Goal: Task Accomplishment & Management: Use online tool/utility

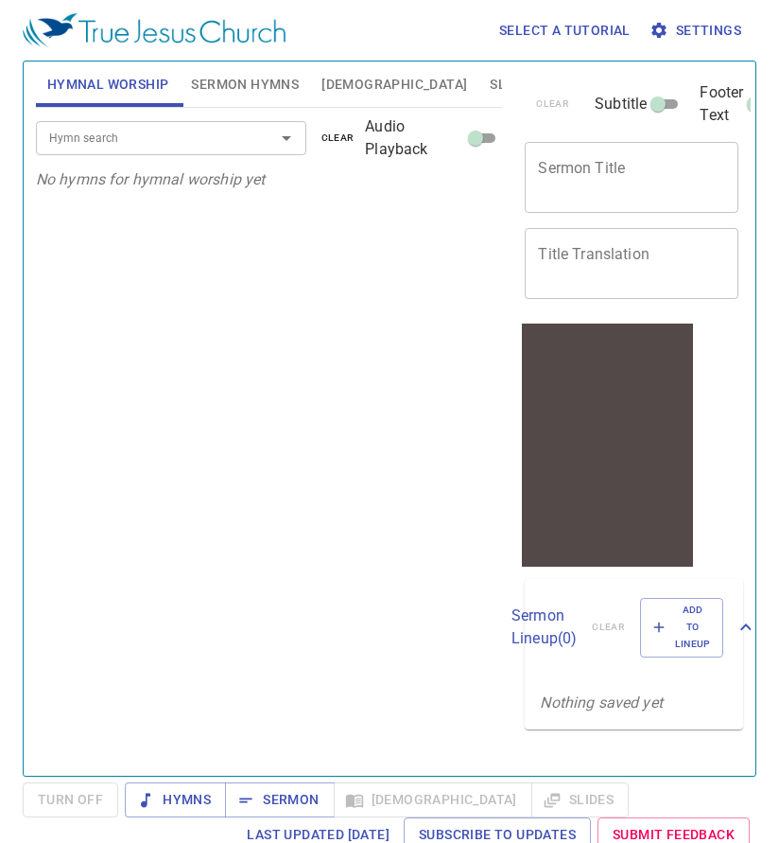
click at [206, 142] on input "Hymn search" at bounding box center [143, 138] width 203 height 22
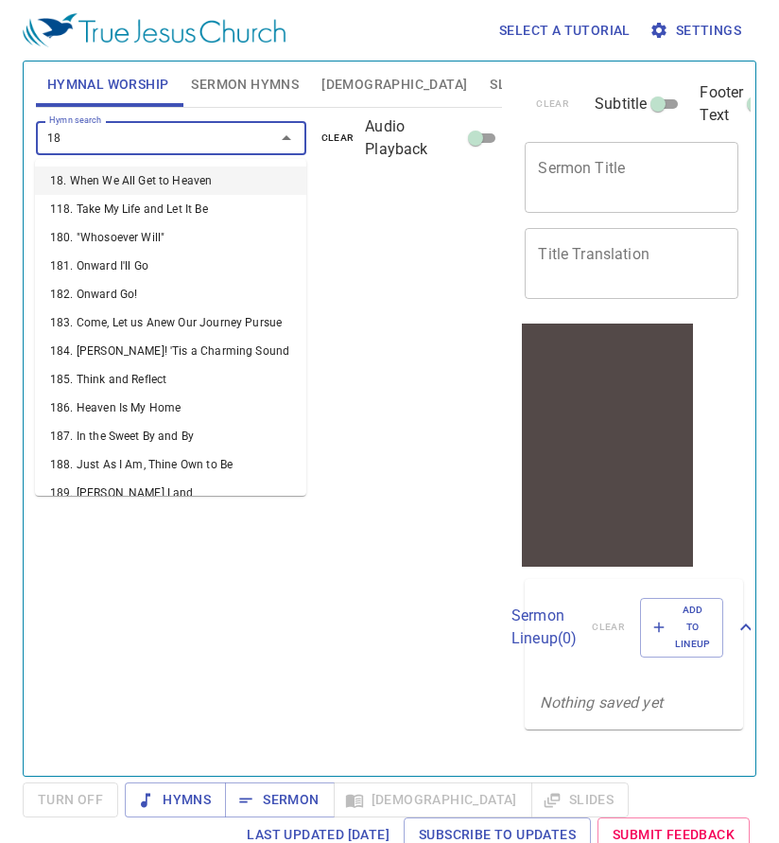
type input "180"
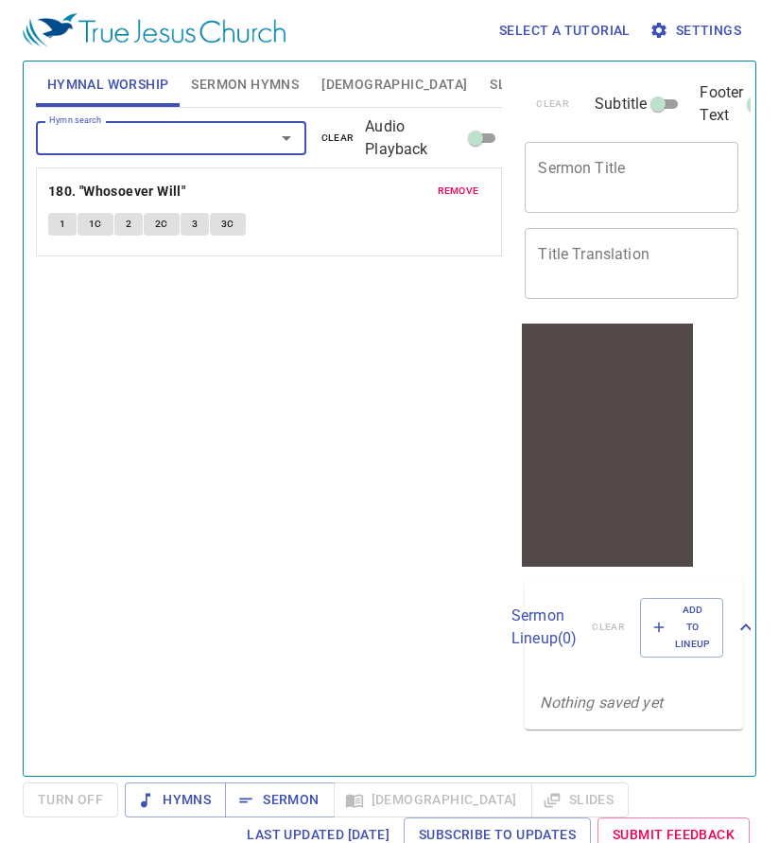
click at [70, 226] on button "1" at bounding box center [62, 224] width 28 height 23
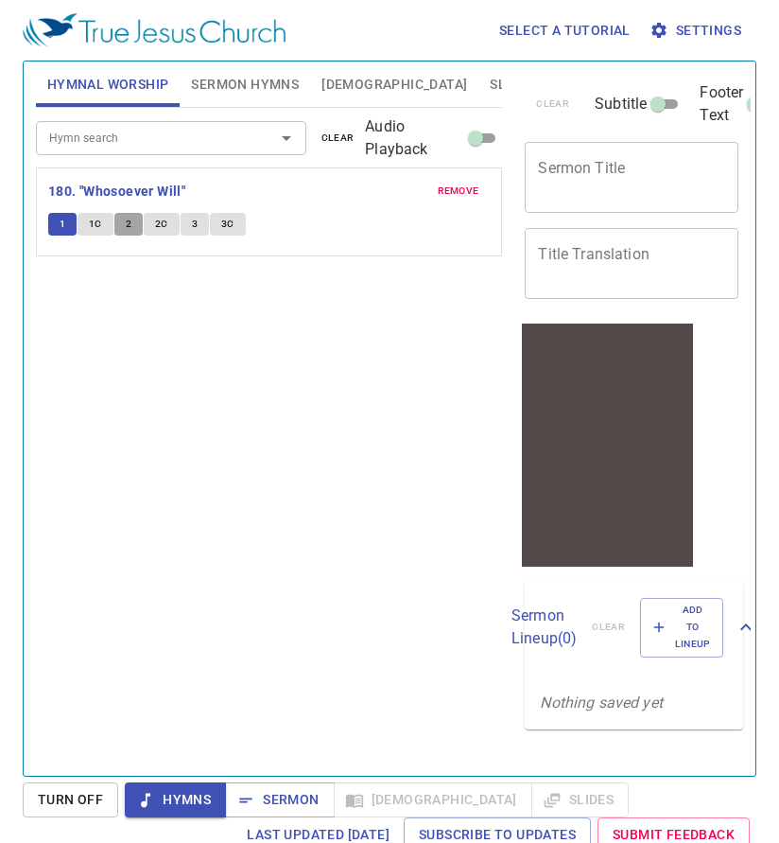
click at [127, 226] on span "2" at bounding box center [129, 224] width 6 height 17
click at [163, 232] on span "2C" at bounding box center [161, 224] width 13 height 17
click at [98, 223] on span "1C" at bounding box center [95, 224] width 13 height 17
click at [196, 226] on span "3" at bounding box center [195, 224] width 6 height 17
click at [60, 224] on span "1" at bounding box center [63, 224] width 6 height 17
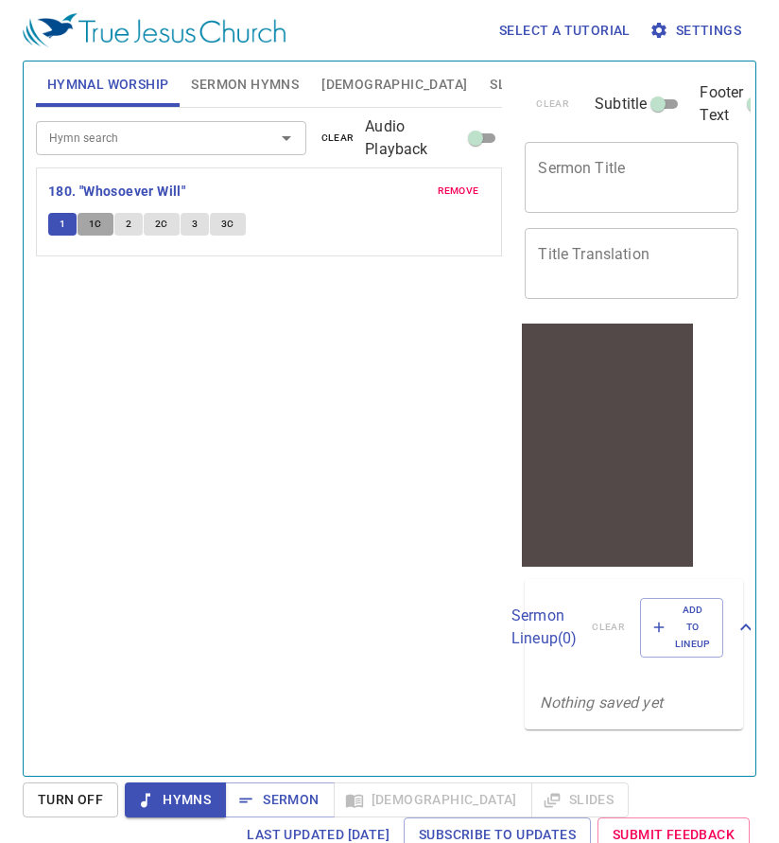
click at [92, 217] on span "1C" at bounding box center [95, 224] width 13 height 17
click at [131, 224] on button "2" at bounding box center [128, 224] width 28 height 23
click at [197, 226] on button "3" at bounding box center [195, 224] width 28 height 23
click at [117, 230] on button "2" at bounding box center [128, 224] width 28 height 23
click at [169, 223] on button "2C" at bounding box center [162, 224] width 36 height 23
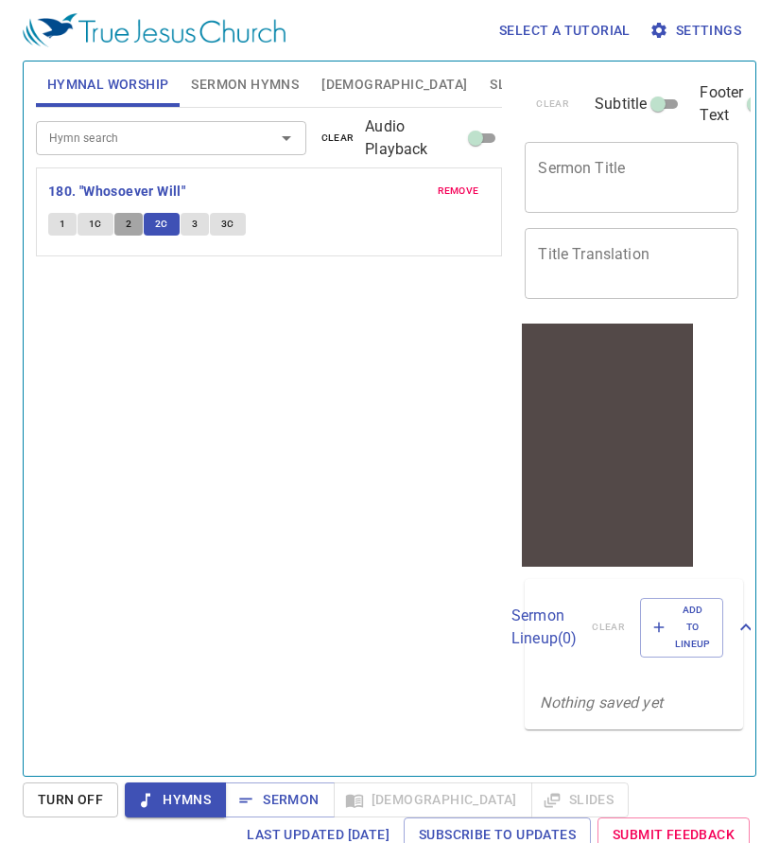
click at [129, 230] on span "2" at bounding box center [129, 224] width 6 height 17
click at [192, 227] on span "3" at bounding box center [195, 224] width 6 height 17
click at [128, 224] on span "2" at bounding box center [129, 224] width 6 height 17
click at [159, 231] on span "2C" at bounding box center [161, 224] width 13 height 17
click at [178, 145] on input "Hymn search" at bounding box center [143, 138] width 203 height 22
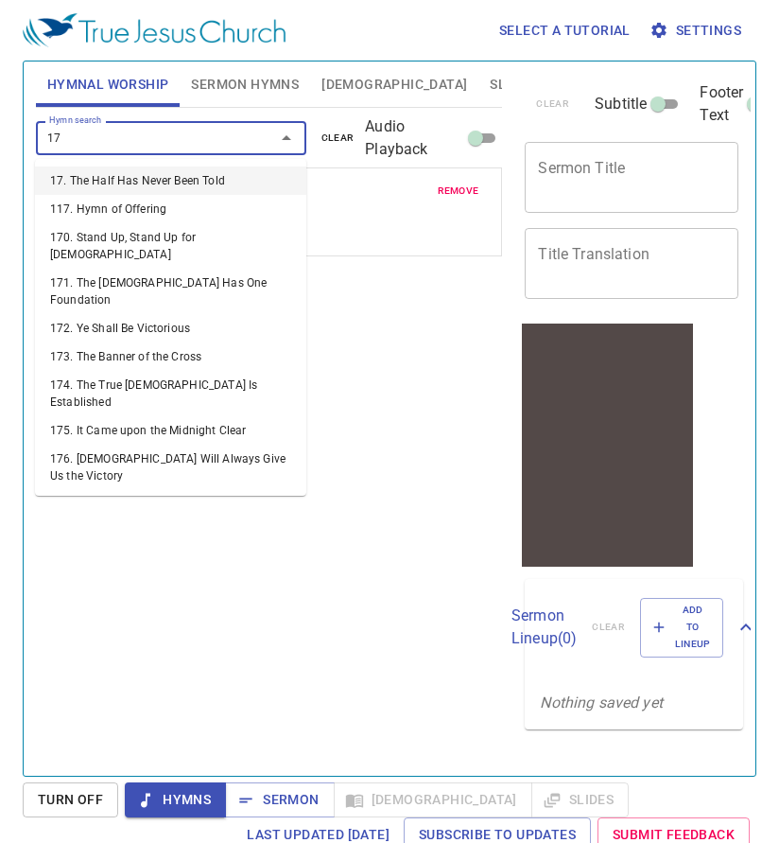
type input "179"
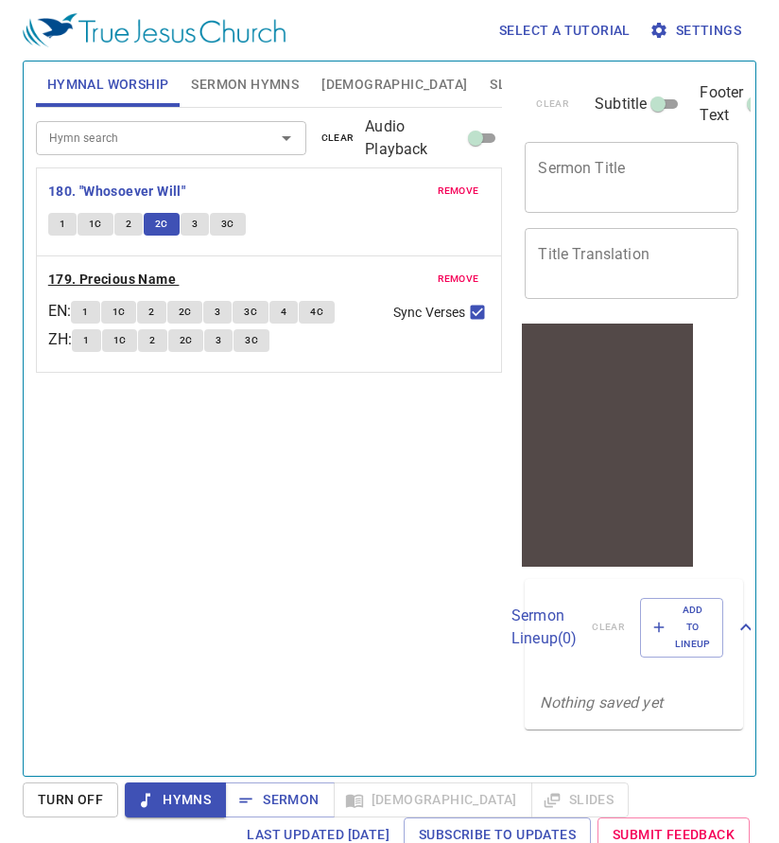
click at [135, 274] on b "179. Precious Name" at bounding box center [112, 280] width 128 height 24
click at [88, 312] on span "1" at bounding box center [85, 312] width 6 height 17
click at [127, 341] on span "1C" at bounding box center [119, 340] width 13 height 17
click at [153, 127] on input "Hymn search" at bounding box center [143, 138] width 203 height 22
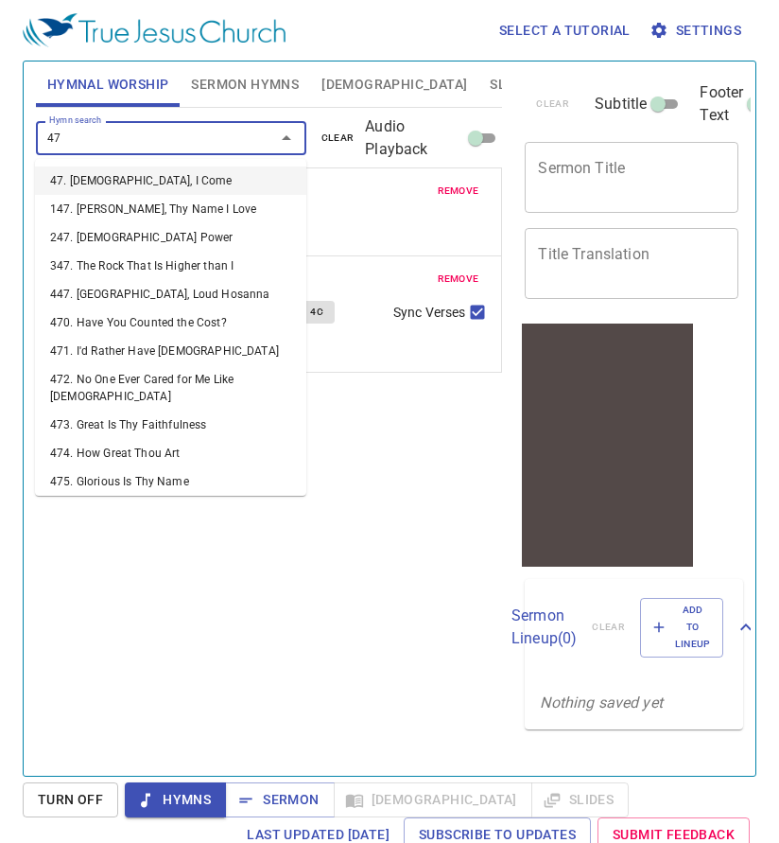
type input "479"
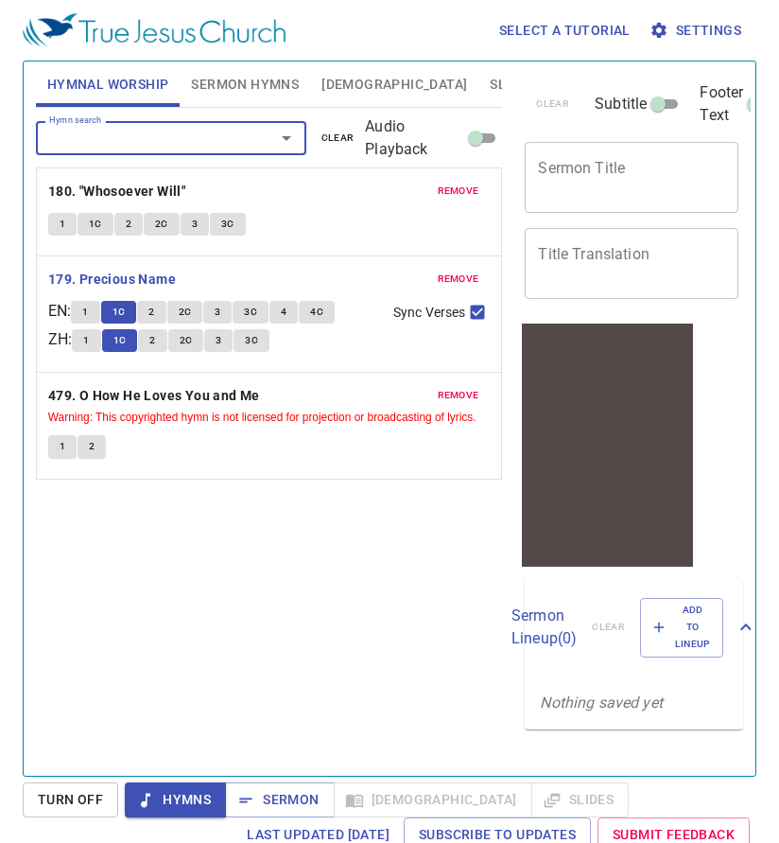
click at [66, 449] on button "1" at bounding box center [62, 446] width 28 height 23
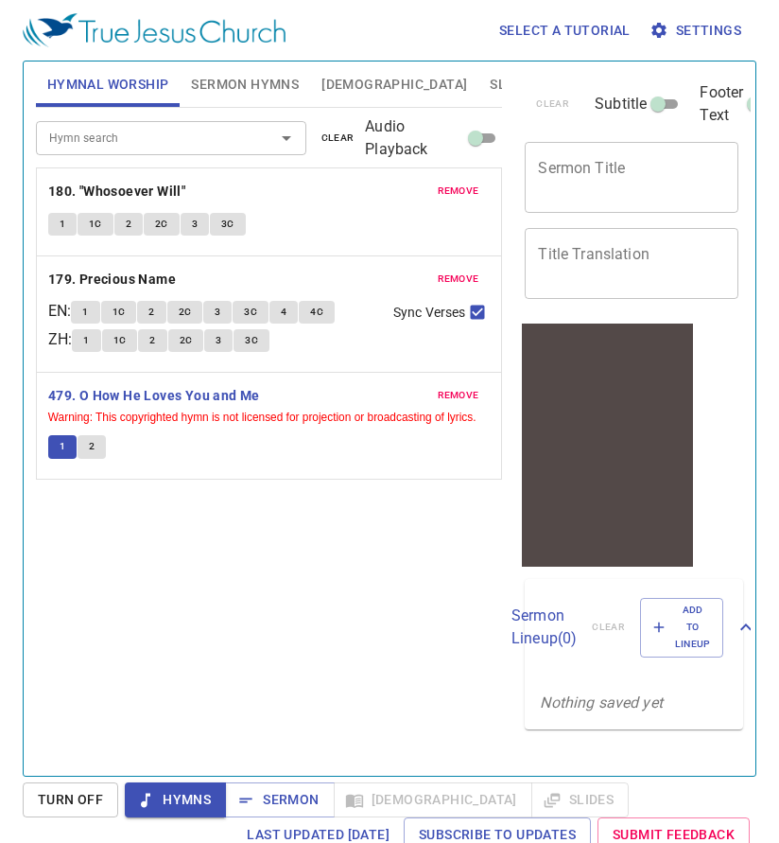
click at [87, 446] on button "2" at bounding box center [92, 446] width 28 height 23
click at [57, 448] on button "1" at bounding box center [62, 446] width 28 height 23
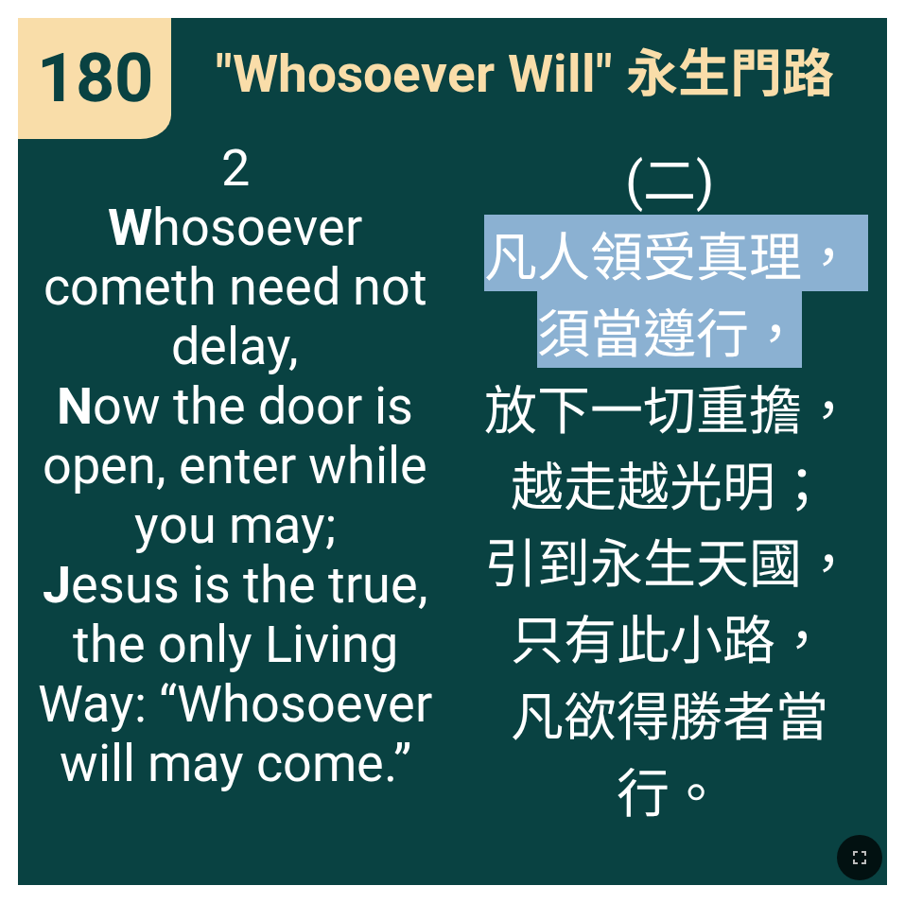
drag, startPoint x: 493, startPoint y: 264, endPoint x: 828, endPoint y: 326, distance: 341.4
click at [756, 326] on span "(二) 凡人領受真理， 須當遵行， 放下一切重擔， 越走越光明； 引到永生天國， 只有此小路， 凡欲得勝者當行。" at bounding box center [670, 482] width 398 height 689
copy span "凡人領受真理， 須當遵行，"
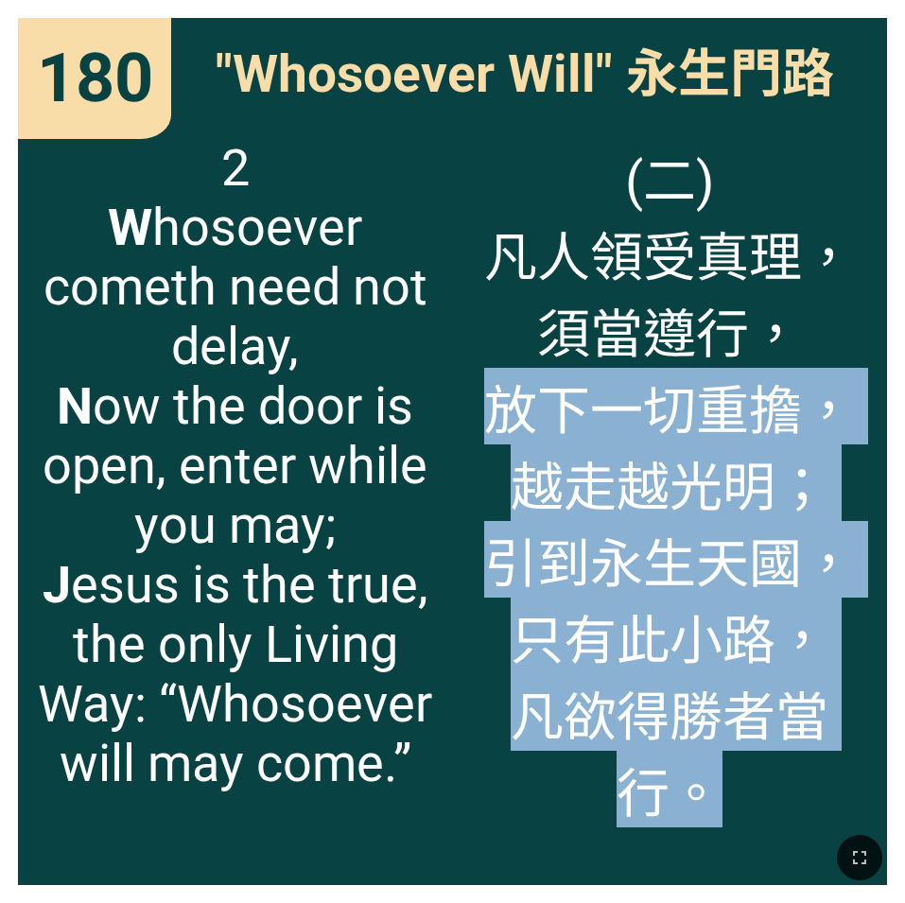
drag, startPoint x: 734, startPoint y: 784, endPoint x: 503, endPoint y: 418, distance: 432.6
click at [503, 418] on span "(二) 凡人領受真理， 須當遵行， 放下一切重擔， 越走越光明； 引到永生天國， 只有此小路， 凡欲得勝者當行。" at bounding box center [670, 482] width 398 height 689
copy span "放下一切重擔， 越走越光明； 引到永生天國， 只有此小路， 凡欲得勝者當行。"
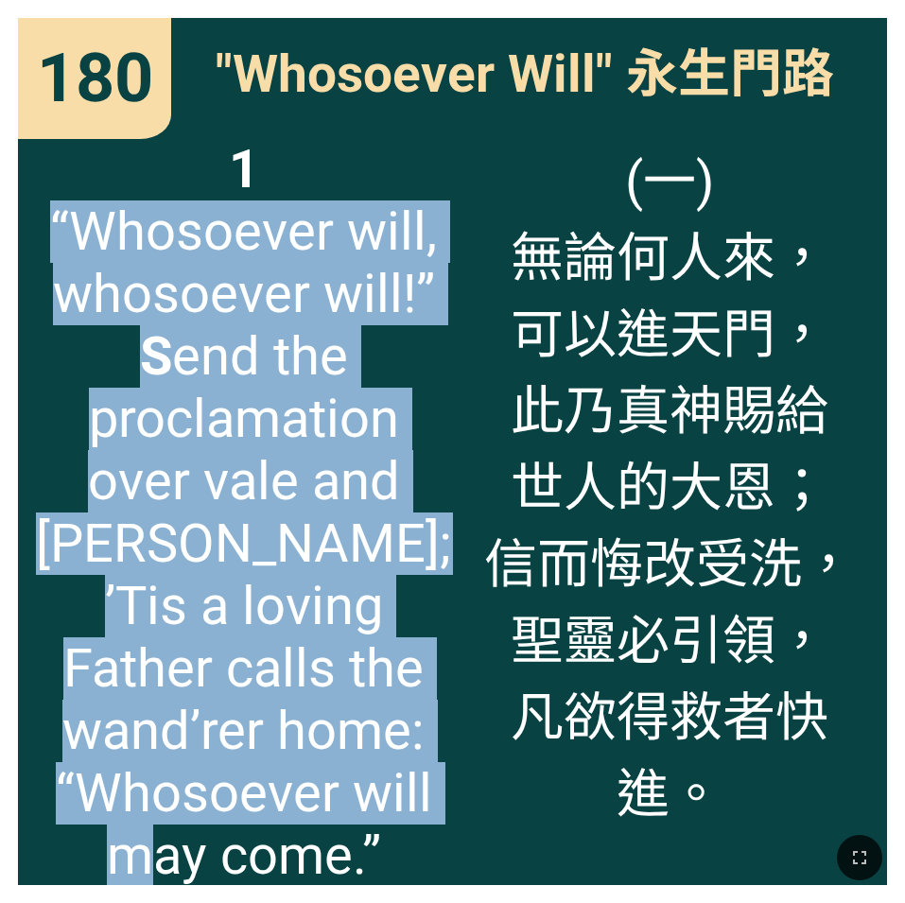
drag, startPoint x: 49, startPoint y: 231, endPoint x: 405, endPoint y: 776, distance: 651.2
click at [405, 603] on span "1 “Whosoever will, whosoever will!” S end the proclamation over vale and hill; …" at bounding box center [243, 512] width 415 height 749
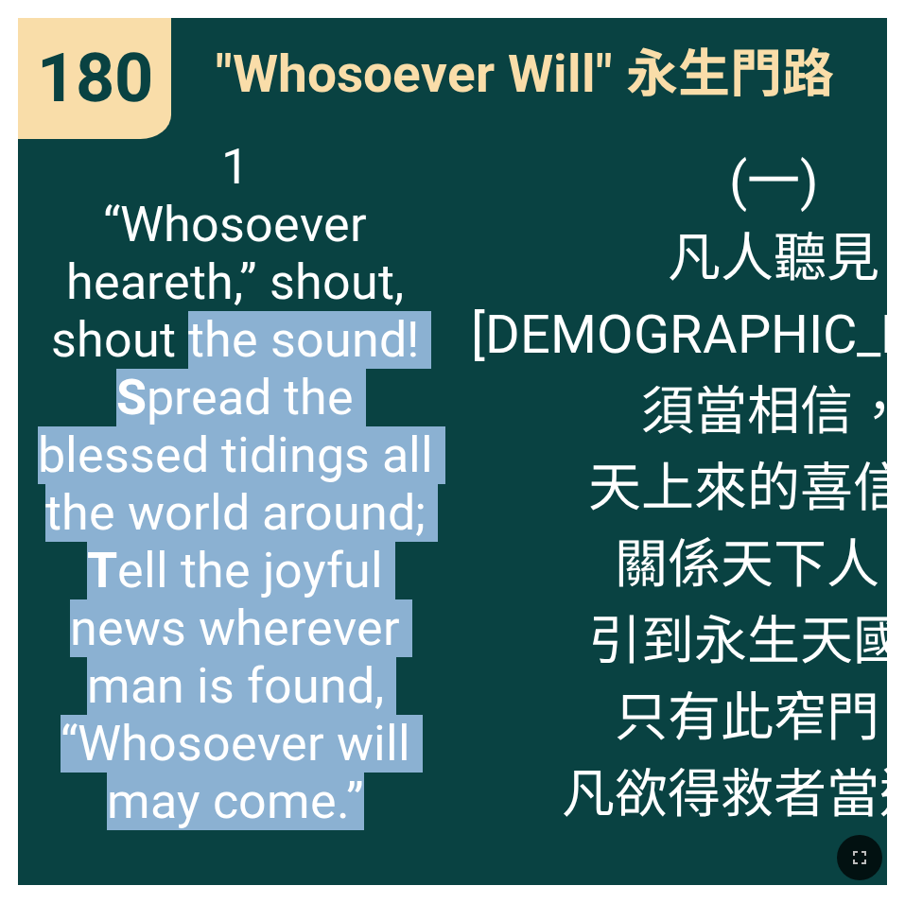
drag, startPoint x: 449, startPoint y: 341, endPoint x: 188, endPoint y: 314, distance: 262.4
click at [188, 314] on div "1 “Whosoever heareth,” shout, shout the sound! S pread the blessed tidings all …" at bounding box center [235, 502] width 435 height 765
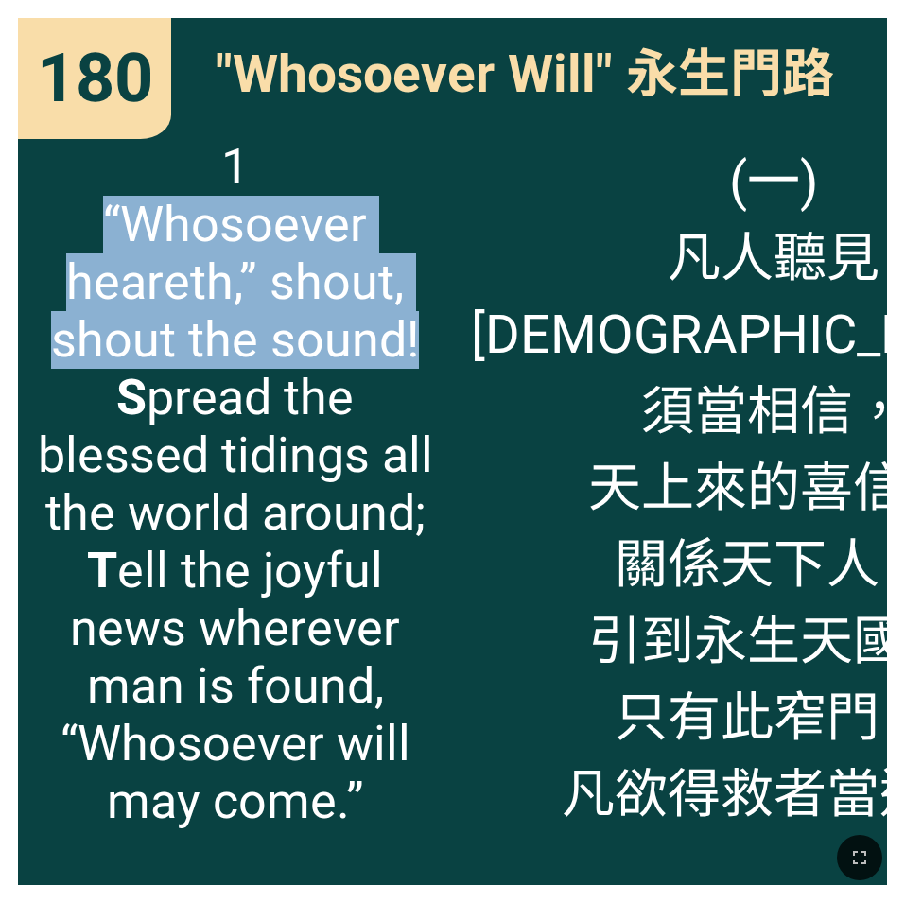
drag, startPoint x: 96, startPoint y: 212, endPoint x: 430, endPoint y: 338, distance: 357.6
click at [430, 338] on span "1 “Whosoever heareth,” shout, shout the sound! S pread the blessed tidings all …" at bounding box center [235, 484] width 398 height 692
copy span "“Whosoever heareth,” shout, shout the sound!"
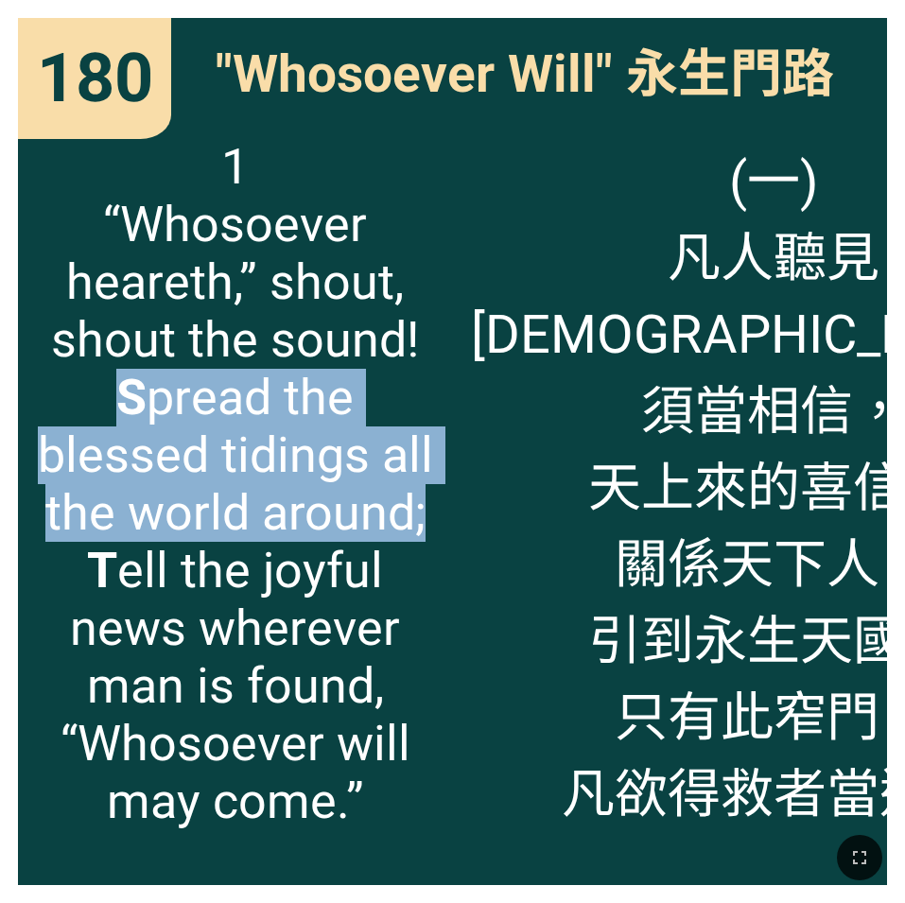
drag, startPoint x: 434, startPoint y: 519, endPoint x: 63, endPoint y: 406, distance: 387.7
click at [63, 406] on div "1 “Whosoever heareth,” shout, shout the sound! S pread the blessed tidings all …" at bounding box center [235, 502] width 435 height 765
copy span "S pread the blessed tidings all the world around;"
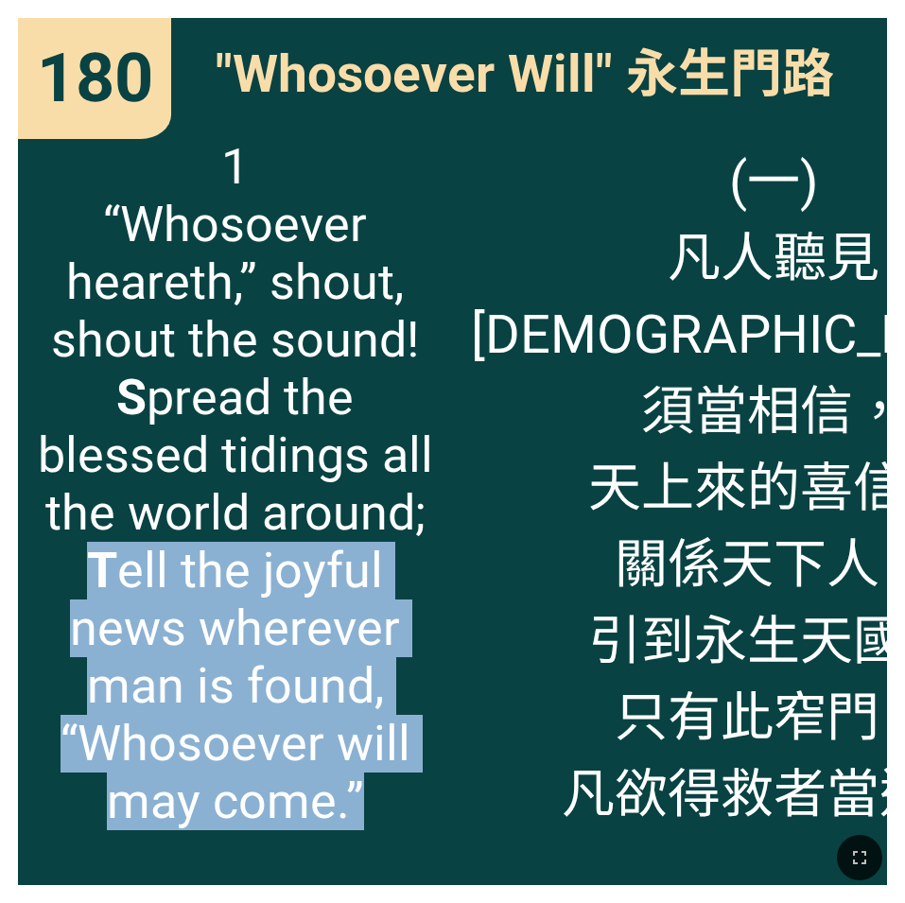
drag, startPoint x: 379, startPoint y: 799, endPoint x: 67, endPoint y: 582, distance: 379.8
click at [67, 582] on span "1 “Whosoever heareth,” shout, shout the sound! S pread the blessed tidings all …" at bounding box center [235, 484] width 398 height 692
copy span "T ell the joyful news wherever man is found, “Whosoever will may come.”"
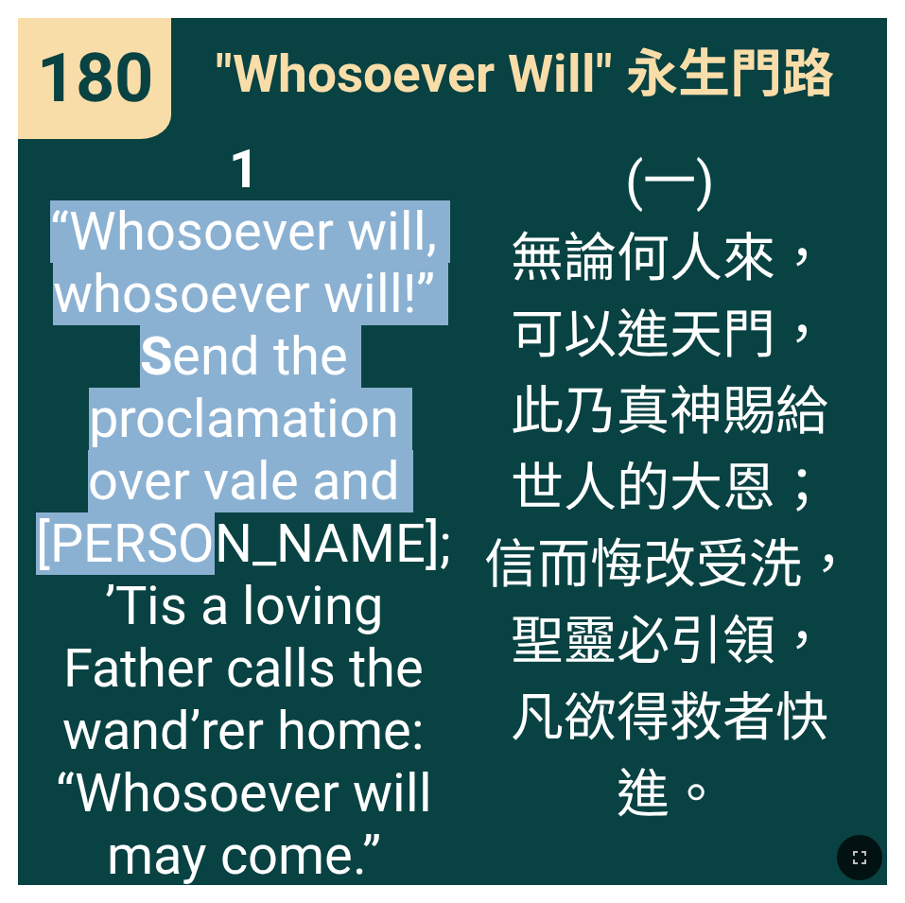
drag, startPoint x: 43, startPoint y: 217, endPoint x: 139, endPoint y: 548, distance: 345.4
click at [139, 548] on span "1 “Whosoever will, whosoever will!” S end the proclamation over vale and hill; …" at bounding box center [243, 512] width 415 height 749
copy span "“Whosoever will, whosoever will!” S end the proclamation over vale and hill;"
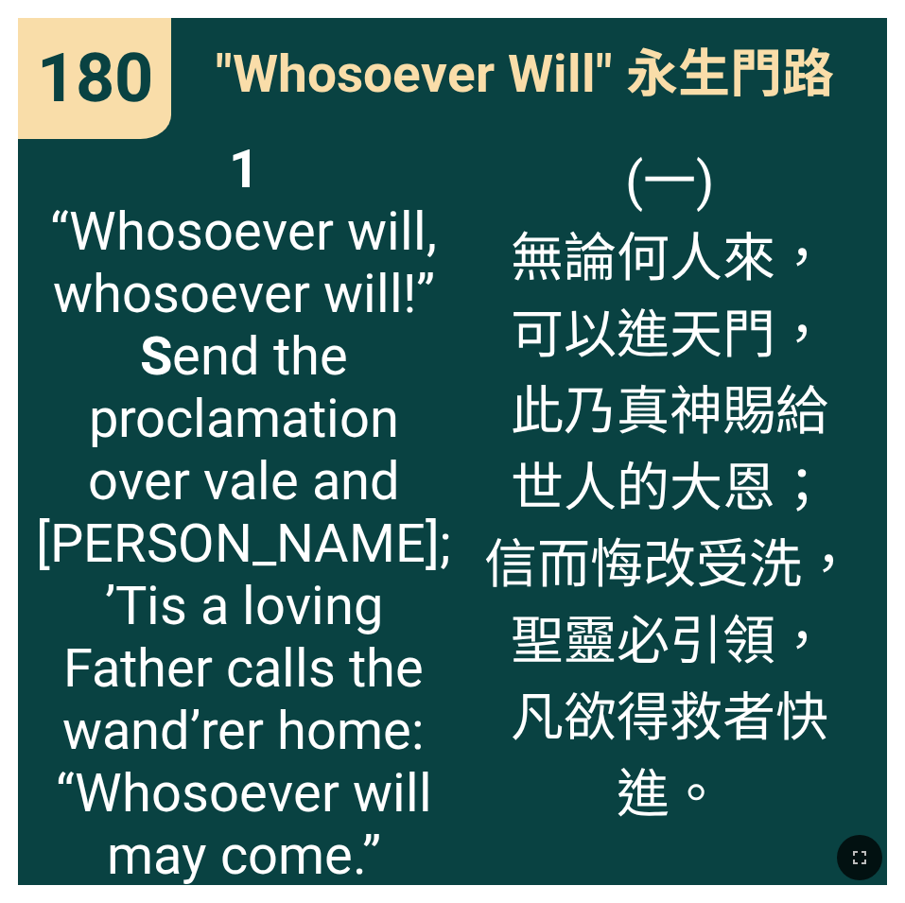
click at [448, 539] on div "1 “Whosoever will, whosoever will!” S end the proclamation over vale and hill; …" at bounding box center [235, 502] width 435 height 765
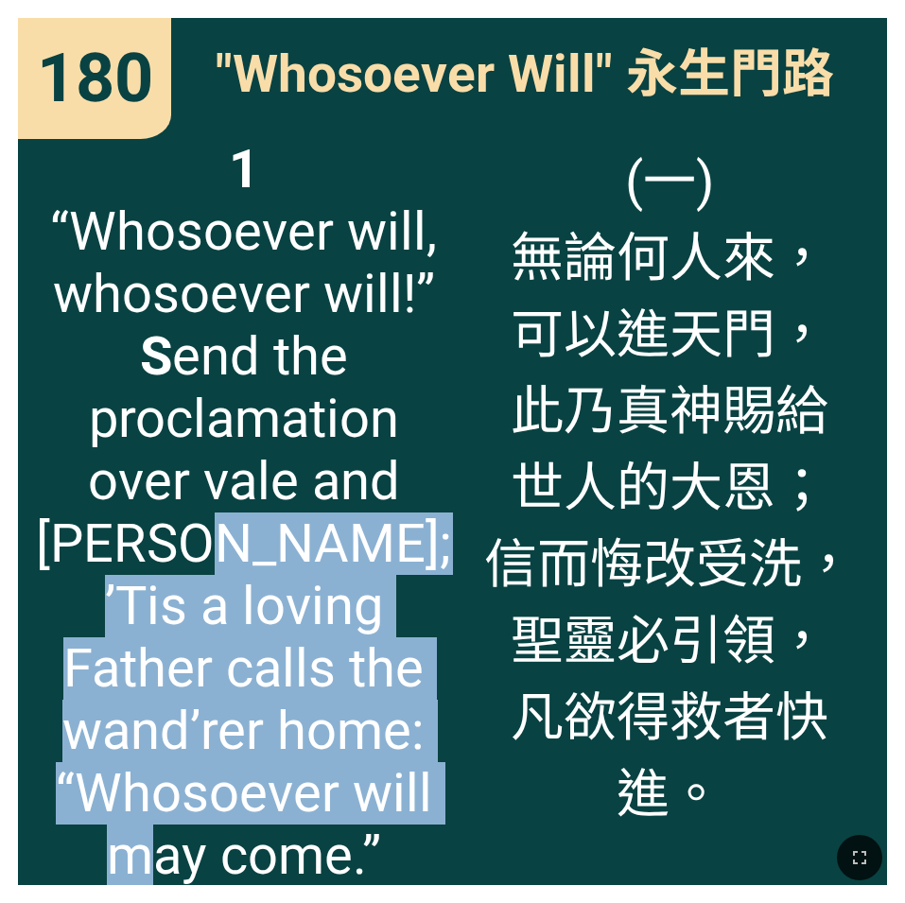
drag, startPoint x: 143, startPoint y: 537, endPoint x: 424, endPoint y: 787, distance: 375.8
click at [424, 603] on span "1 “Whosoever will, whosoever will!” S end the proclamation over vale and hill; …" at bounding box center [243, 512] width 415 height 749
copy span "’Tis a loving Father calls the wand’rer home: “Whosoever will may come.”"
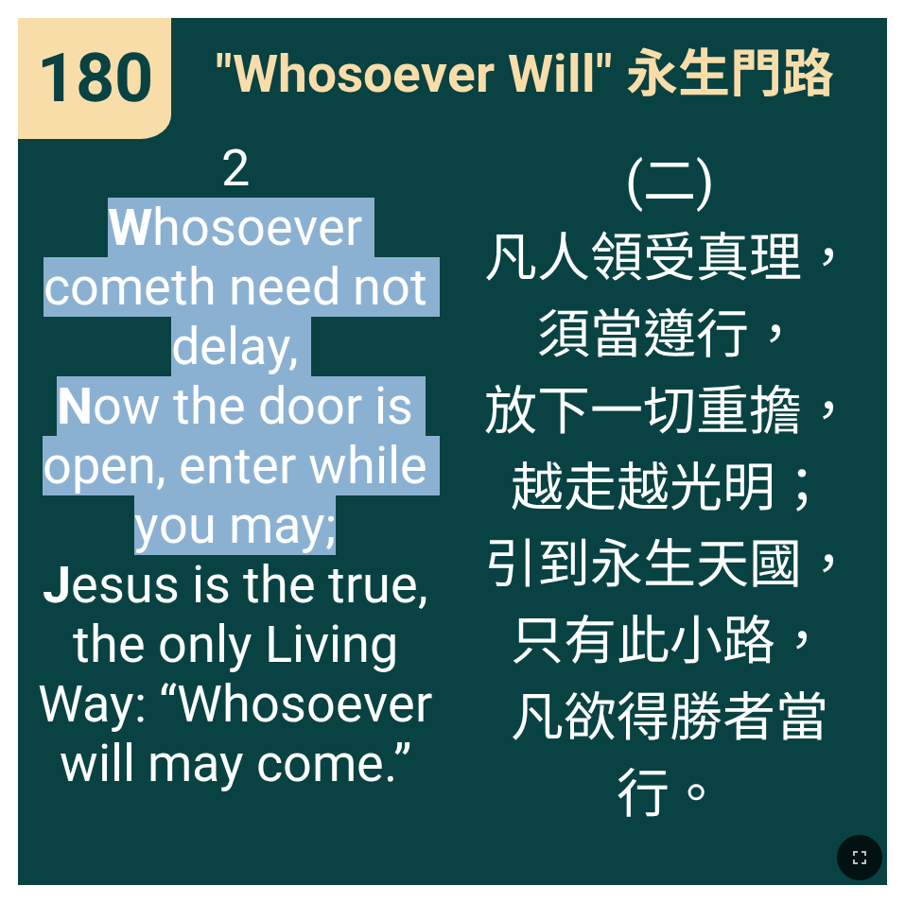
drag, startPoint x: 120, startPoint y: 228, endPoint x: 427, endPoint y: 532, distance: 432.6
click at [427, 532] on span "2 W hosoever cometh need not delay, N ow the door is open, enter while you may;…" at bounding box center [235, 465] width 398 height 655
copy span "W hosoever cometh need not delay, N ow the door is open, enter while you may;"
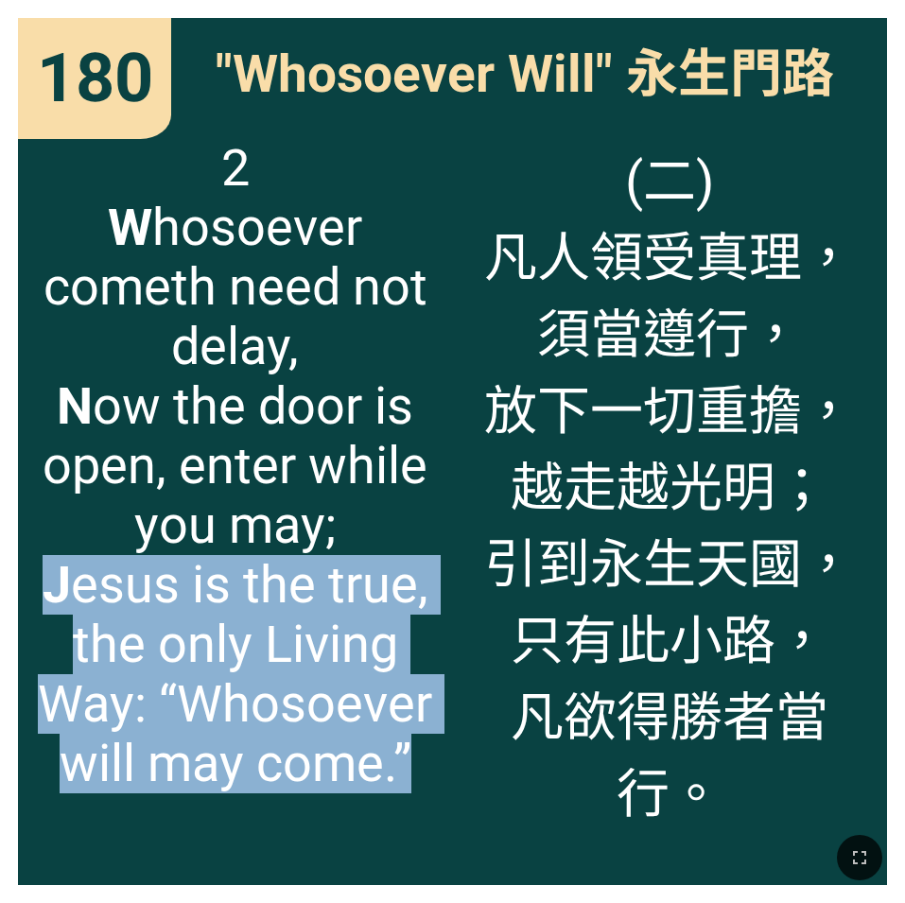
drag, startPoint x: 412, startPoint y: 766, endPoint x: 46, endPoint y: 582, distance: 409.4
click at [46, 582] on span "2 W hosoever cometh need not delay, N ow the door is open, enter while you may;…" at bounding box center [235, 465] width 398 height 655
copy span "J esus is the true, the only Living Way: “Whosoever will may come.”"
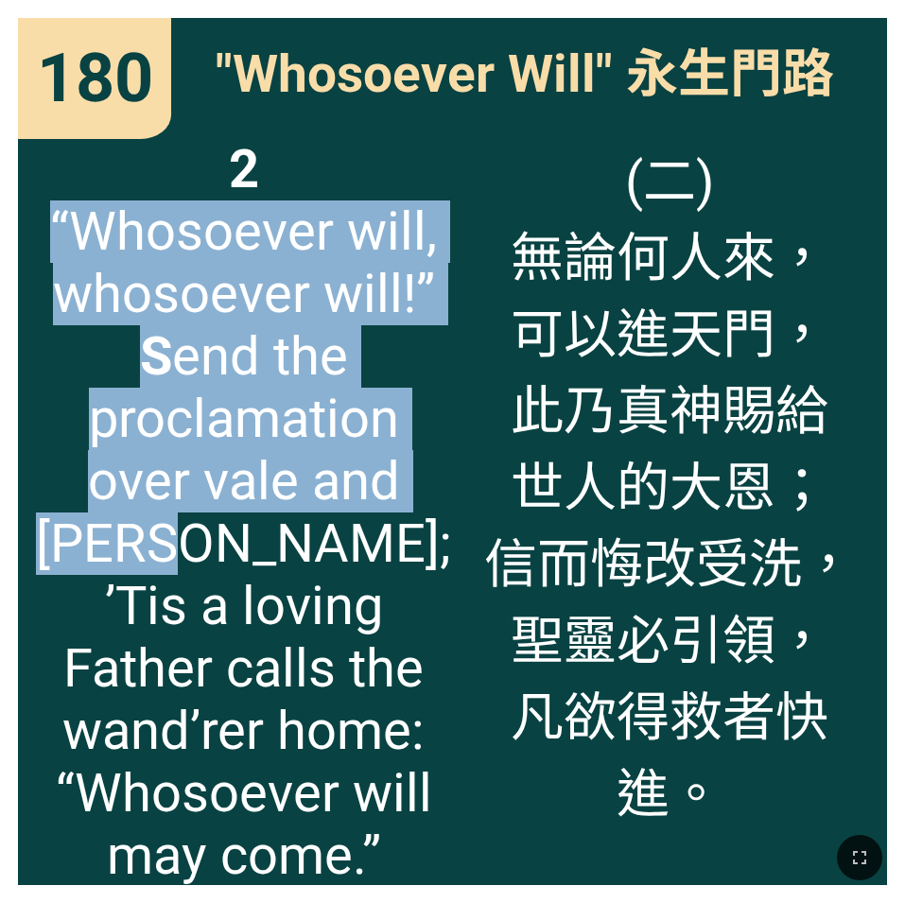
drag, startPoint x: 135, startPoint y: 556, endPoint x: 43, endPoint y: 217, distance: 351.0
click at [43, 217] on span "2 “Whosoever will, whosoever will!” S end the proclamation over vale and hill; …" at bounding box center [243, 512] width 415 height 749
copy span "“Whosoever will, whosoever will!” S end the proclamation over vale and hill;"
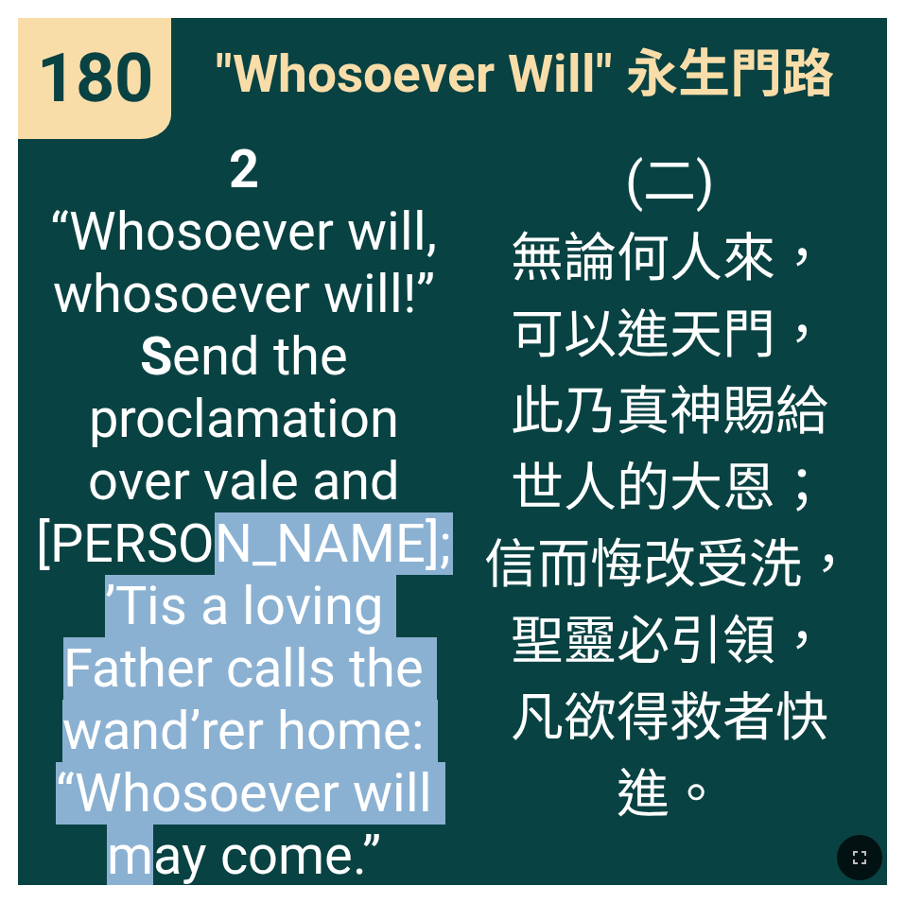
drag, startPoint x: 387, startPoint y: 793, endPoint x: 139, endPoint y: 559, distance: 341.1
click at [139, 559] on span "2 “Whosoever will, whosoever will!” S end the proclamation over vale and hill; …" at bounding box center [243, 512] width 415 height 749
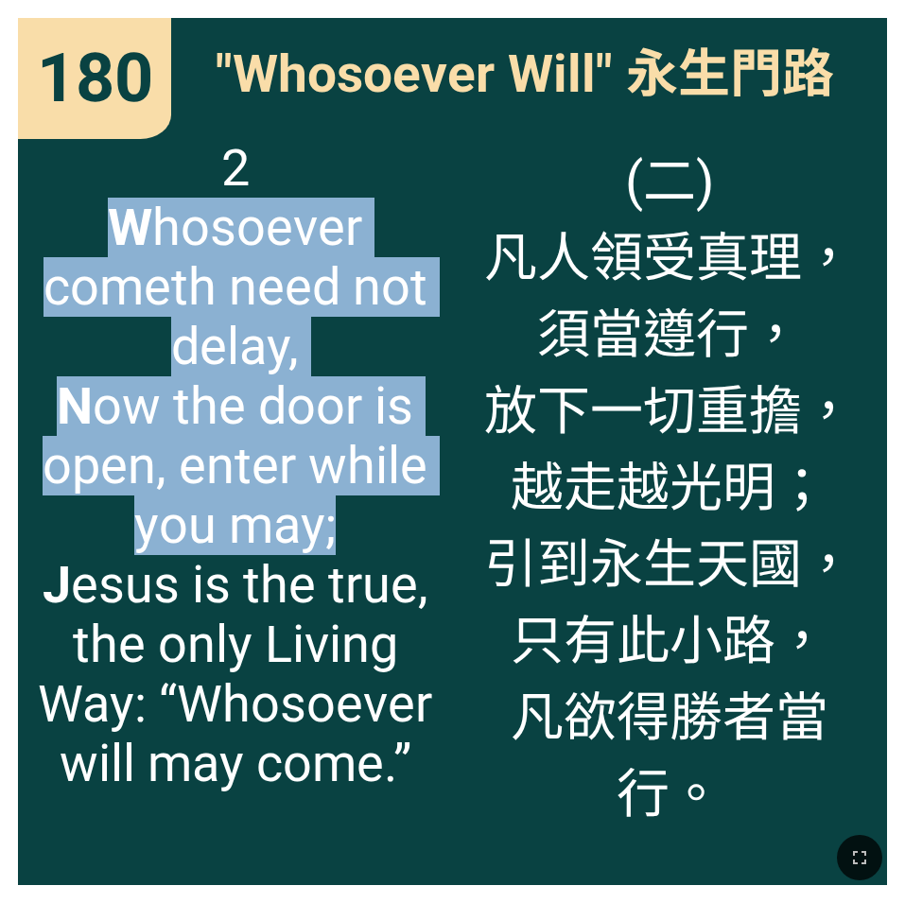
drag, startPoint x: 359, startPoint y: 541, endPoint x: 74, endPoint y: 236, distance: 417.4
click at [79, 234] on span "2 W hosoever cometh need not delay, N ow the door is open, enter while you may;…" at bounding box center [235, 465] width 398 height 655
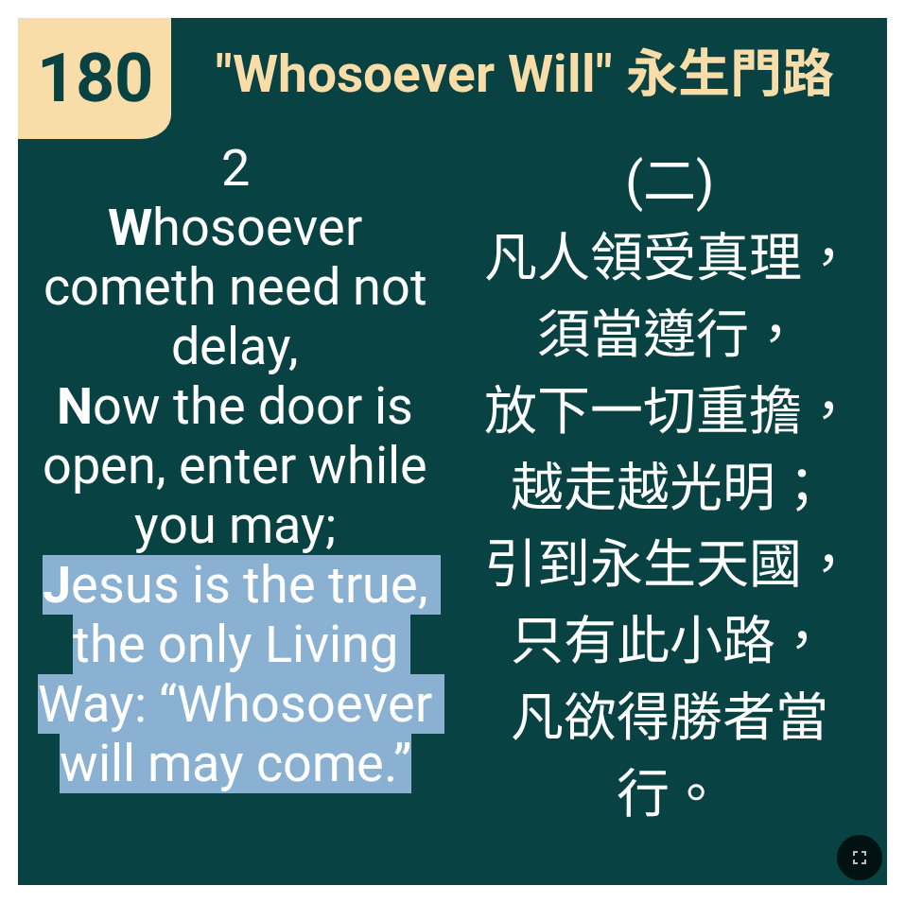
drag, startPoint x: 412, startPoint y: 760, endPoint x: 54, endPoint y: 589, distance: 397.2
click at [54, 589] on span "2 W hosoever cometh need not delay, N ow the door is open, enter while you may;…" at bounding box center [235, 465] width 398 height 655
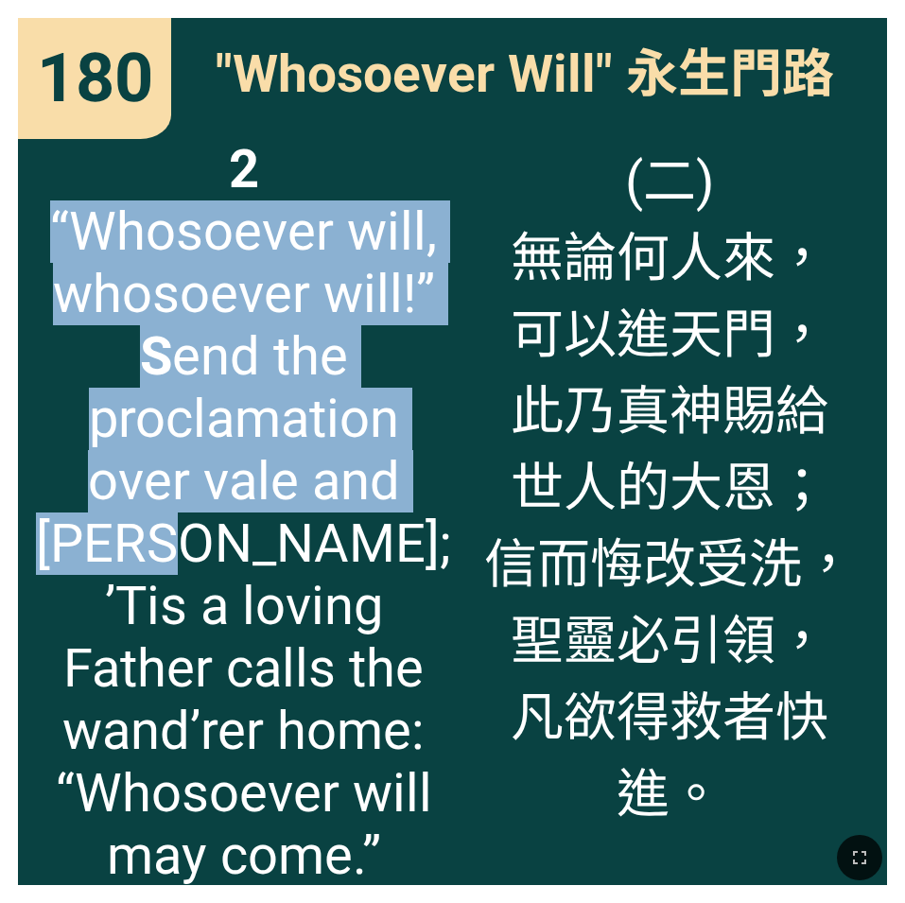
drag, startPoint x: 135, startPoint y: 546, endPoint x: 42, endPoint y: 233, distance: 326.7
click at [42, 233] on span "2 “Whosoever will, whosoever will!” S end the proclamation over vale and hill; …" at bounding box center [243, 512] width 415 height 749
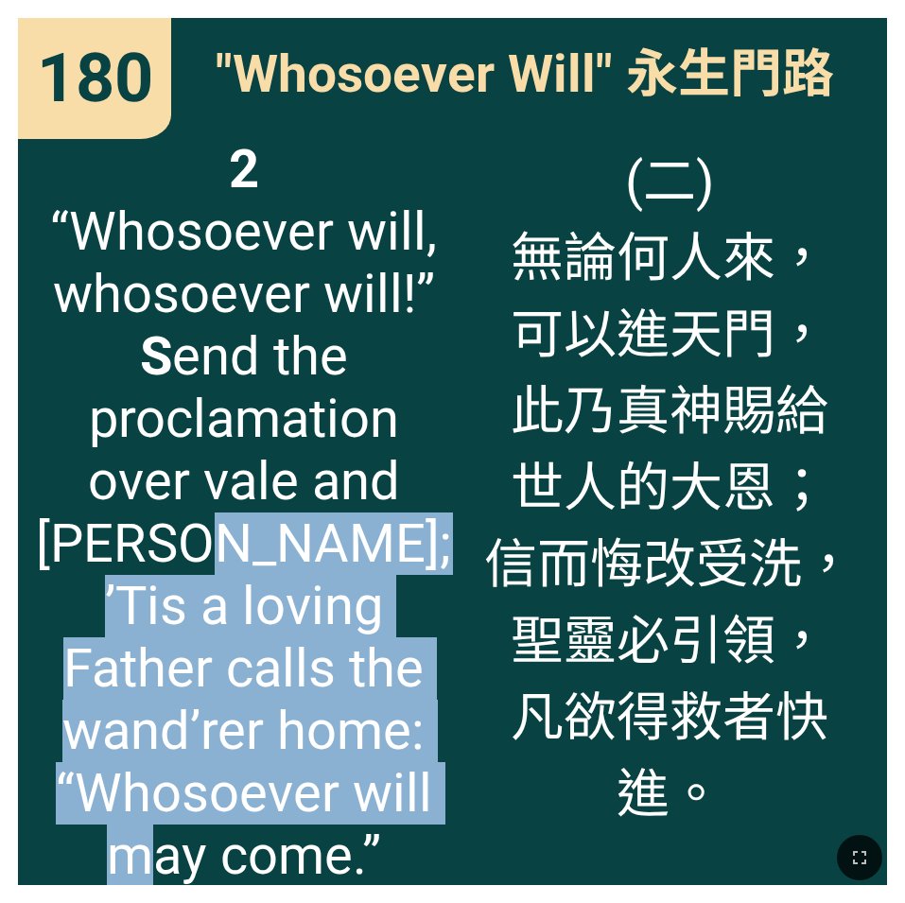
drag, startPoint x: 386, startPoint y: 794, endPoint x: 144, endPoint y: 549, distance: 344.4
click at [144, 549] on span "2 “Whosoever will, whosoever will!” S end the proclamation over vale and hill; …" at bounding box center [243, 512] width 415 height 749
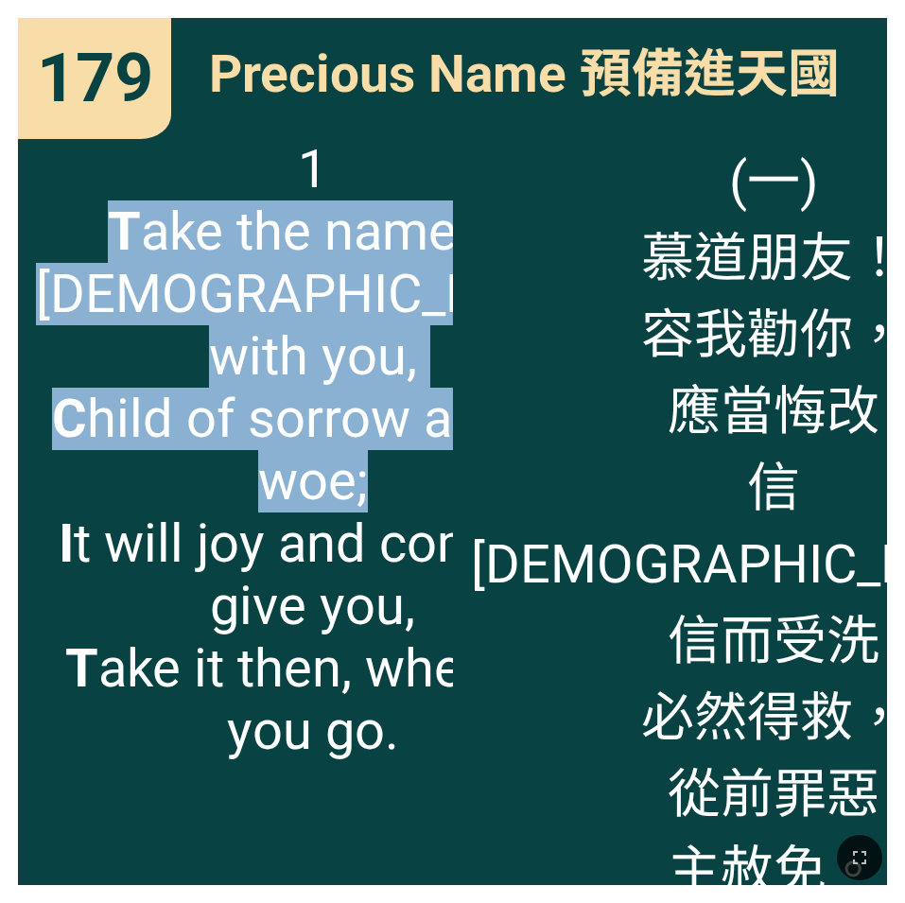
drag, startPoint x: 380, startPoint y: 486, endPoint x: 51, endPoint y: 230, distance: 417.1
click at [51, 230] on span "1 T ake the name of Jesus with you, C hild of sorrow and of woe; I t will joy a…" at bounding box center [312, 450] width 553 height 624
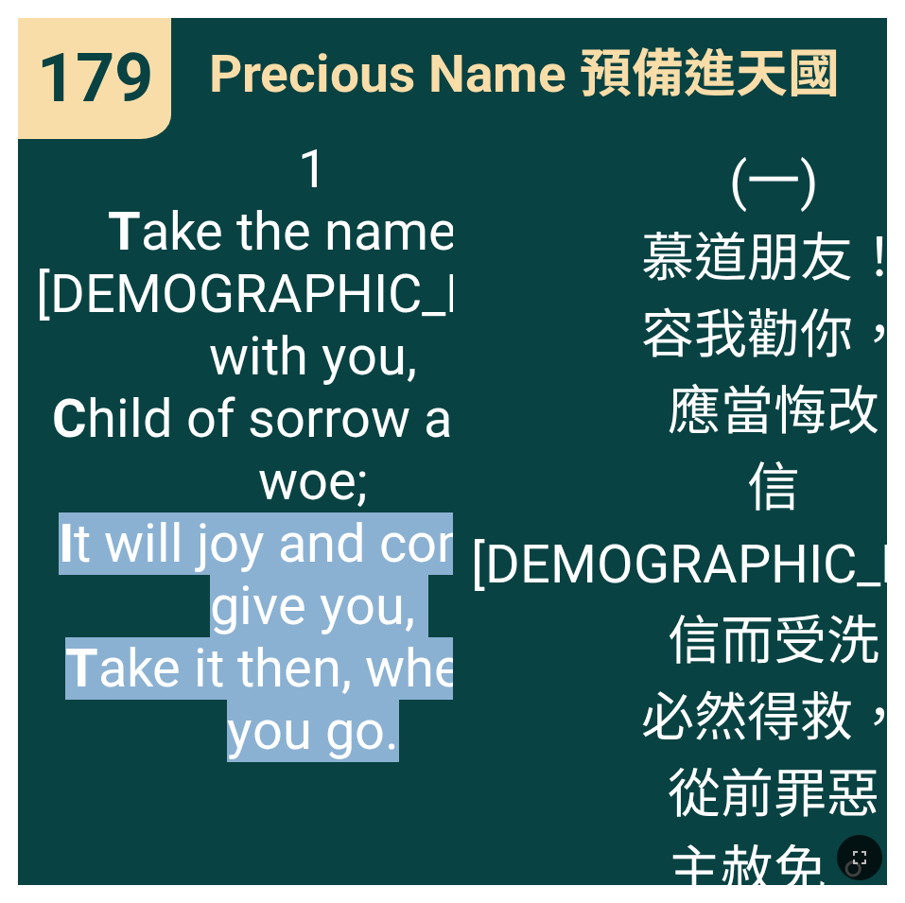
drag, startPoint x: 440, startPoint y: 800, endPoint x: 69, endPoint y: 546, distance: 449.6
click at [69, 546] on div "1 T ake the name of Jesus with you, C hild of sorrow and of woe; I t will joy a…" at bounding box center [235, 502] width 435 height 765
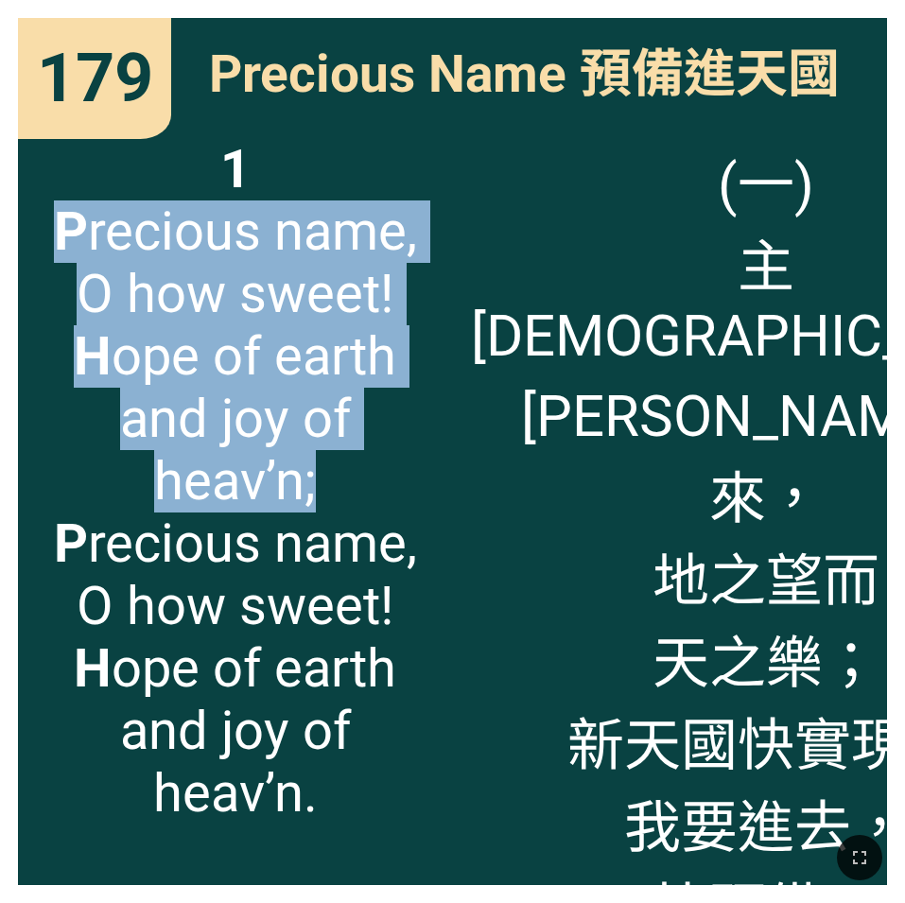
drag, startPoint x: 61, startPoint y: 229, endPoint x: 371, endPoint y: 495, distance: 408.3
click at [371, 495] on span "1 P recious name, O how sweet! H ope of earth and joy of heav’n; P recious name…" at bounding box center [235, 481] width 398 height 687
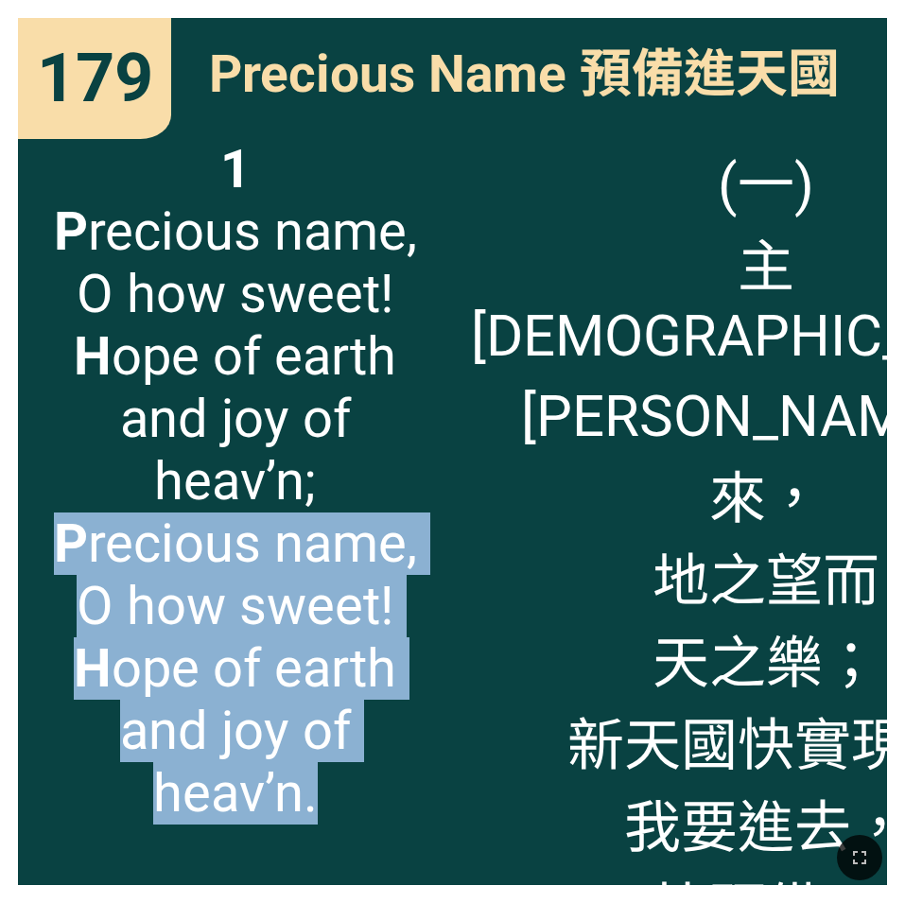
drag, startPoint x: 328, startPoint y: 788, endPoint x: 44, endPoint y: 550, distance: 369.9
click at [44, 550] on span "1 P recious name, O how sweet! H ope of earth and joy of heav’n; P recious name…" at bounding box center [235, 481] width 398 height 687
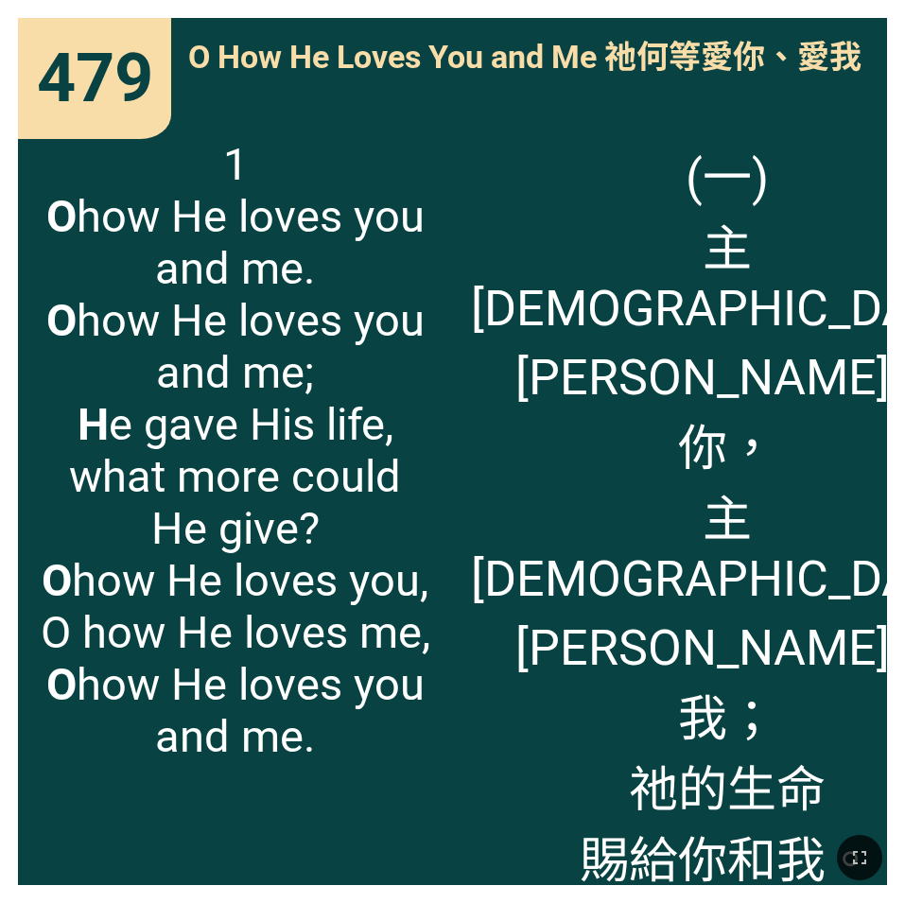
drag, startPoint x: 331, startPoint y: 379, endPoint x: 54, endPoint y: 227, distance: 316.1
click at [54, 227] on span "1 O how He loves you and me. O how He loves you and me; H e gave His life, what…" at bounding box center [235, 450] width 398 height 624
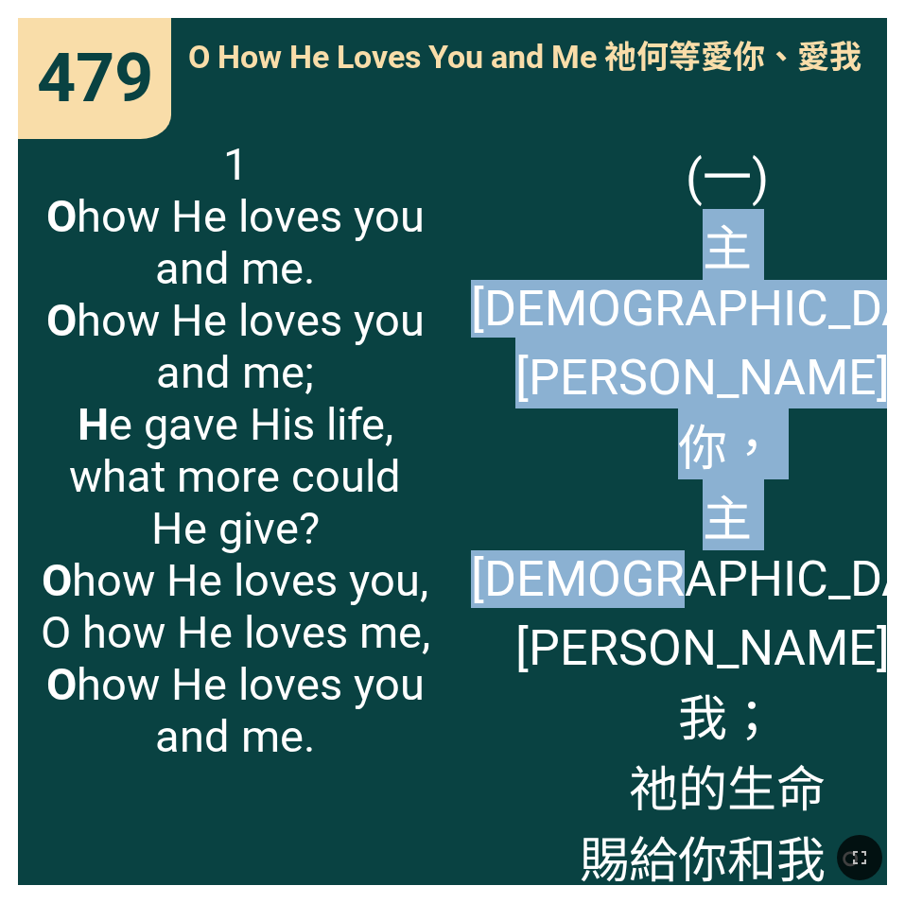
drag, startPoint x: 861, startPoint y: 327, endPoint x: 471, endPoint y: 247, distance: 397.8
click at [471, 247] on span "(一) 主耶穌何等愛你， 主耶穌何等愛我； 祂的生命 賜給你和我。 祂何等愛你、 祂何等愛我， 祂何等愛你，愛我。" at bounding box center [727, 621] width 513 height 966
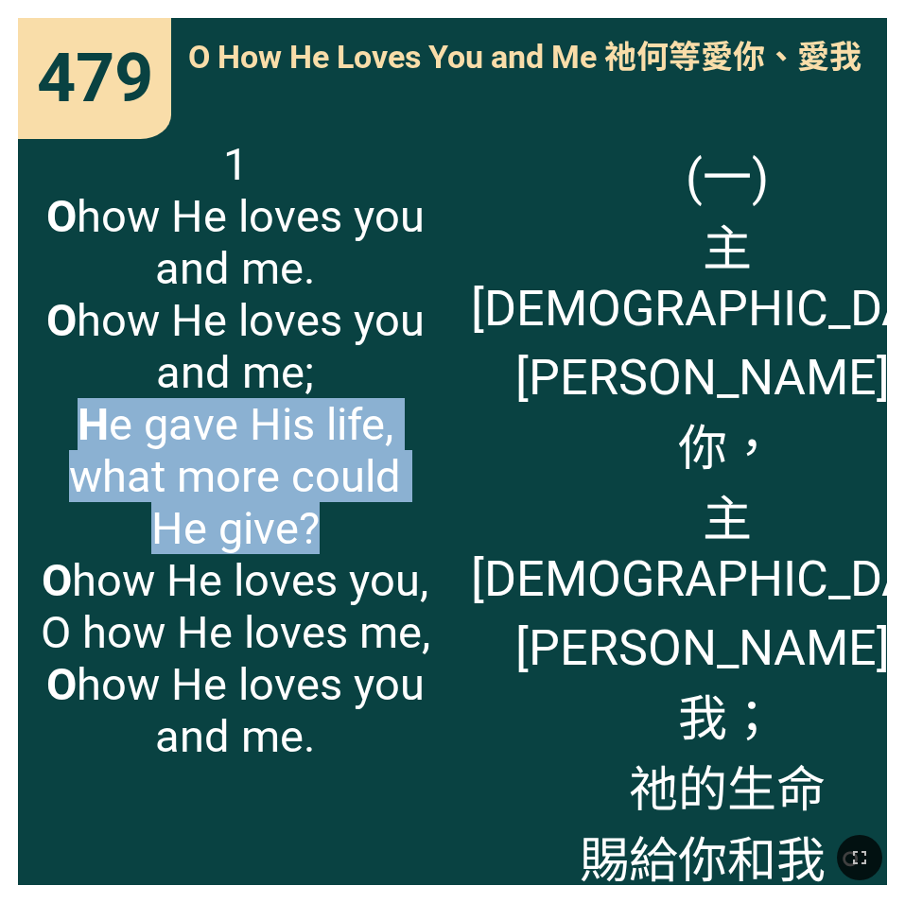
drag, startPoint x: 80, startPoint y: 417, endPoint x: 360, endPoint y: 529, distance: 301.3
click at [360, 529] on span "1 O how He loves you and me. O how He loves you and me; H e gave His life, what…" at bounding box center [235, 450] width 398 height 624
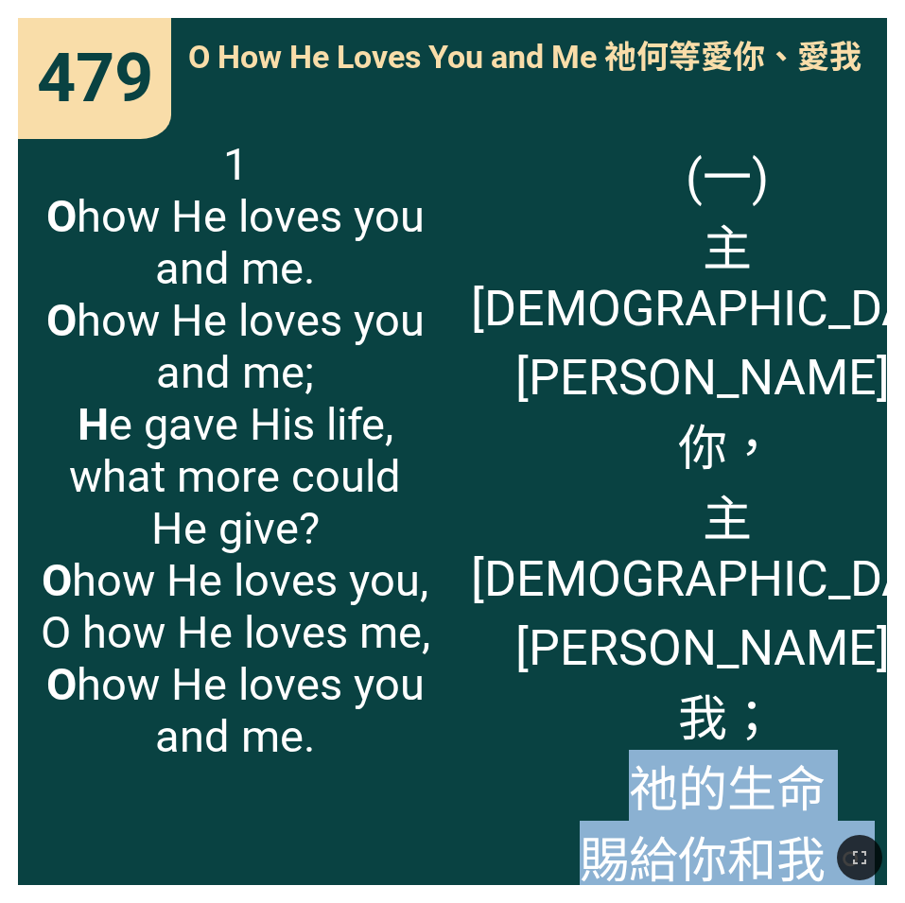
drag, startPoint x: 812, startPoint y: 461, endPoint x: 572, endPoint y: 401, distance: 247.5
click at [572, 401] on span "(一) 主耶穌何等愛你， 主耶穌何等愛我； 祂的生命 賜給你和我。 祂何等愛你、 祂何等愛我， 祂何等愛你，愛我。" at bounding box center [727, 621] width 513 height 966
drag, startPoint x: 43, startPoint y: 573, endPoint x: 405, endPoint y: 741, distance: 398.5
click at [403, 603] on span "1 O how He loves you and me. O how He loves you and me; H e gave His life, what…" at bounding box center [235, 450] width 398 height 624
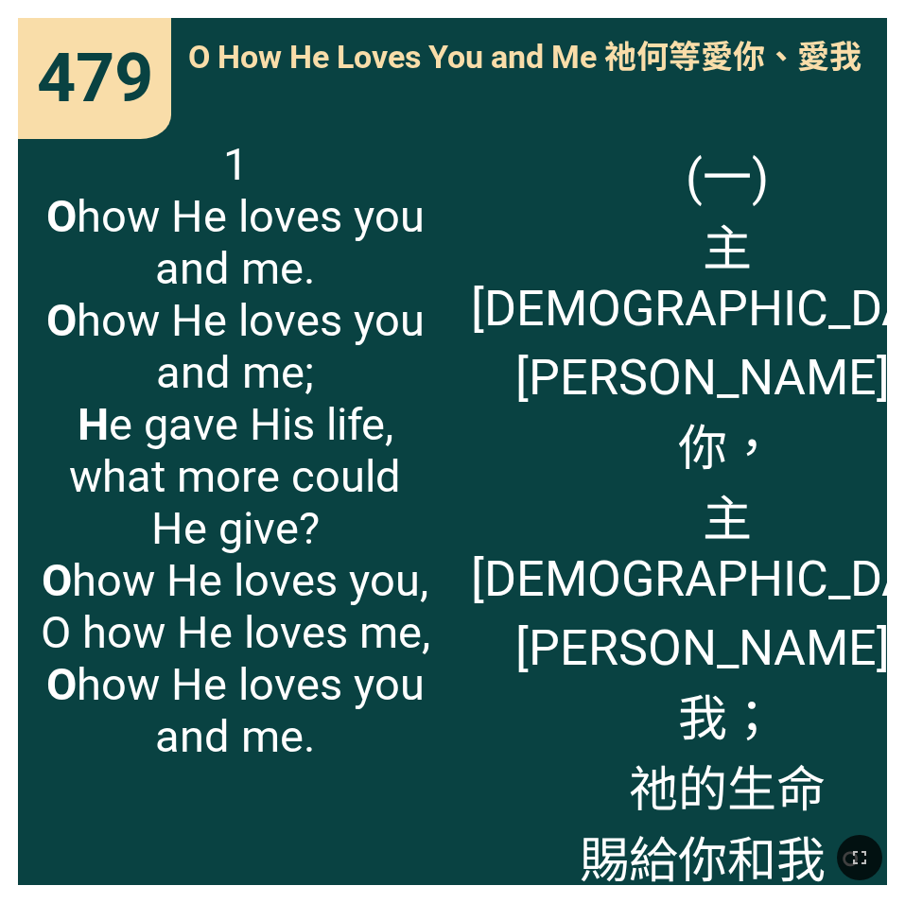
drag, startPoint x: 522, startPoint y: 536, endPoint x: 822, endPoint y: 747, distance: 366.5
click at [756, 603] on span "(一) 主耶穌何等愛你， 主耶穌何等愛我； 祂的生命 賜給你和我。 祂何等愛你、 祂何等愛我， 祂何等愛你，愛我。" at bounding box center [727, 621] width 513 height 966
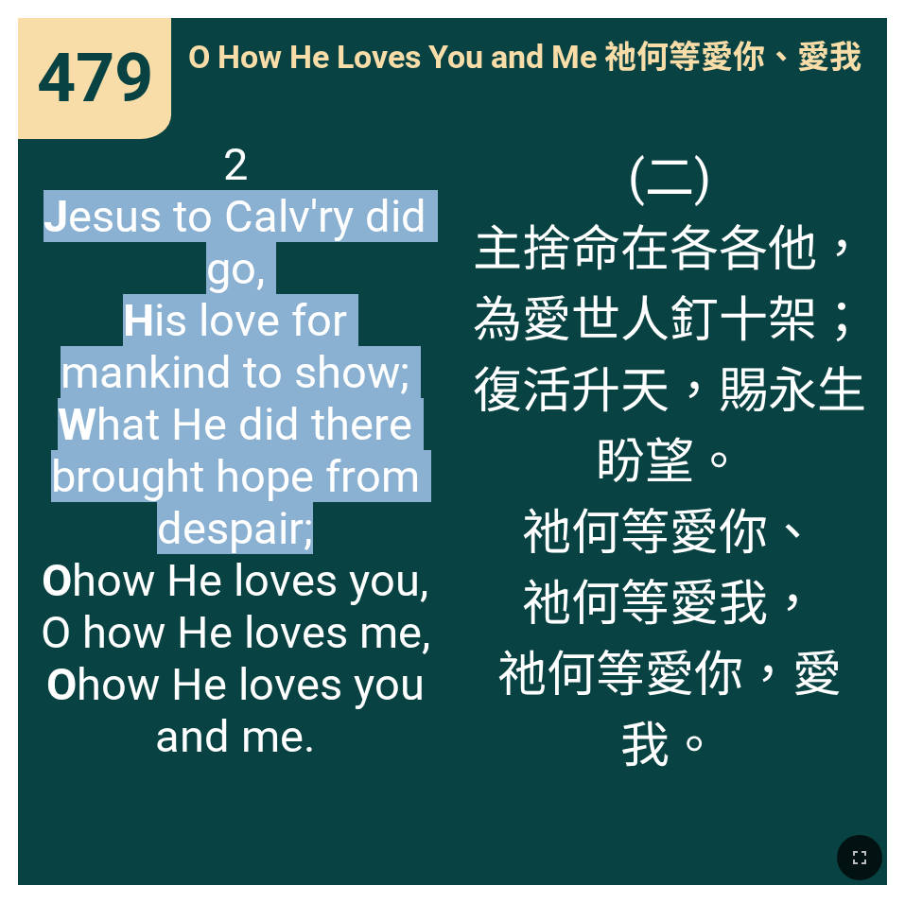
drag, startPoint x: 50, startPoint y: 217, endPoint x: 355, endPoint y: 521, distance: 430.6
click at [355, 521] on span "2 J esus to Calv'ry did go, H is love for mankind to show; W hat He did there b…" at bounding box center [235, 450] width 398 height 624
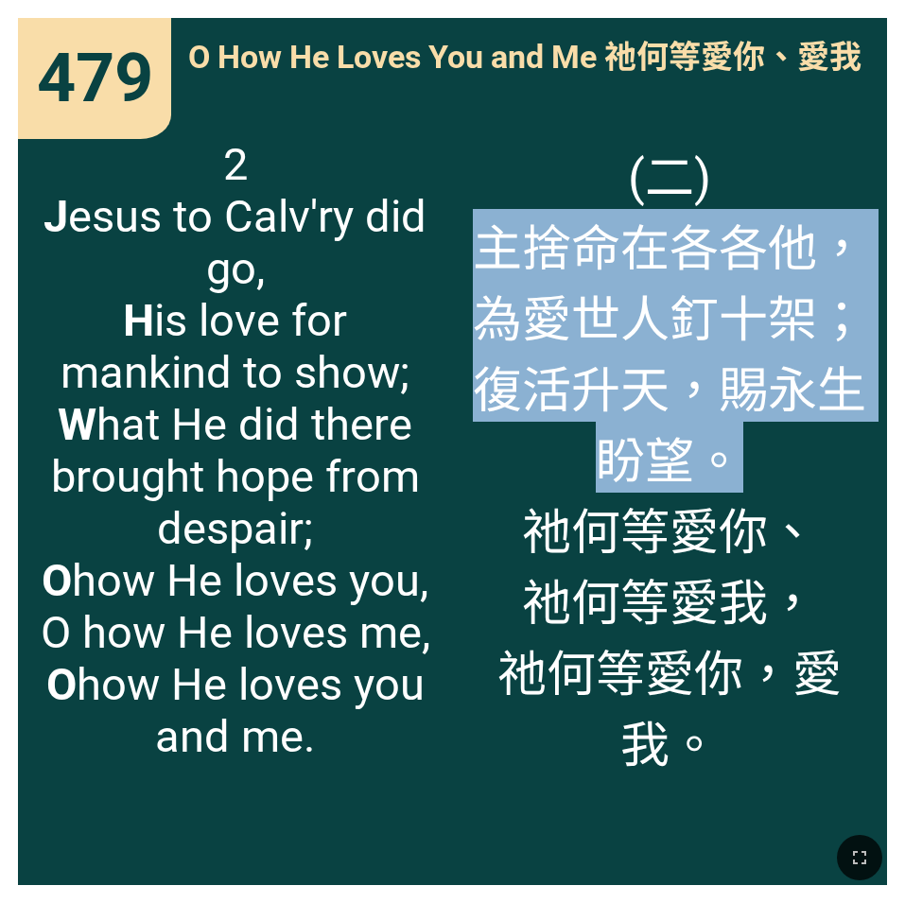
drag, startPoint x: 487, startPoint y: 243, endPoint x: 839, endPoint y: 448, distance: 407.2
click at [756, 448] on span "(二) 主捨命在各各他， 為愛世人釘十架； 復活升天，賜永生盼望。 祂何等愛你、 祂何等愛我， 祂何等愛你，愛我。" at bounding box center [670, 457] width 398 height 638
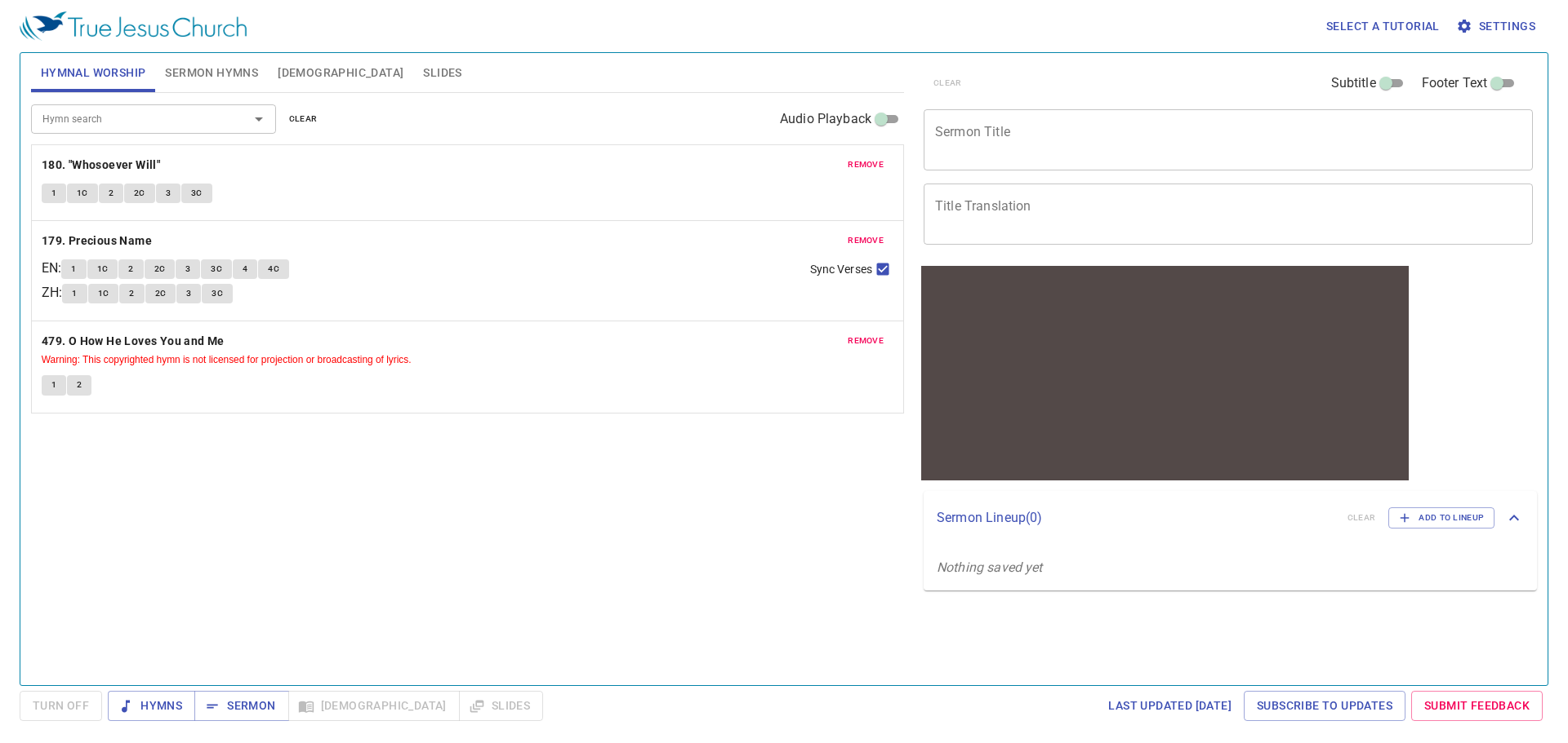
click at [309, 120] on span "clear" at bounding box center [303, 119] width 28 height 15
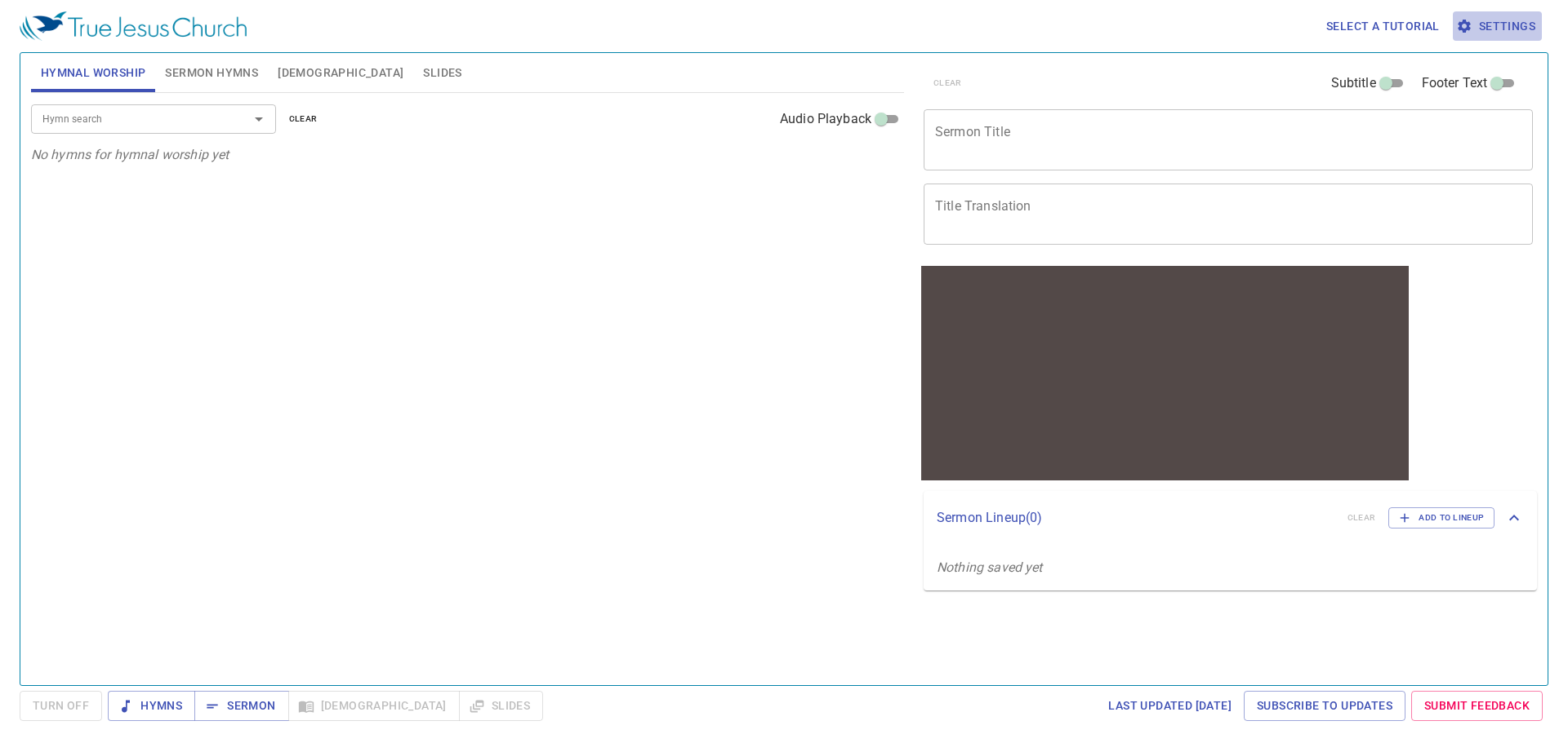
click at [672, 28] on span "Settings" at bounding box center [1497, 27] width 76 height 21
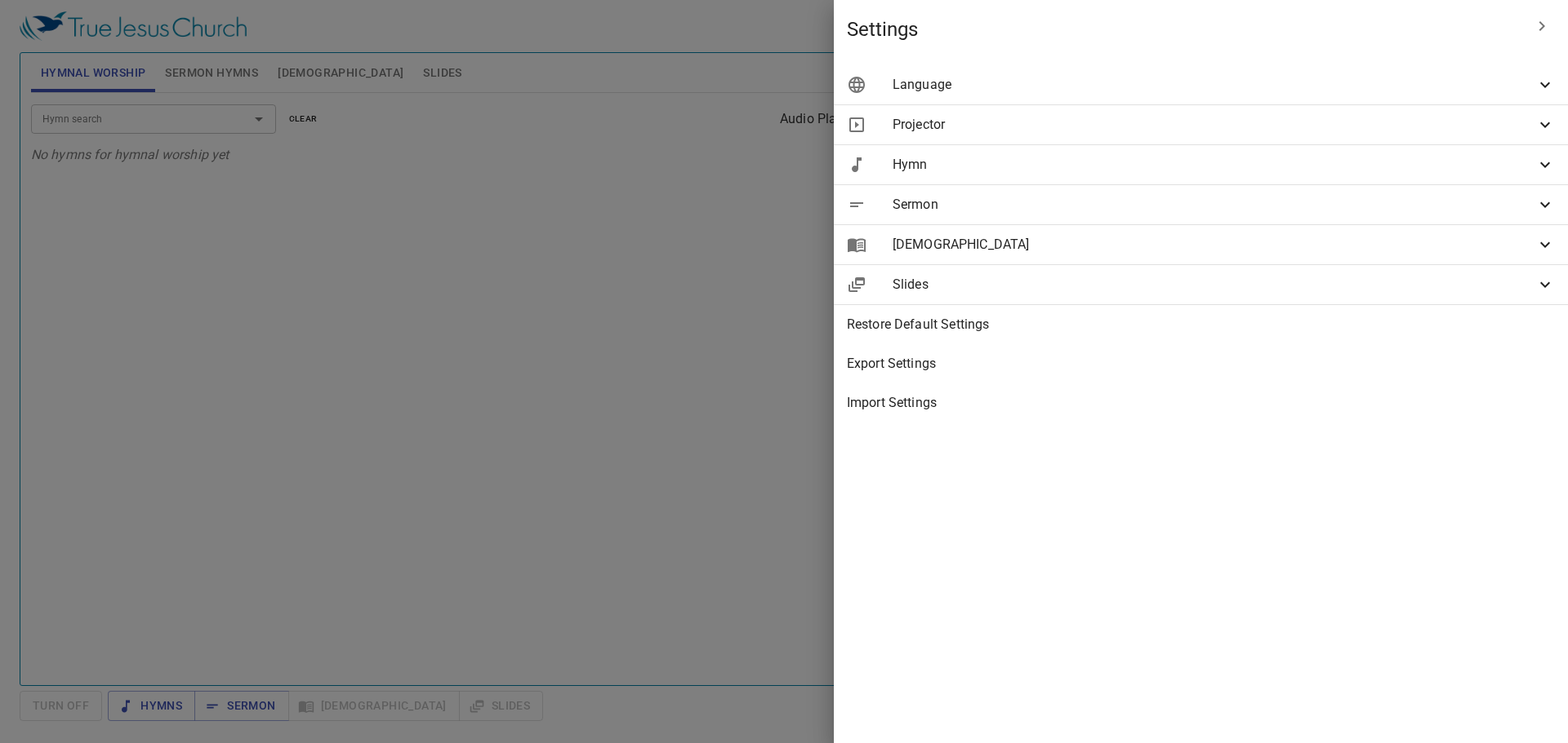
click at [672, 172] on span "Hymn" at bounding box center [1214, 165] width 642 height 20
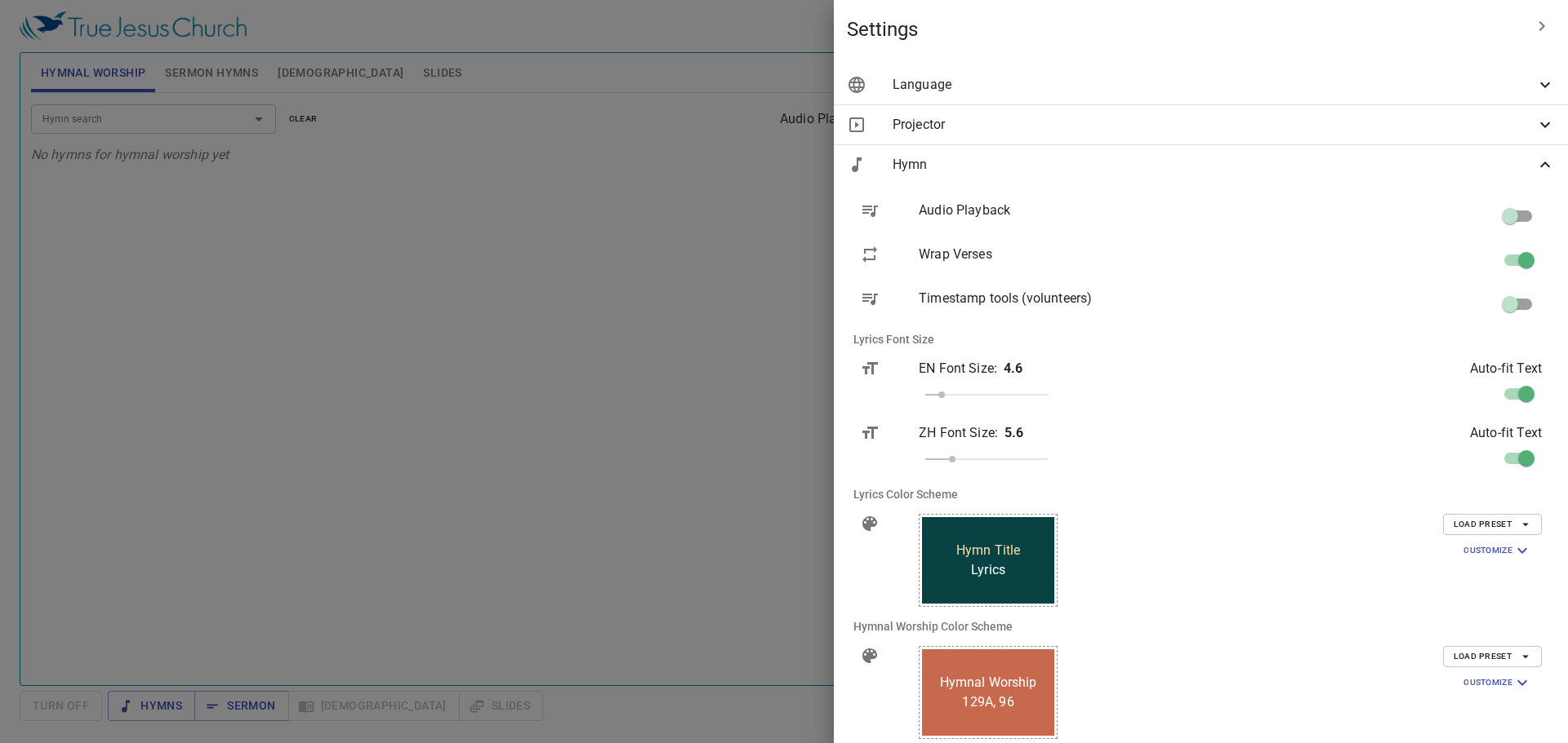
click at [672, 520] on span "Load Preset" at bounding box center [1492, 525] width 78 height 15
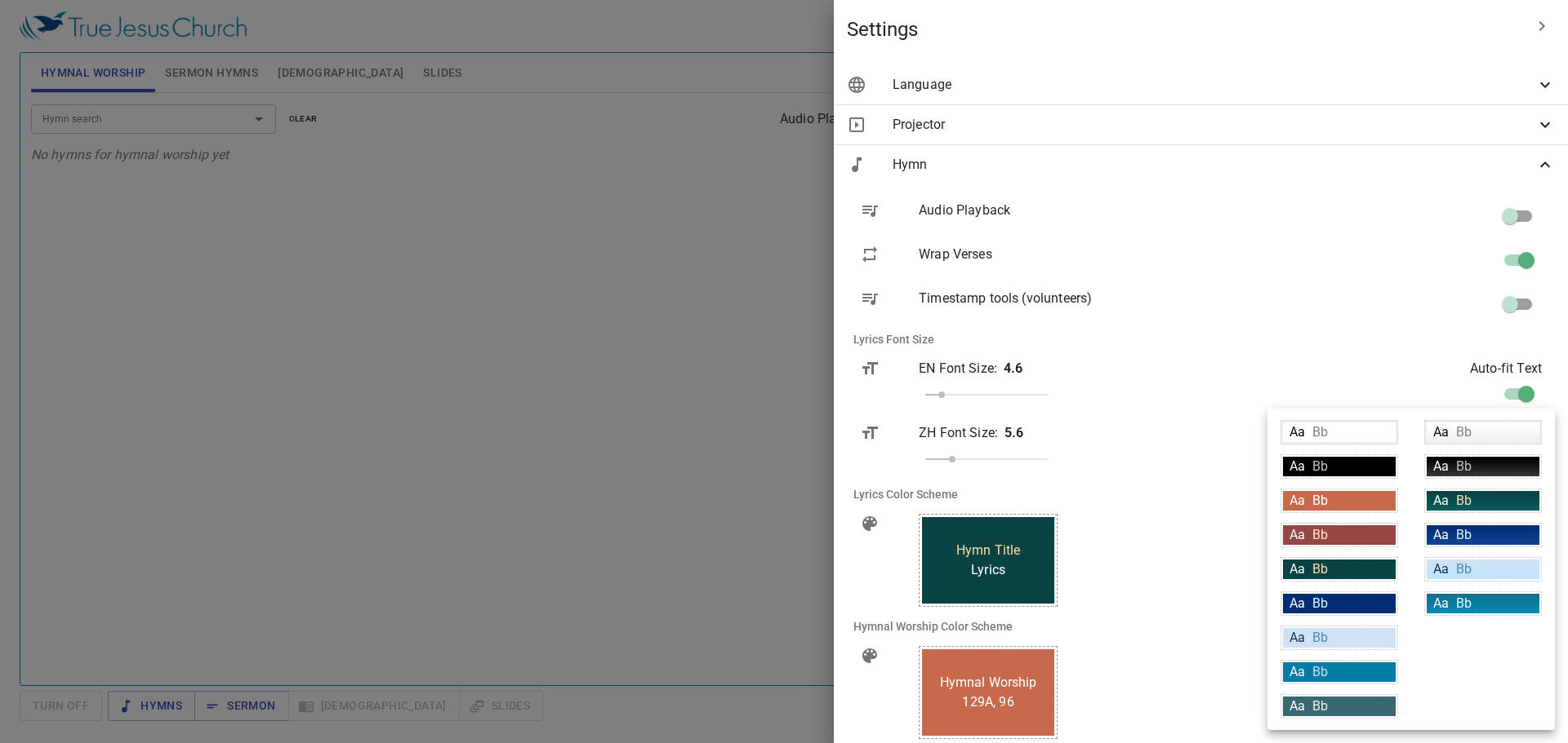
click at [672, 570] on div "Aa Bb" at bounding box center [1483, 570] width 112 height 20
type input "linear-gradient(180deg, rgba(207,226,243,1) 10%, rgba(188,230,255,1) 100%)"
type input "#063056"
type input "#4c89be"
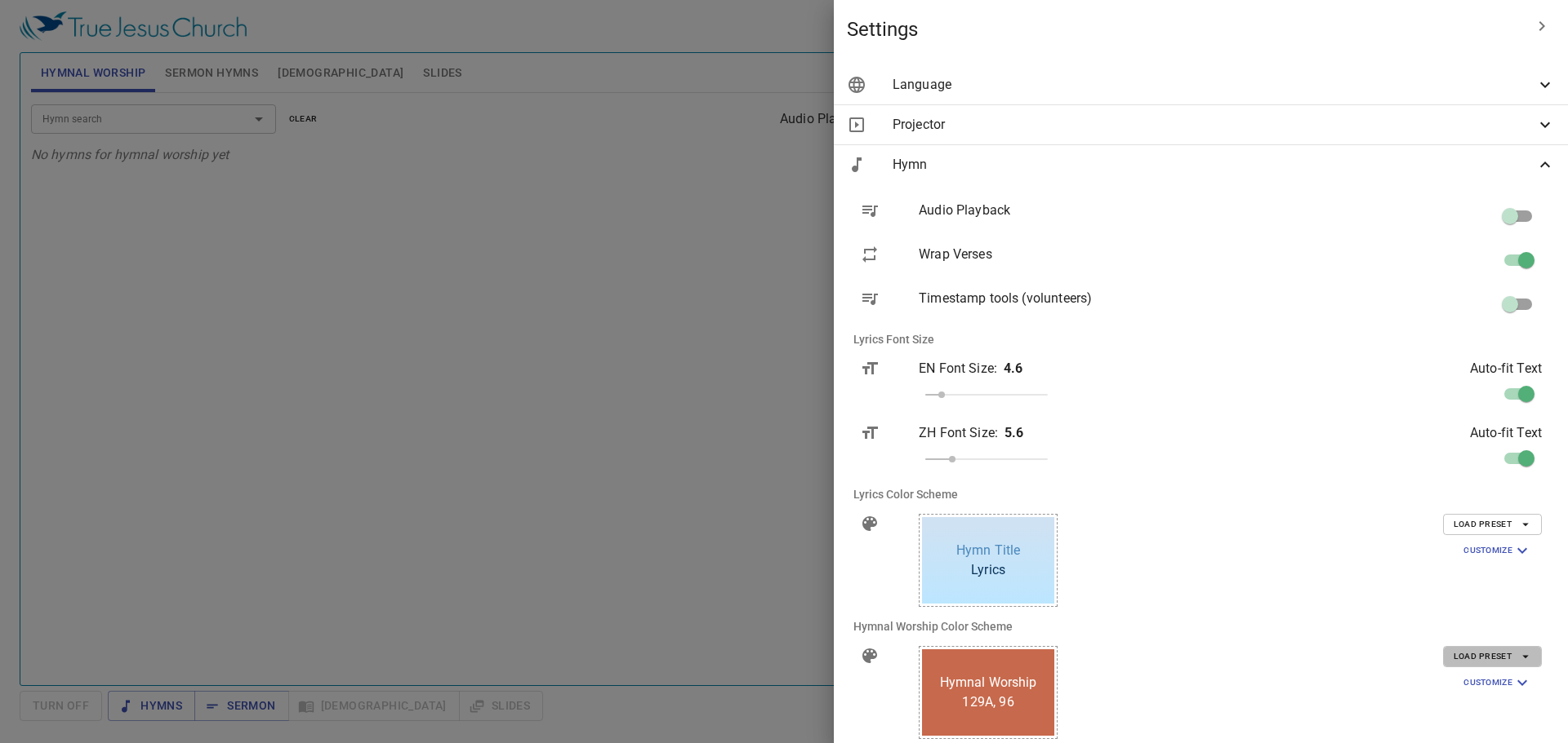
click at [672, 662] on span "Load Preset" at bounding box center [1492, 657] width 78 height 15
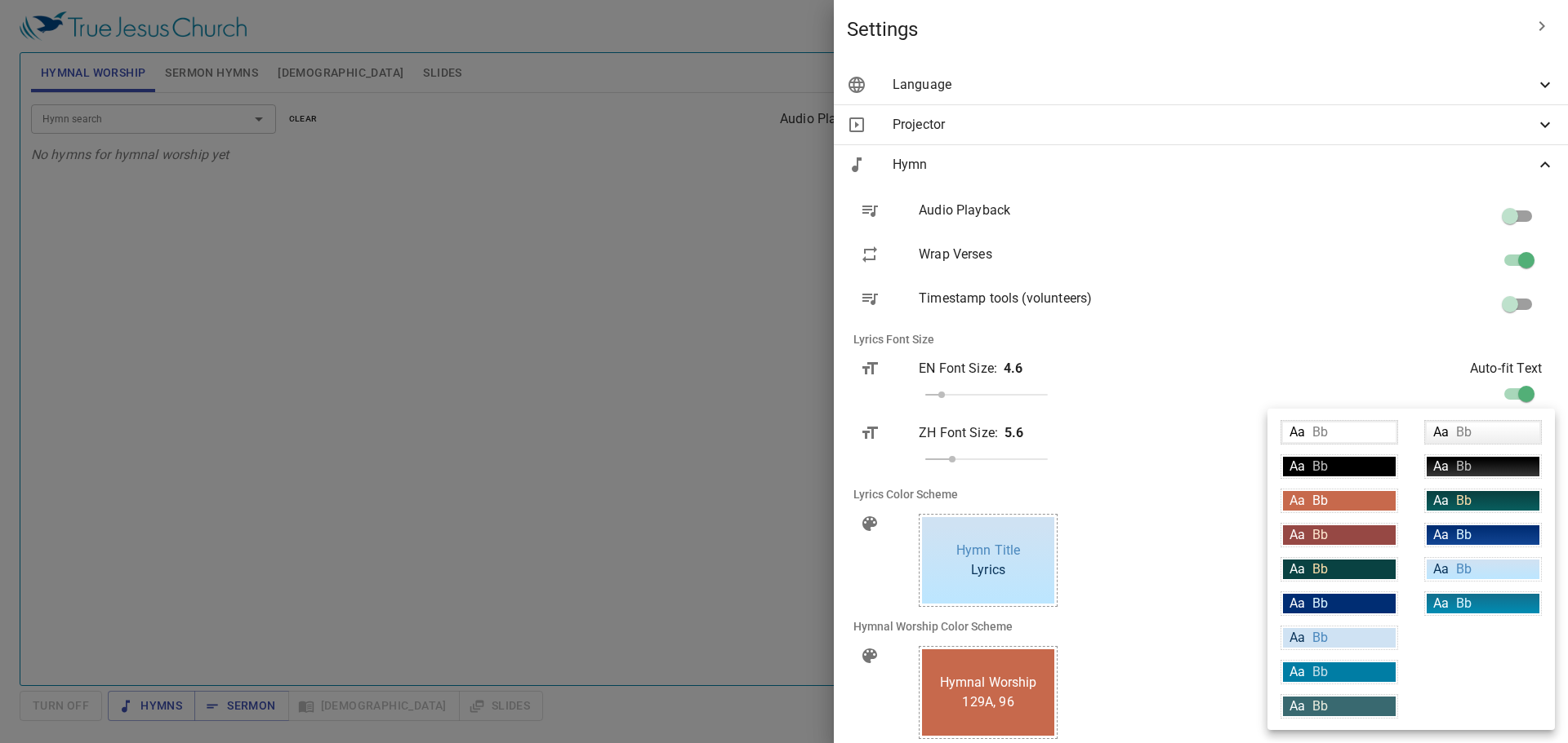
click at [672, 568] on div "Aa Bb" at bounding box center [1483, 570] width 112 height 20
type input "linear-gradient(180deg, rgba(207,226,243,1) 10%, rgba(188,230,255,1) 100%)"
type input "#063056"
type input "#4c89be"
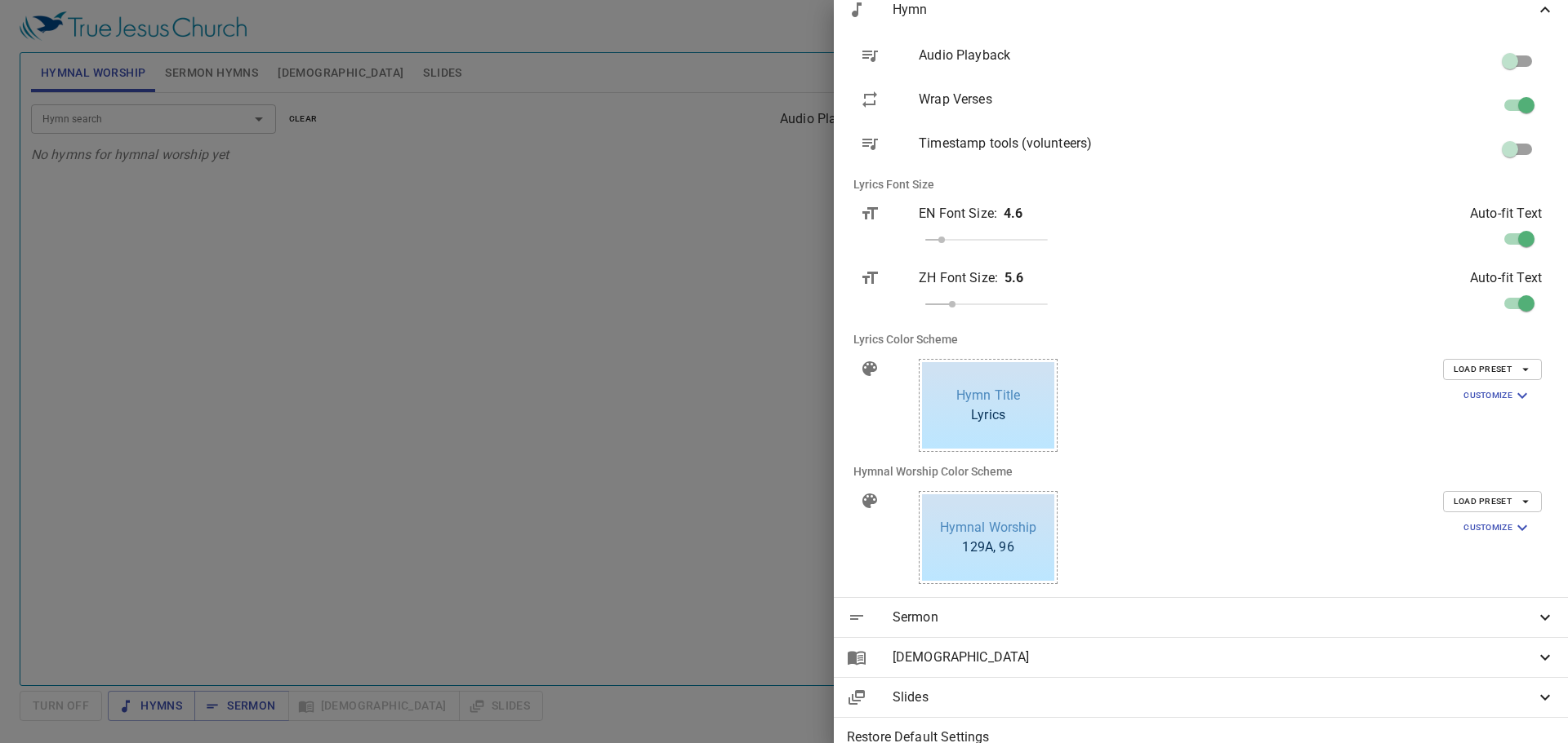
scroll to position [158, 0]
click at [672, 618] on icon at bounding box center [1545, 614] width 20 height 20
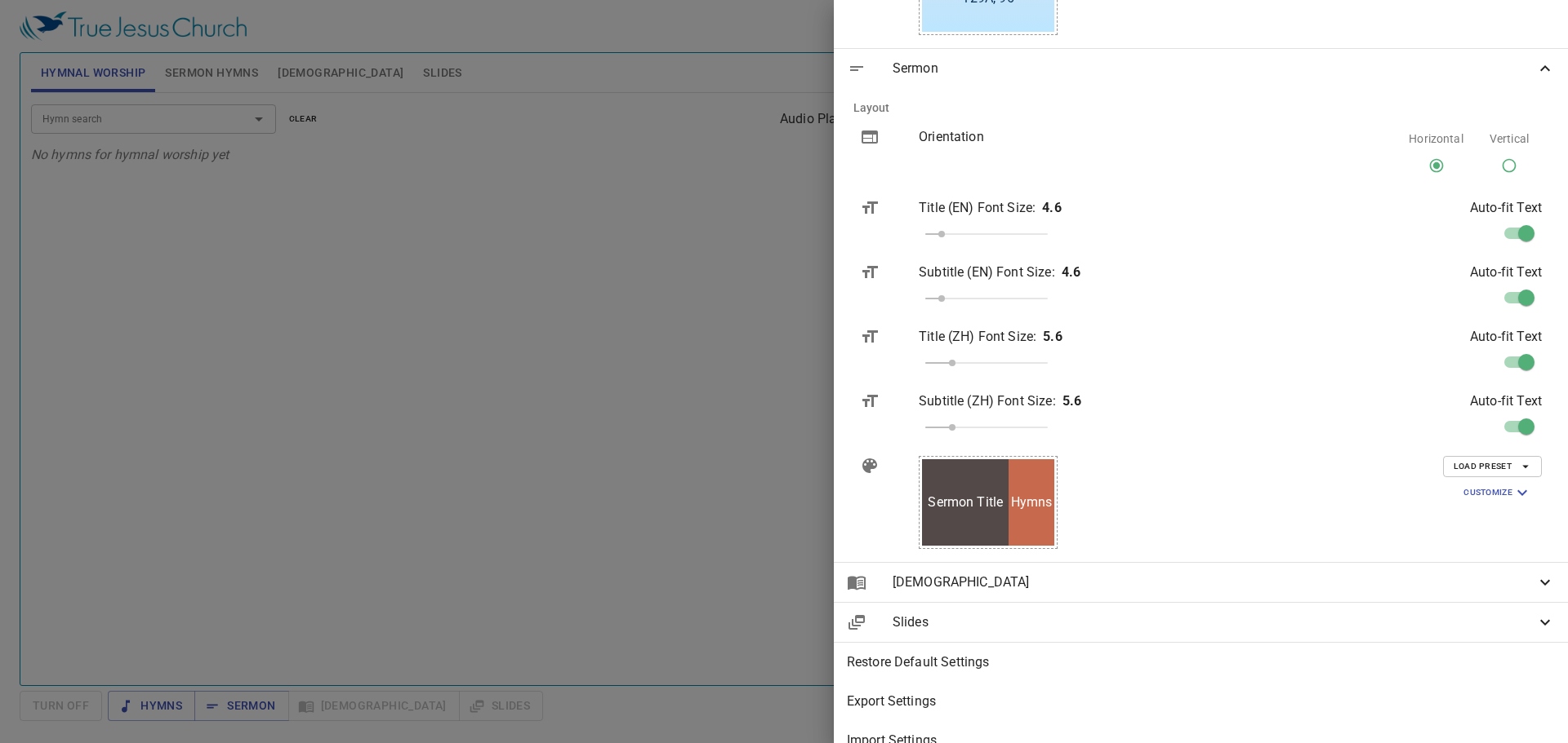
scroll to position [701, 0]
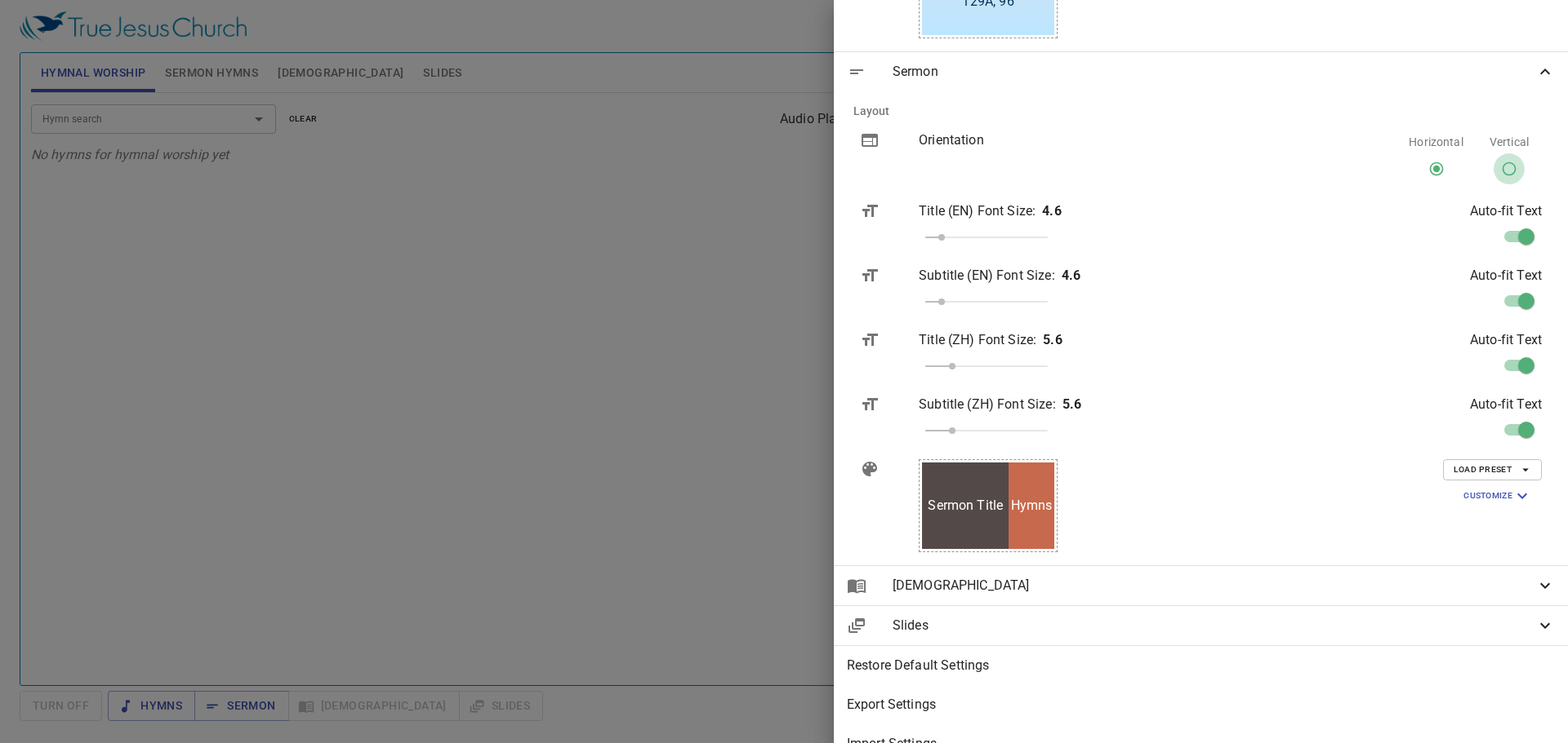
click at [672, 167] on input "Vertical" at bounding box center [1509, 173] width 31 height 31
radio input "true"
click at [672, 472] on icon "button" at bounding box center [1525, 469] width 15 height 15
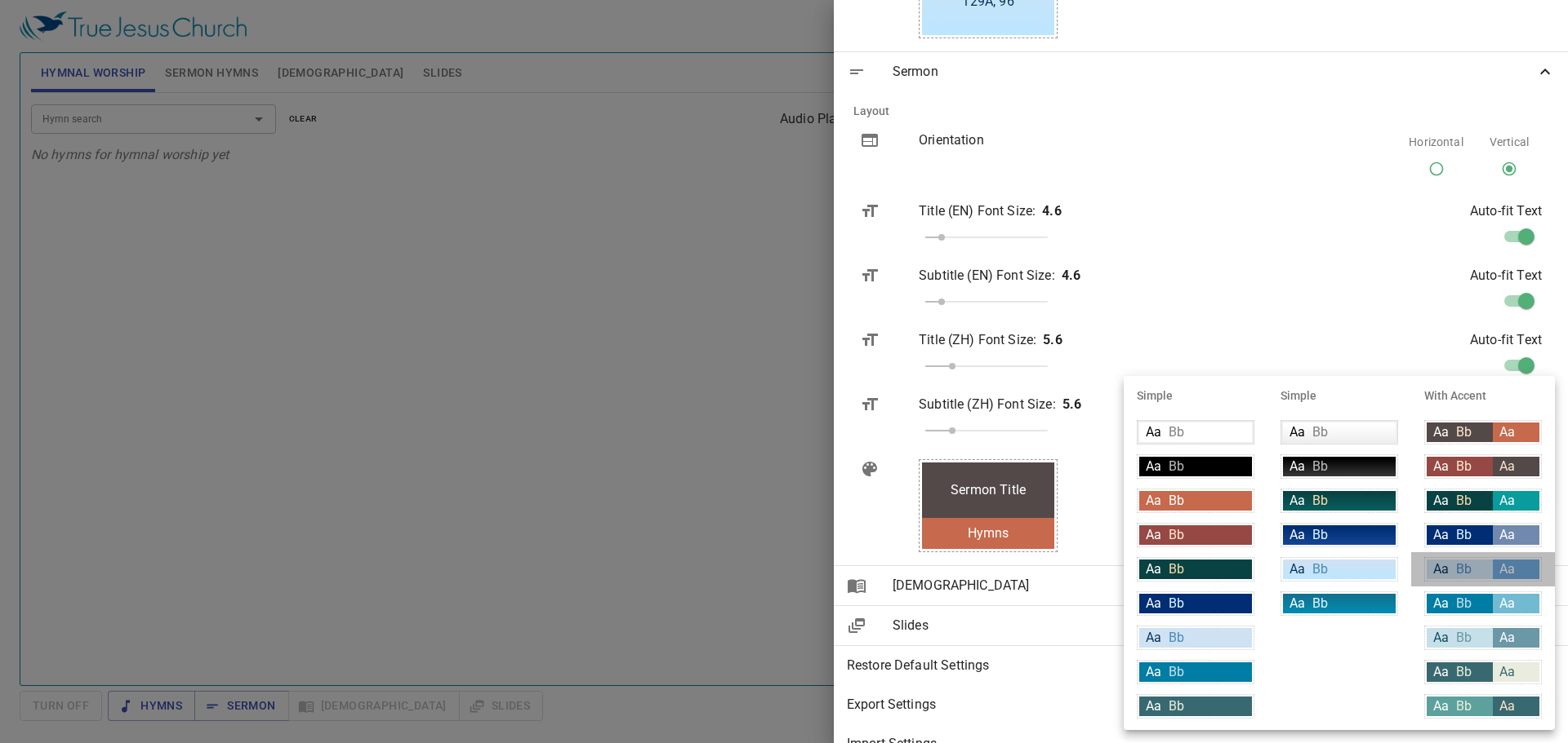
click at [672, 567] on div "Aa Bb" at bounding box center [1459, 570] width 66 height 20
type input "#cfe2f3"
type input "#063056"
type input "#4c89be"
type input "#6fa8dc"
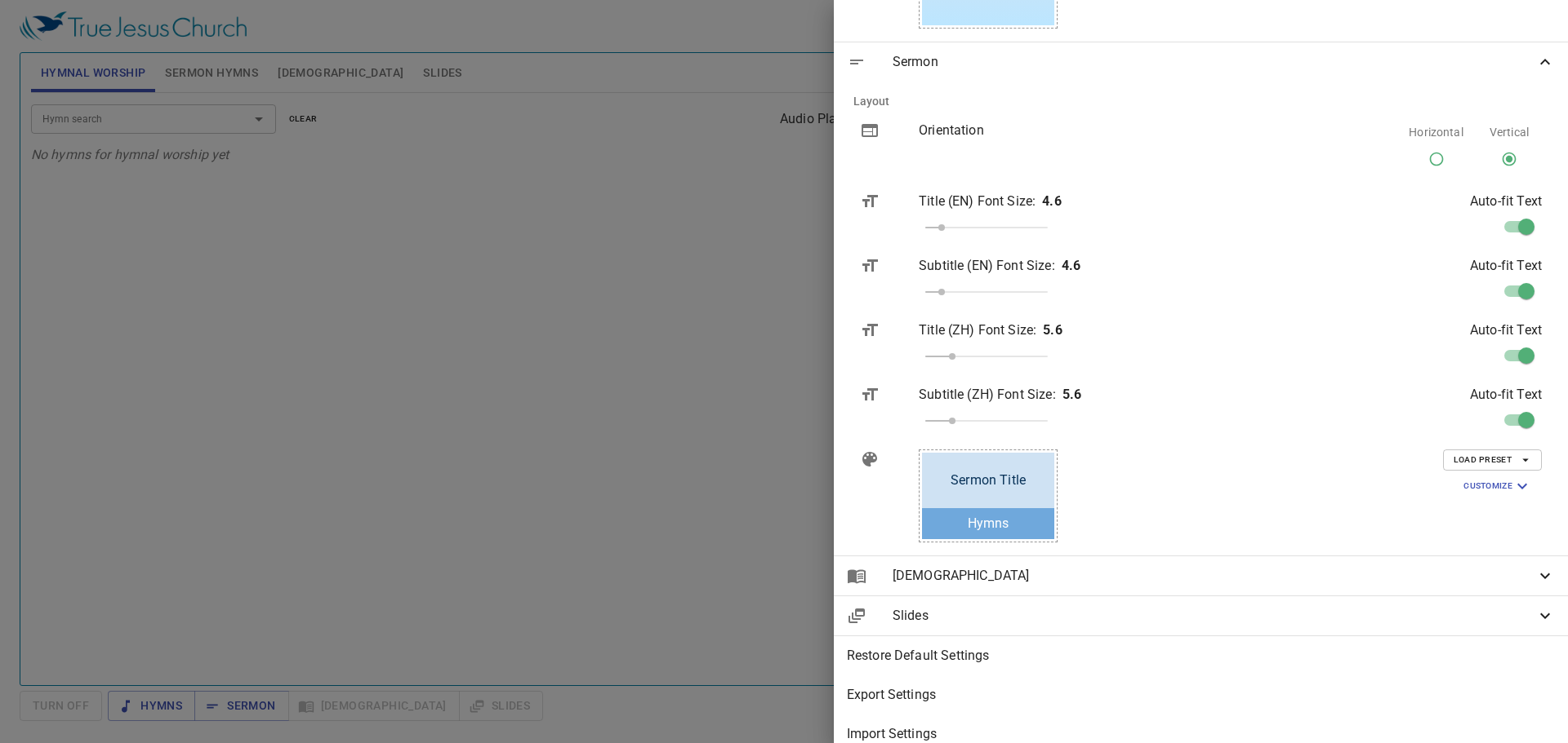
scroll to position [717, 0]
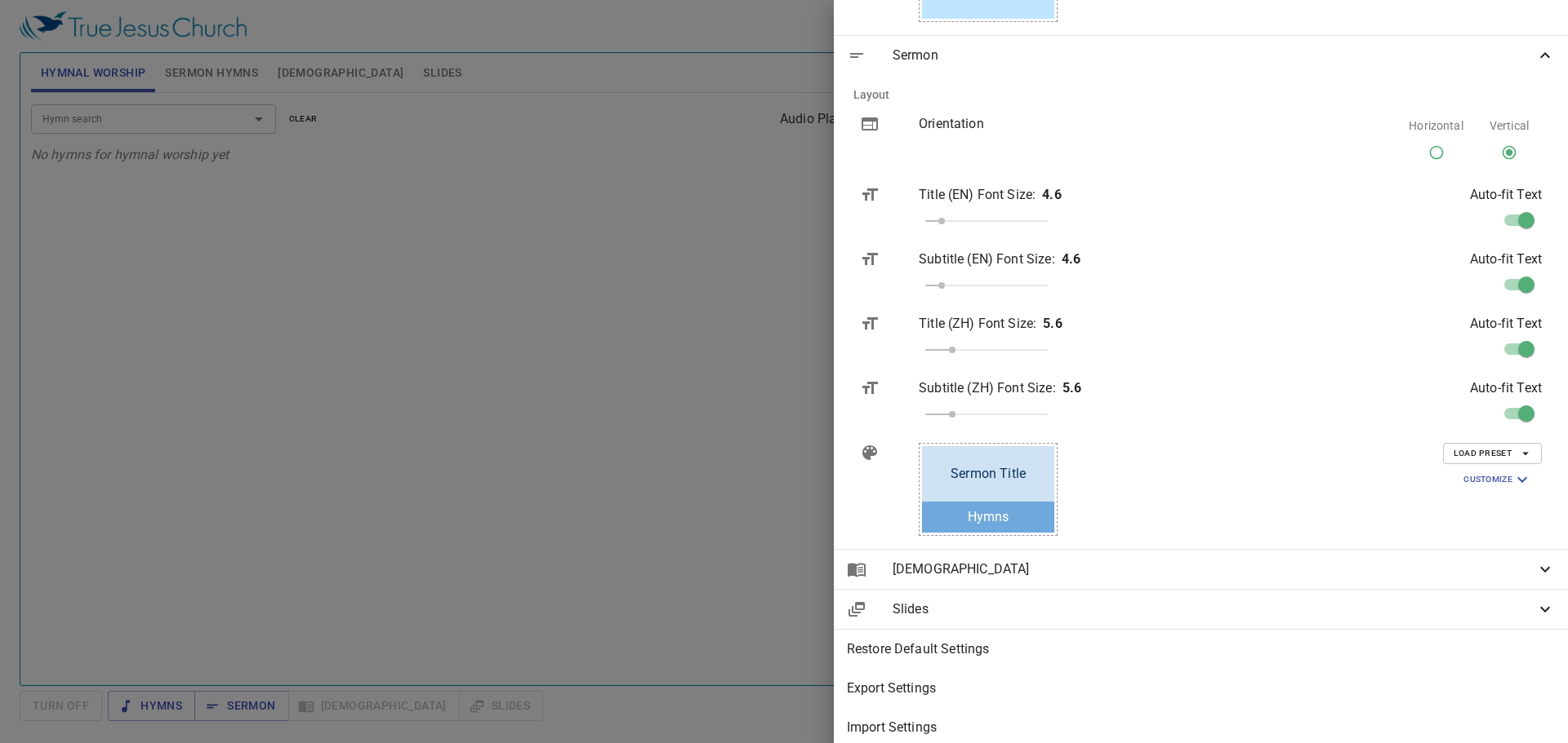
click at [672, 576] on span "[DEMOGRAPHIC_DATA]" at bounding box center [1214, 570] width 642 height 20
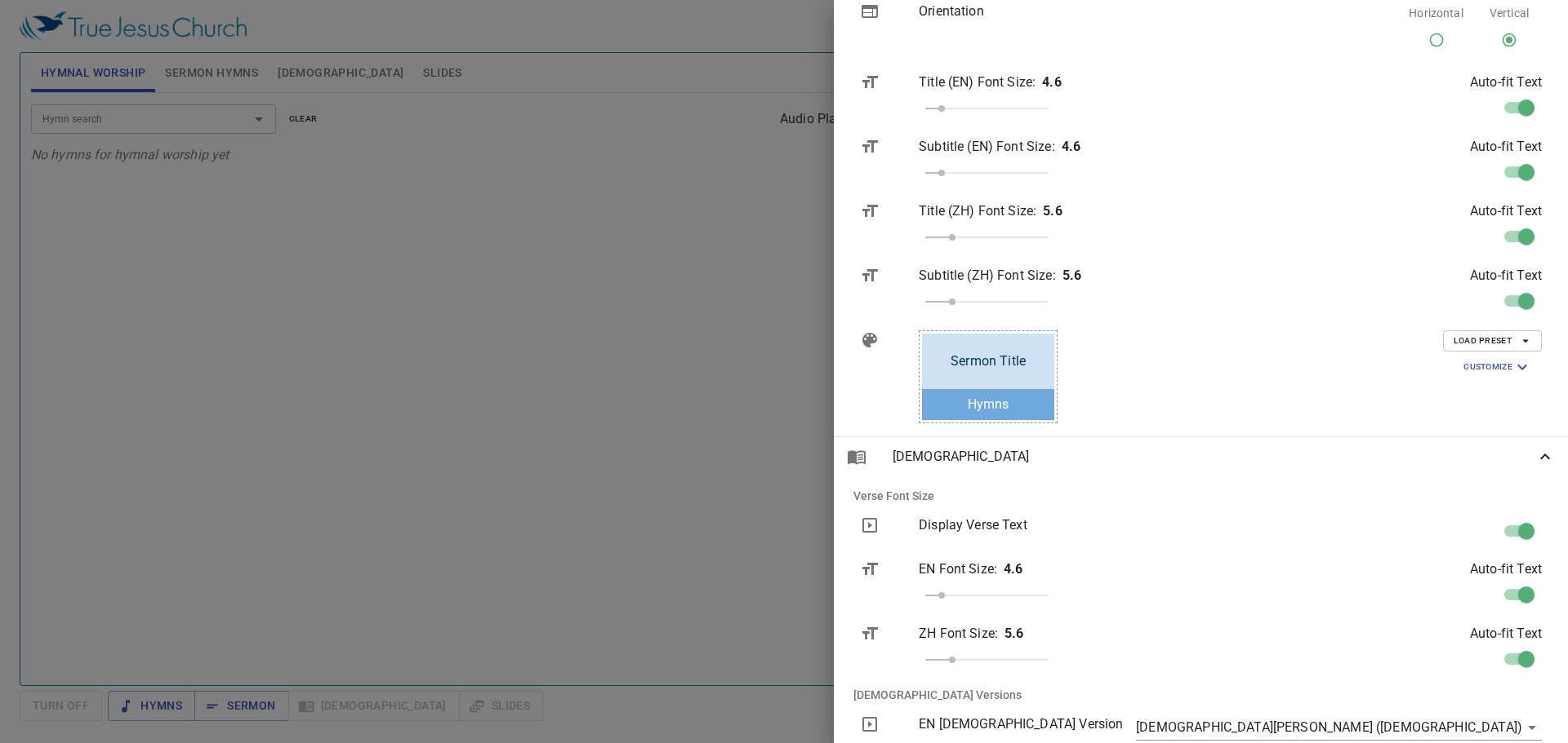
scroll to position [999, 0]
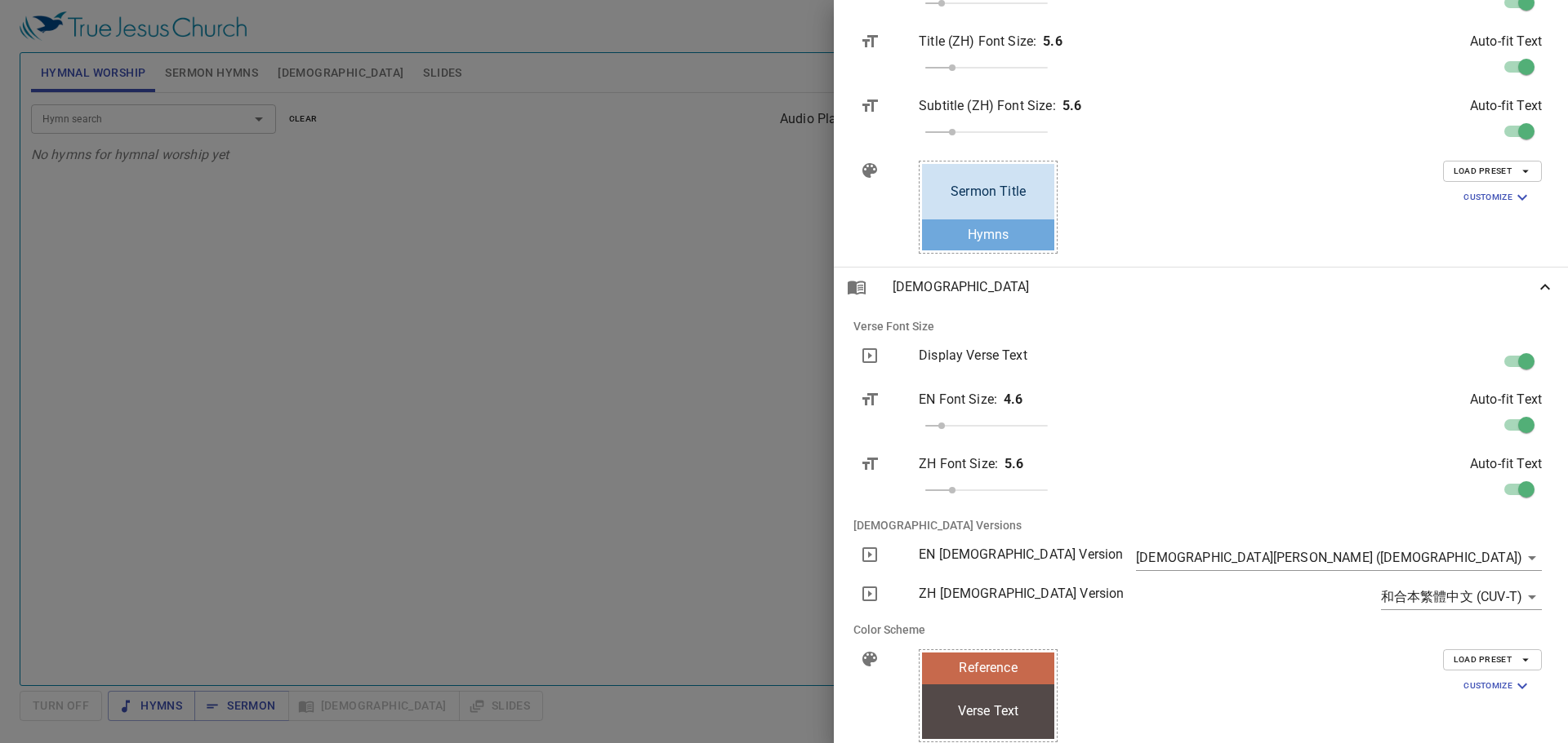
click at [672, 657] on span "Load Preset" at bounding box center [1492, 659] width 78 height 15
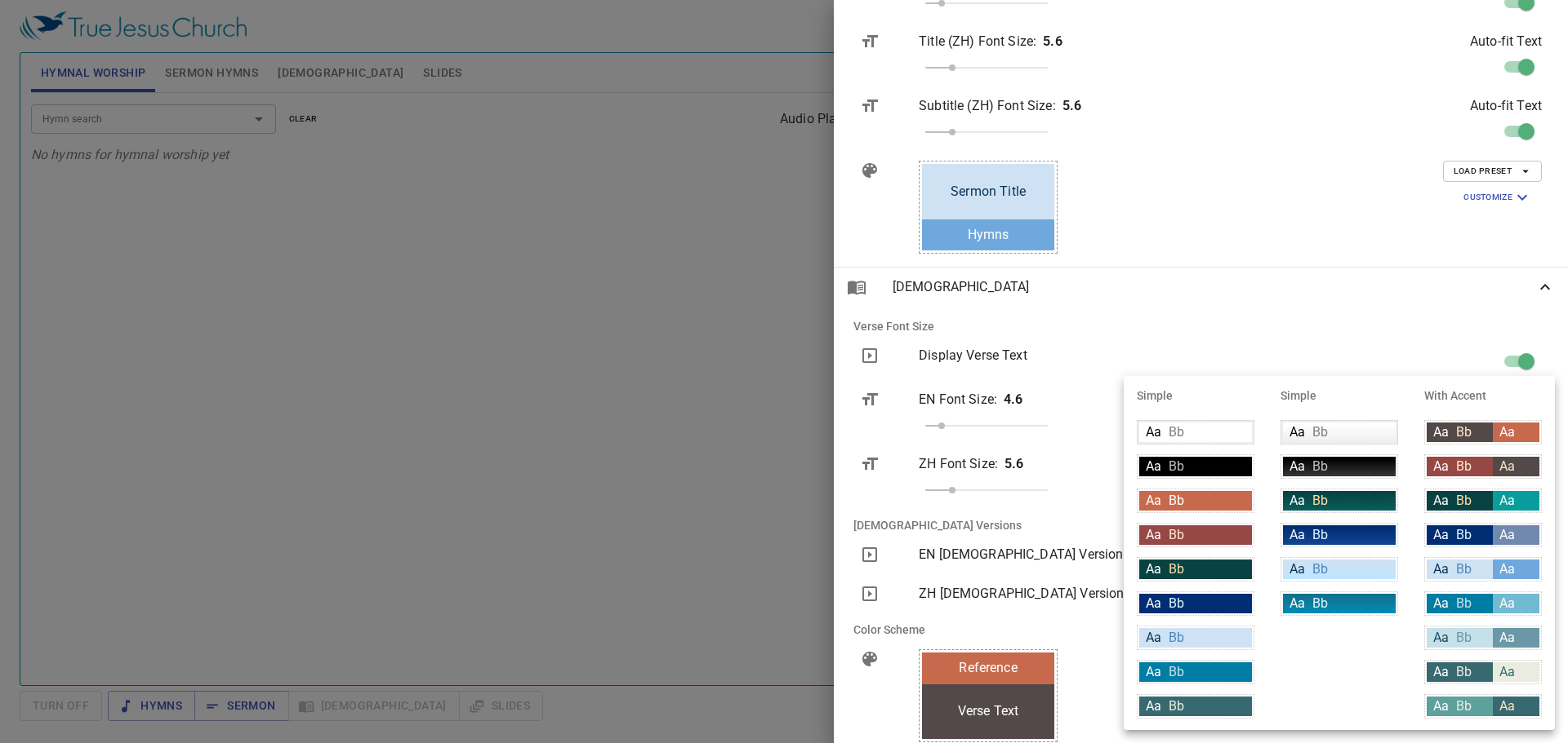
click at [672, 572] on div "Aa Bb" at bounding box center [1459, 570] width 66 height 20
type input "#cfe2f3"
type input "#063056"
type input "#6fa8dc"
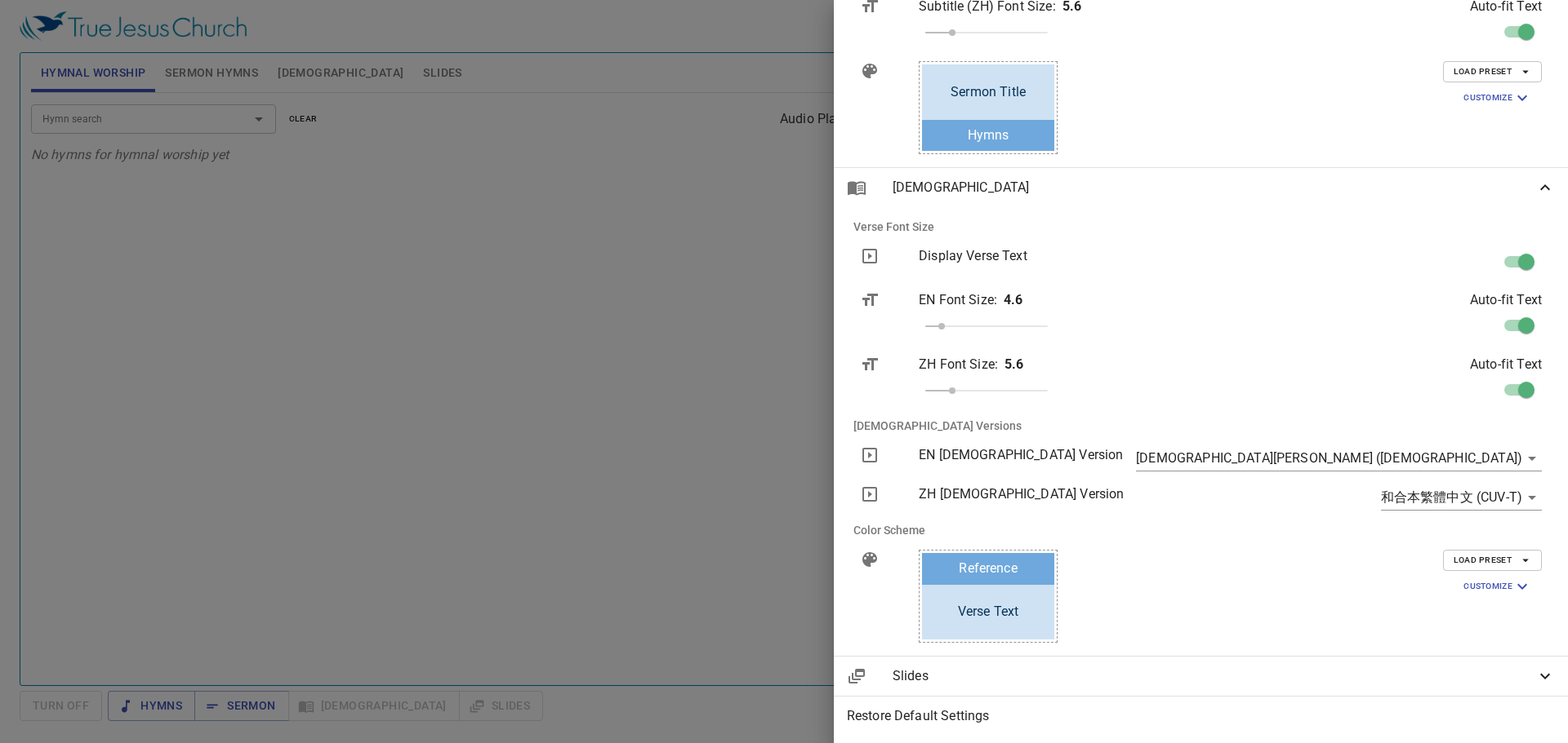
scroll to position [1134, 0]
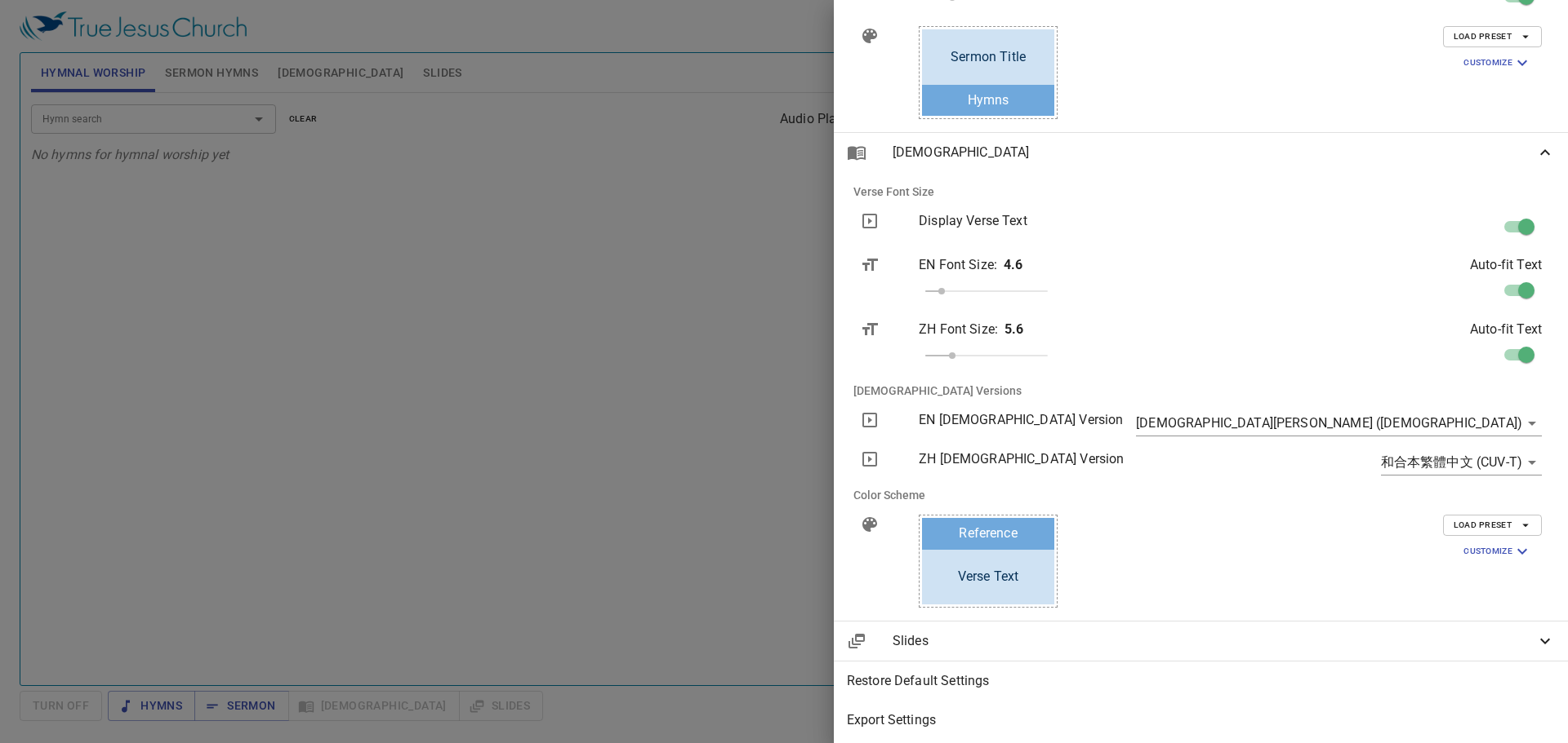
click at [672, 641] on span "Slides" at bounding box center [1214, 641] width 642 height 20
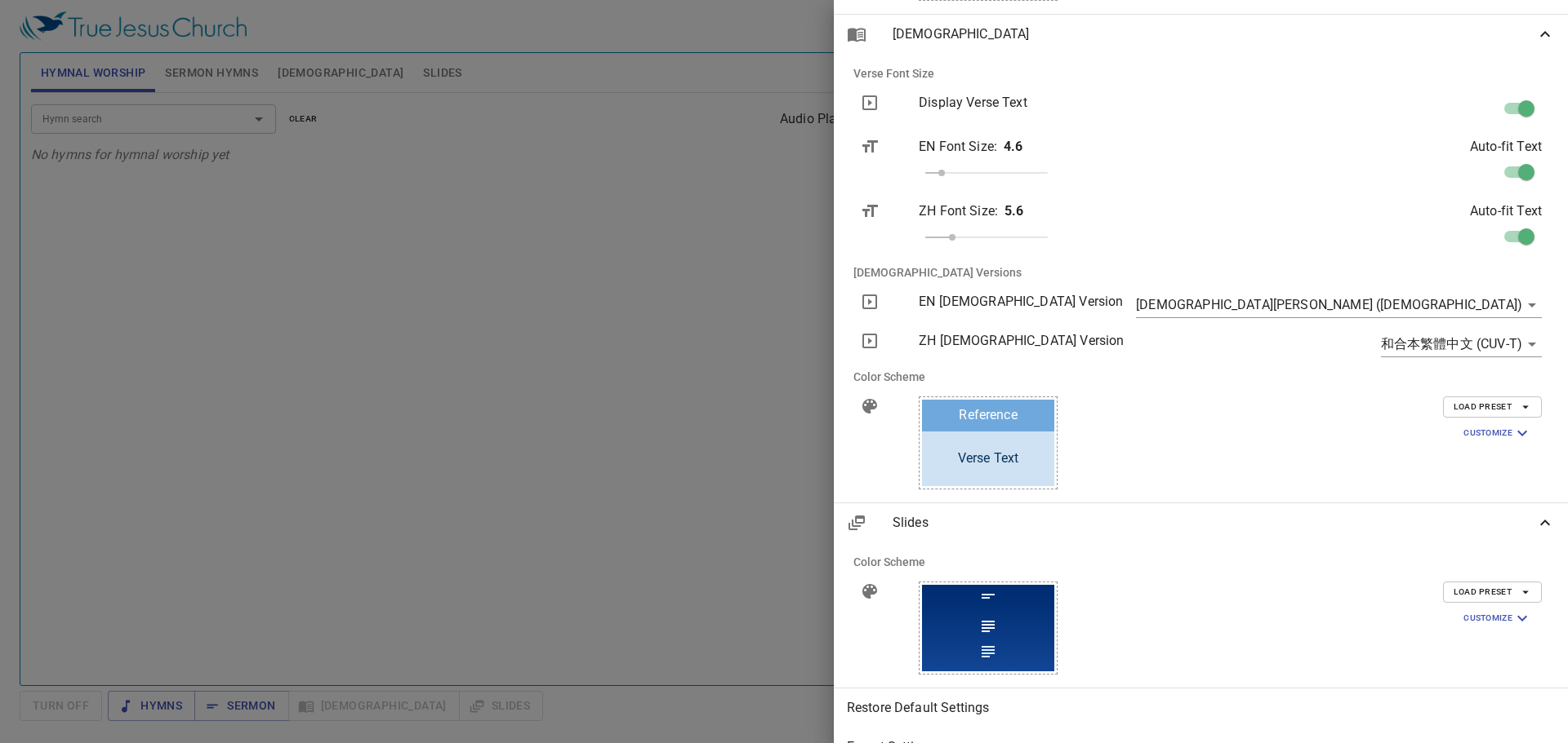
scroll to position [1275, 0]
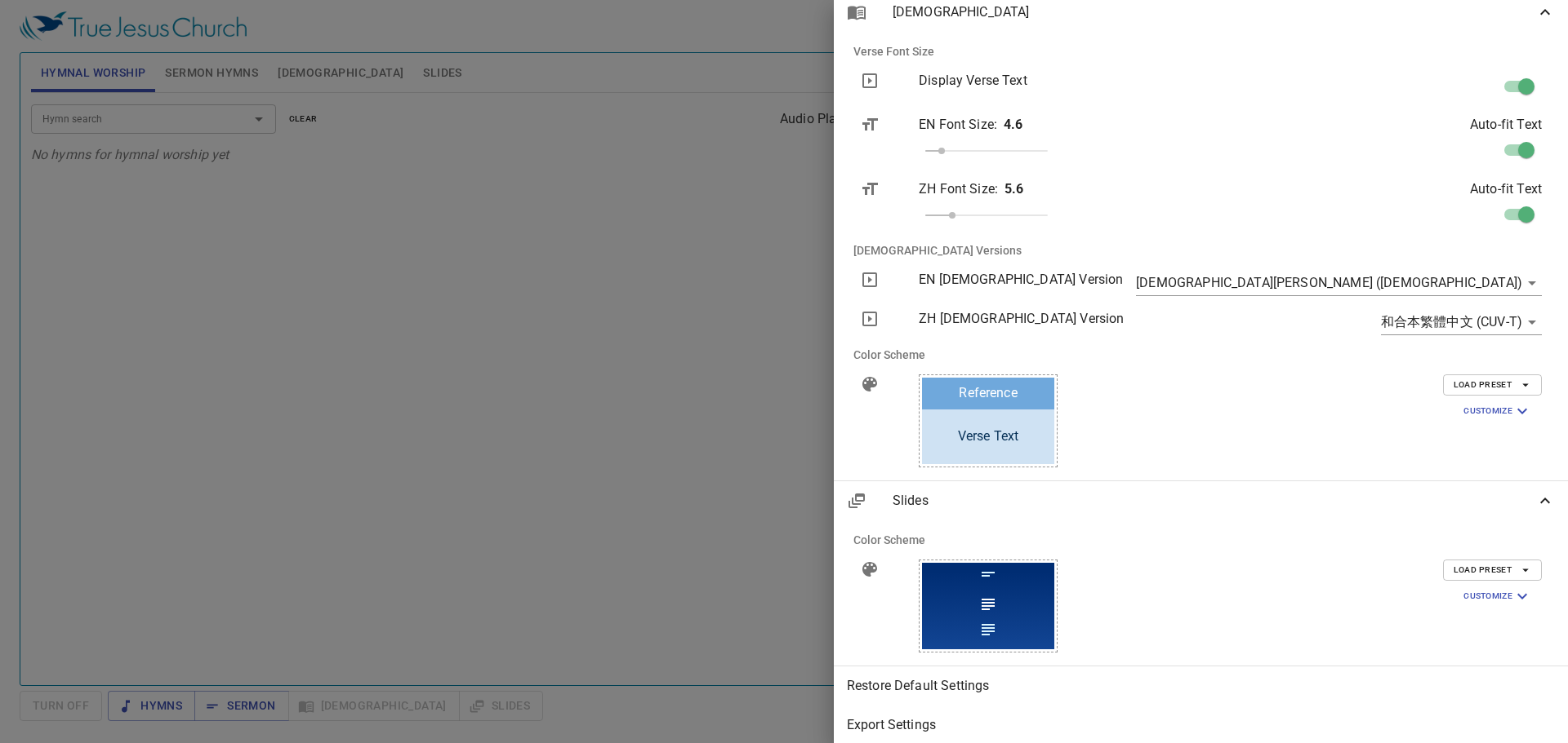
click at [672, 564] on icon "button" at bounding box center [1525, 570] width 15 height 15
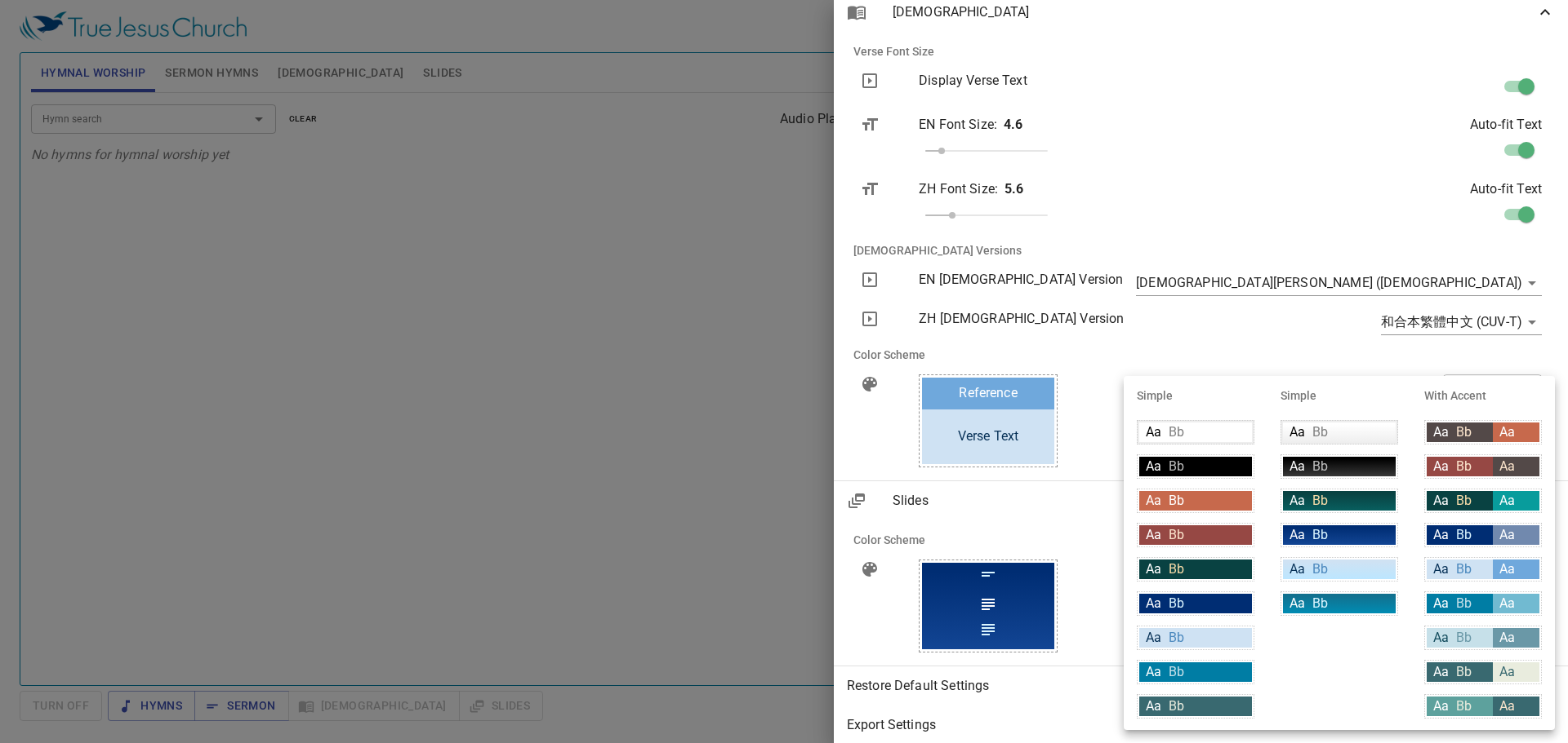
click at [672, 348] on div at bounding box center [784, 371] width 1568 height 743
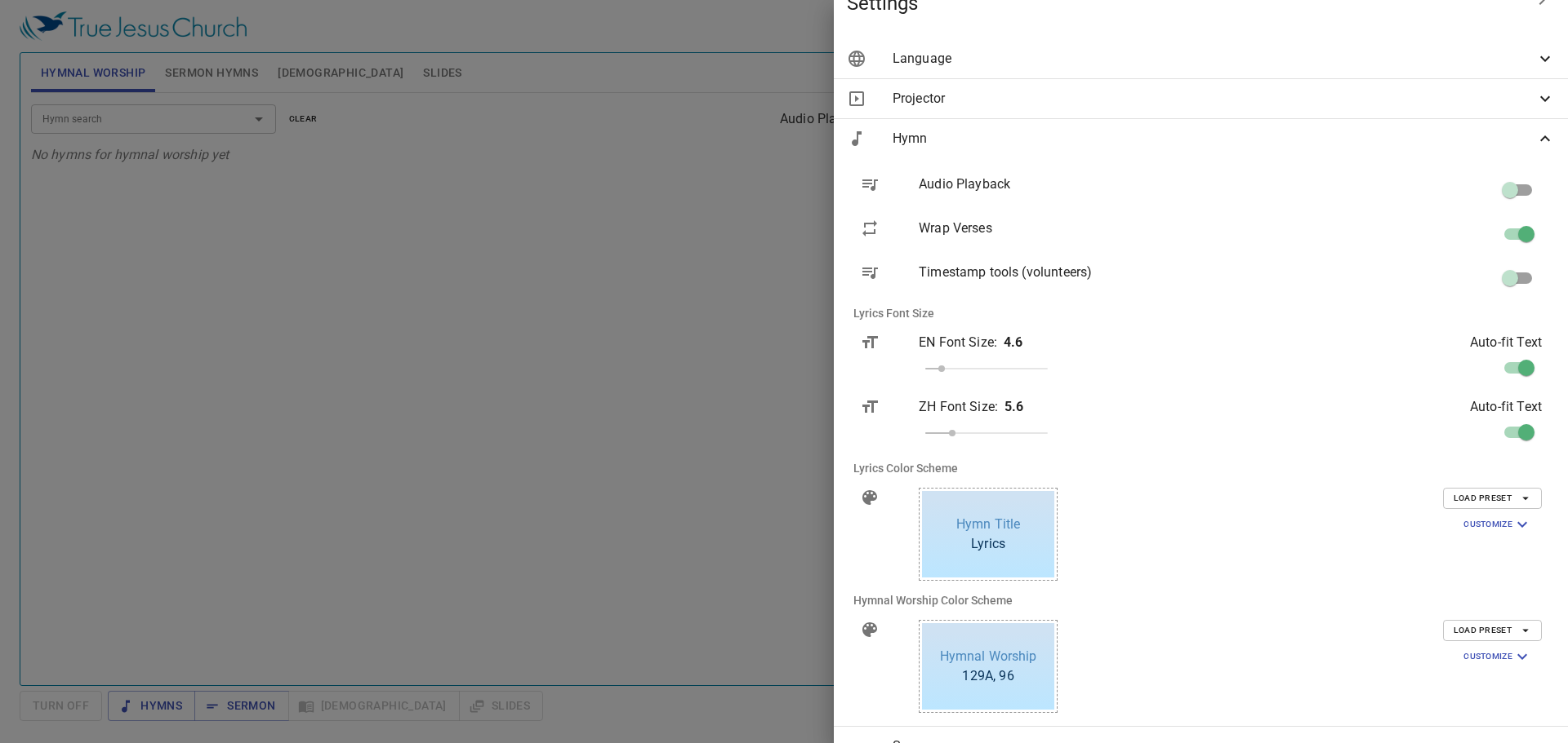
scroll to position [0, 0]
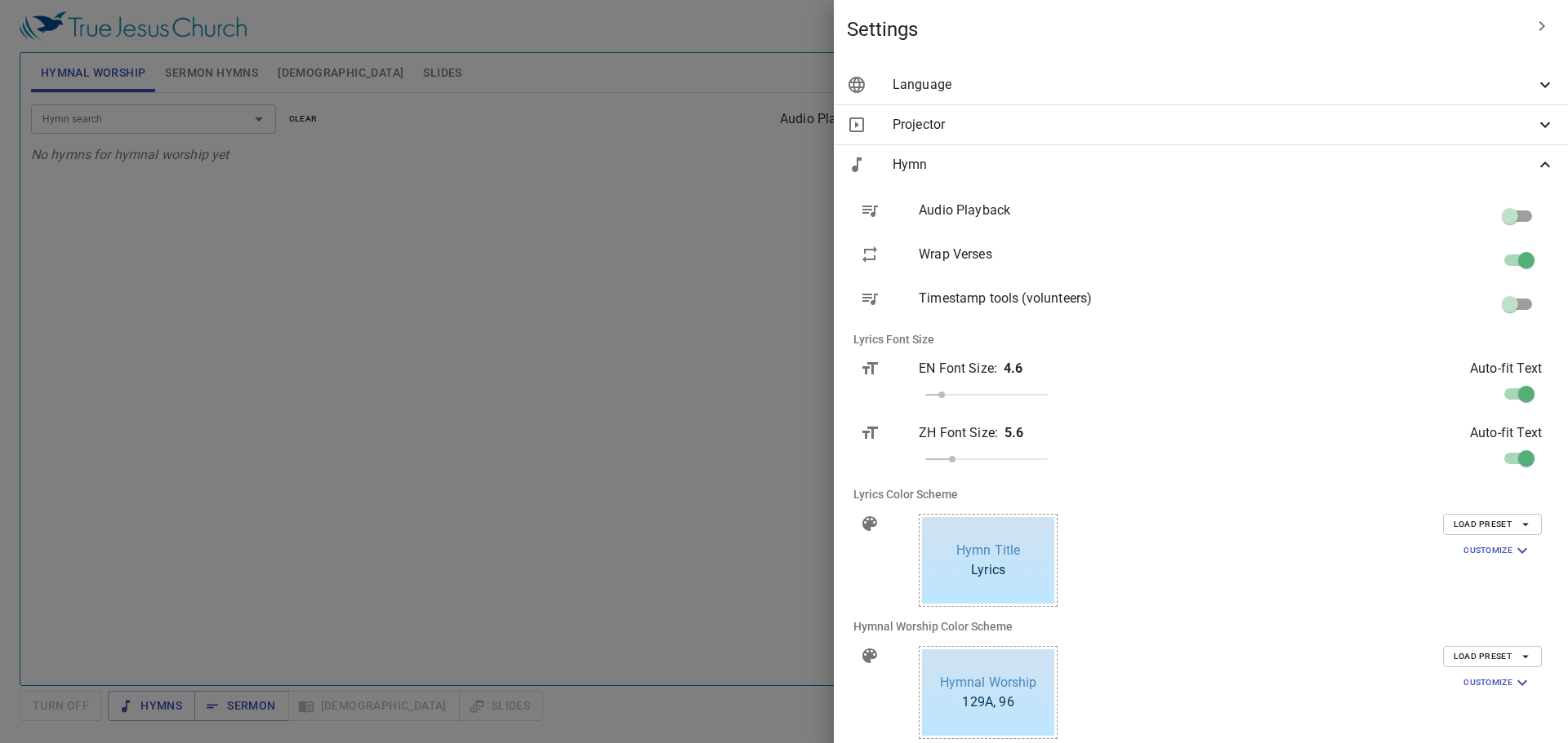
click at [672, 155] on span "Hymn" at bounding box center [1214, 165] width 642 height 20
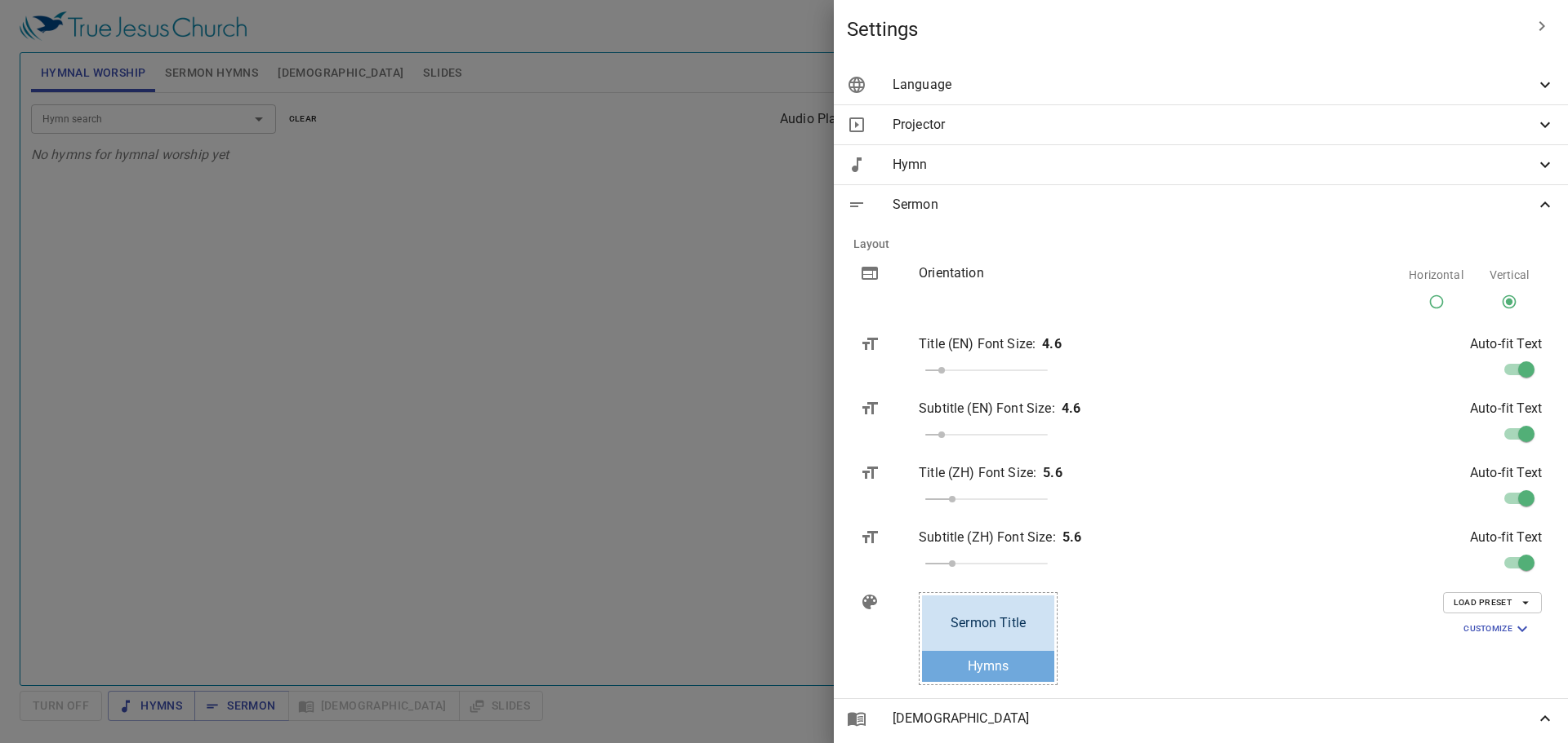
click at [672, 208] on span "Sermon" at bounding box center [1214, 205] width 642 height 20
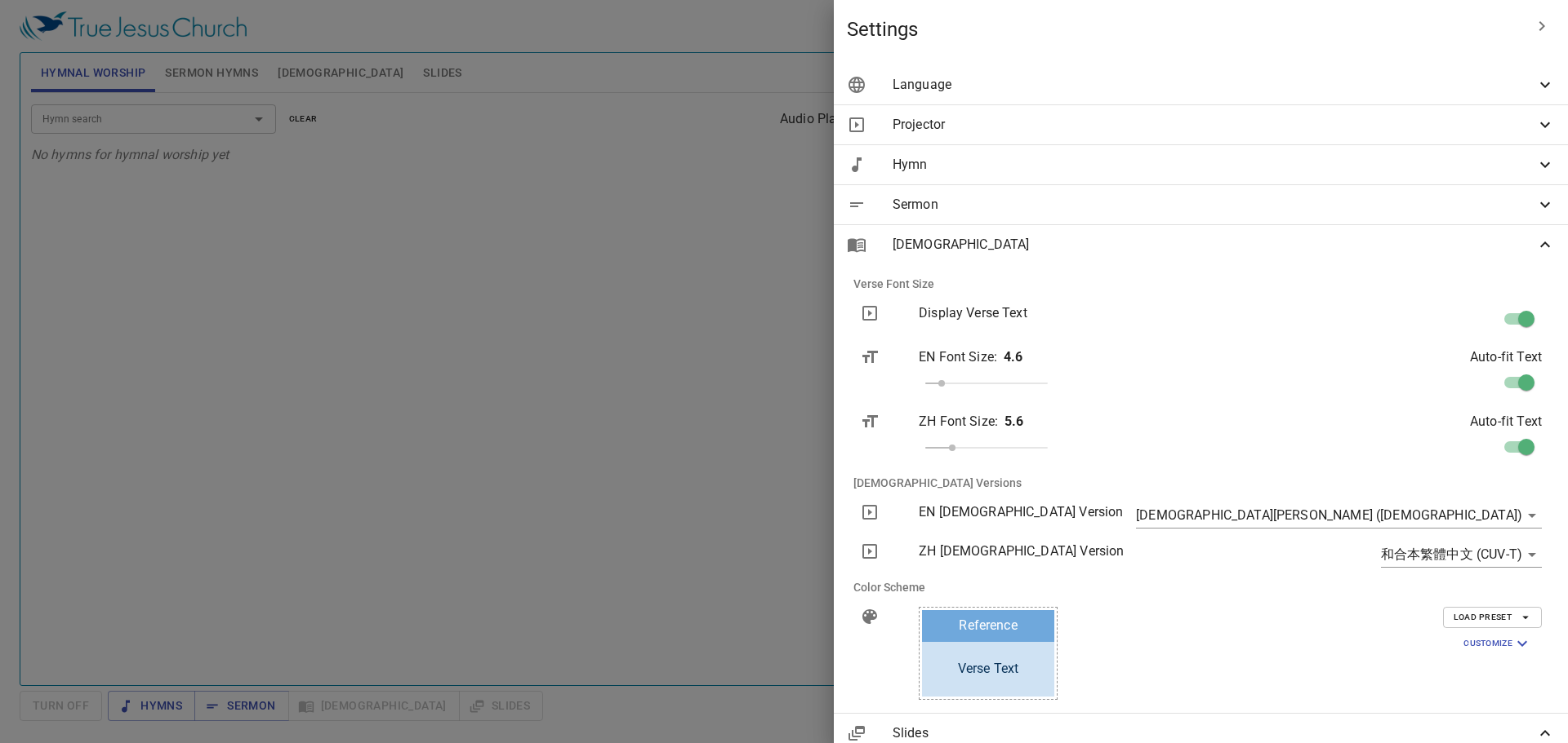
click at [672, 616] on span "Load Preset" at bounding box center [1492, 617] width 78 height 15
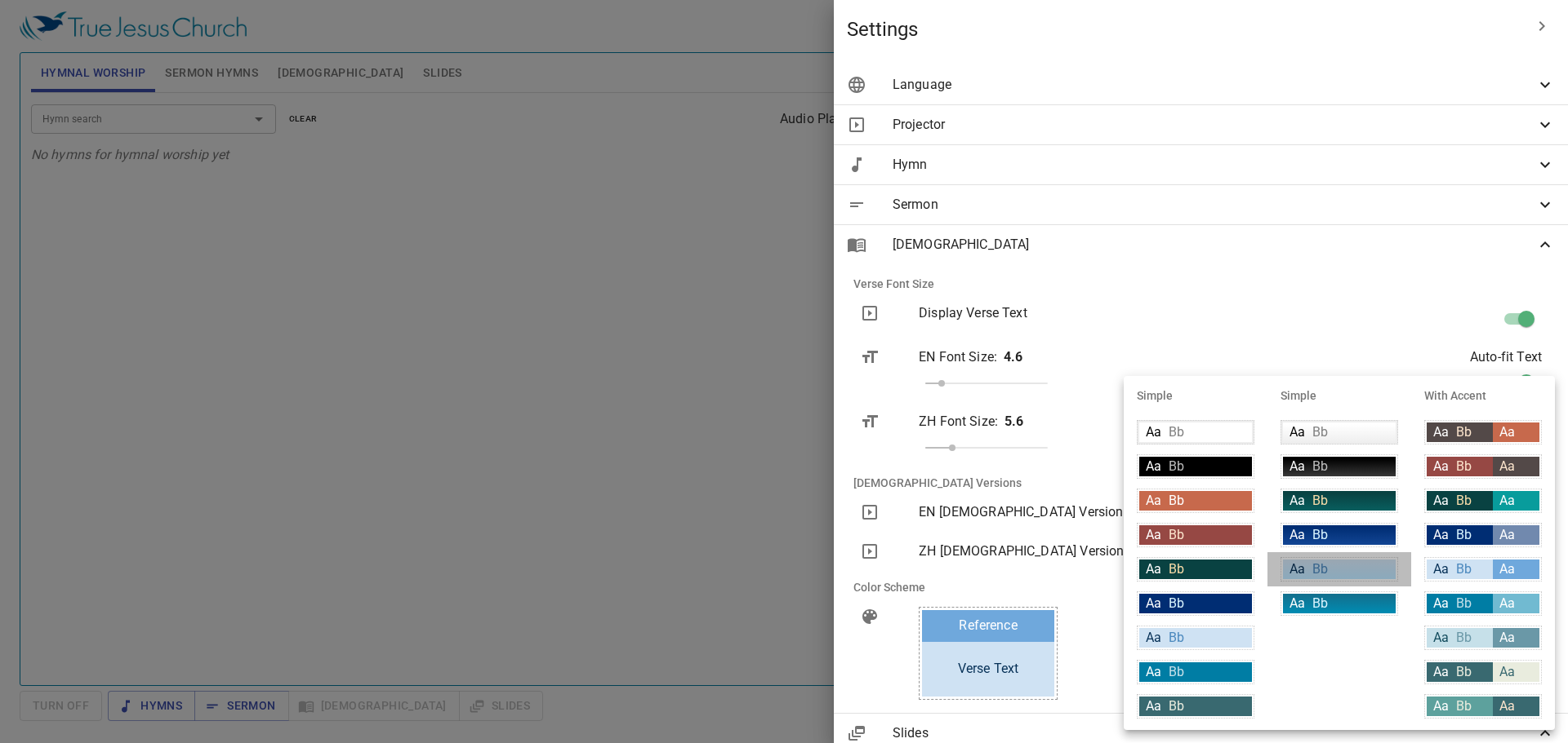
click at [672, 568] on div "Aa Bb" at bounding box center [1339, 570] width 112 height 20
type input "linear-gradient(180deg, rgba(207,226,243,1) 10%, rgba(188,230,255,1) 100%)"
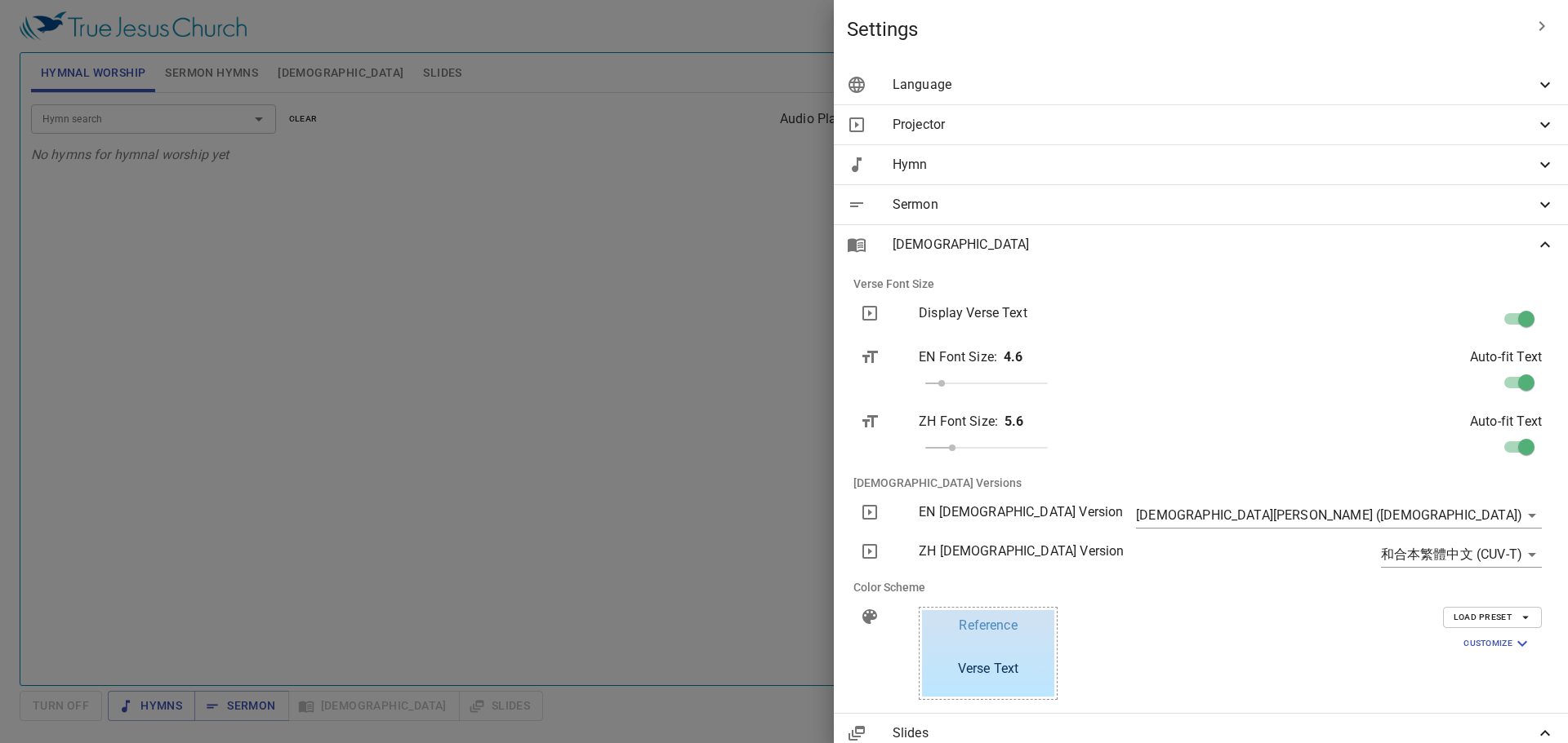
click at [292, 74] on div at bounding box center [784, 371] width 1568 height 743
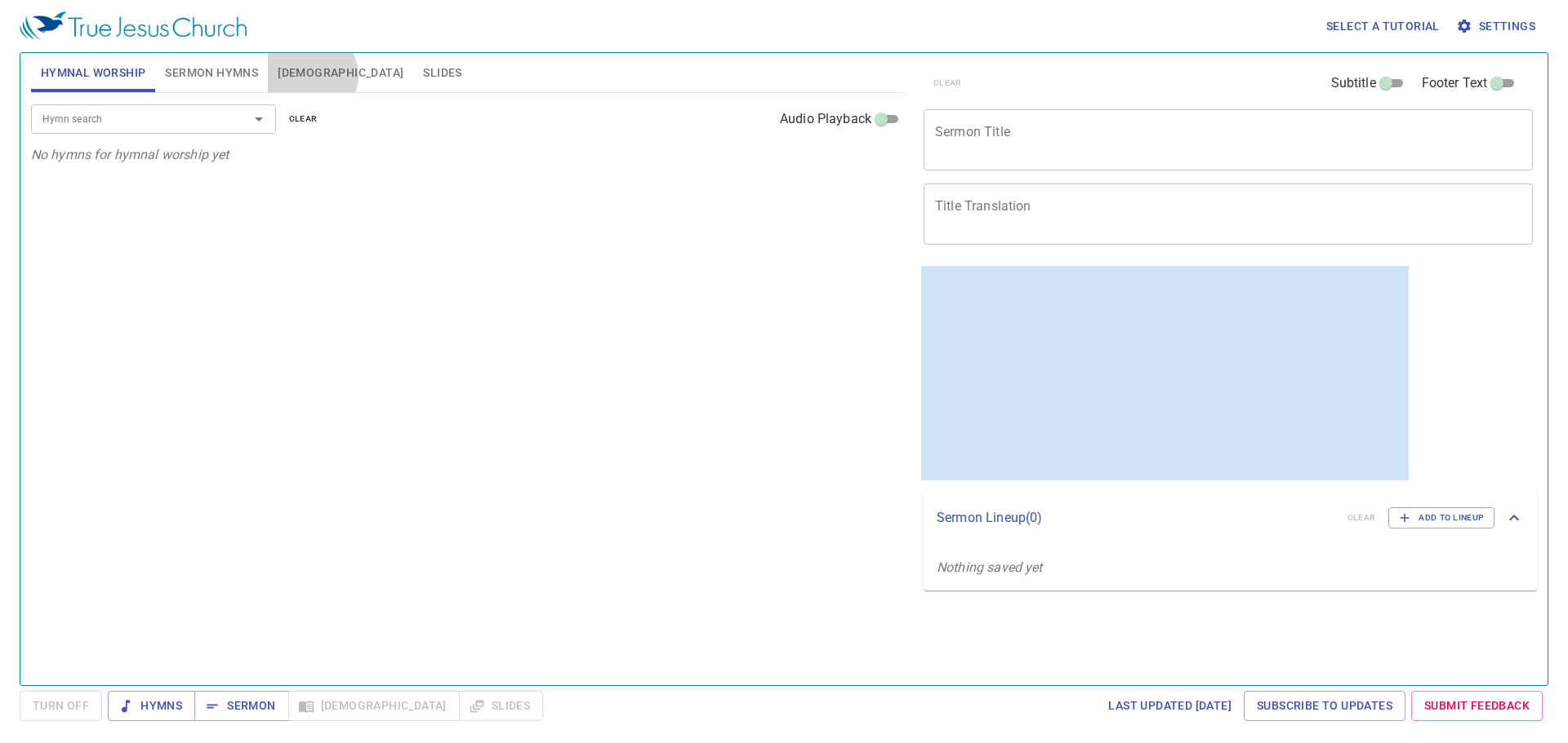
click at [310, 76] on button "[DEMOGRAPHIC_DATA]" at bounding box center [340, 72] width 145 height 39
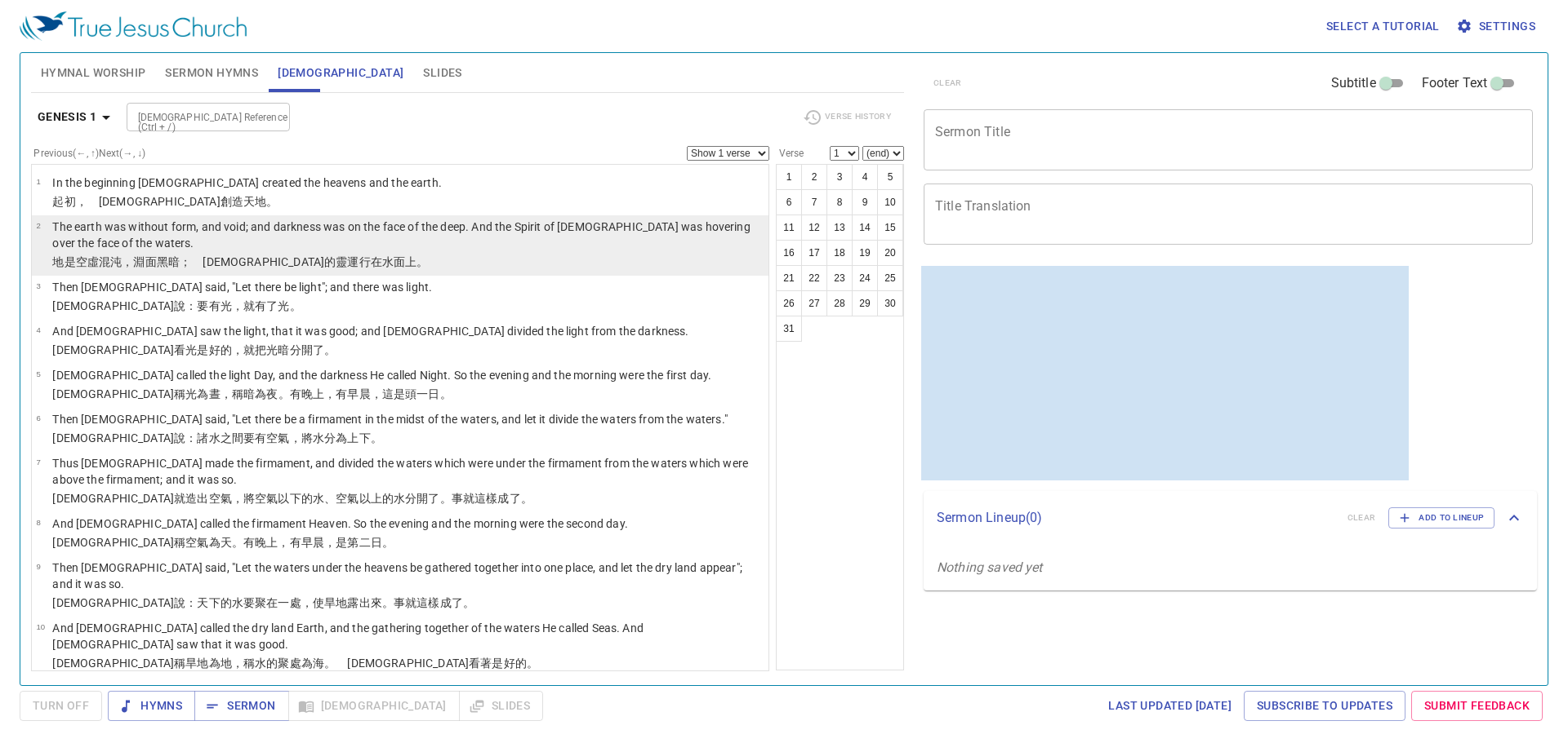
click at [324, 268] on wh430 "的靈 運行 在水 面 上 。" at bounding box center [376, 261] width 104 height 13
select select "2"
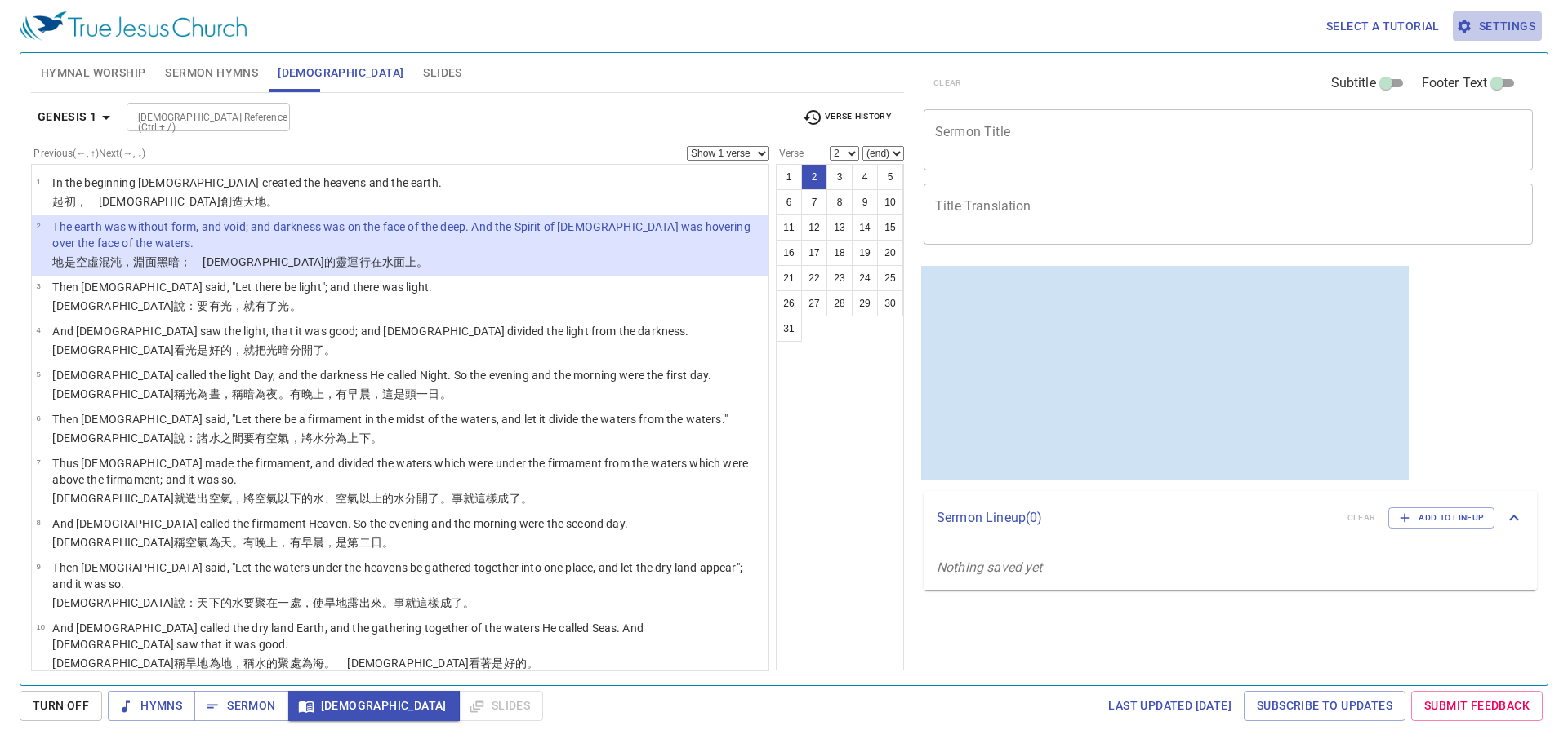
click at [672, 30] on span "Settings" at bounding box center [1497, 27] width 76 height 21
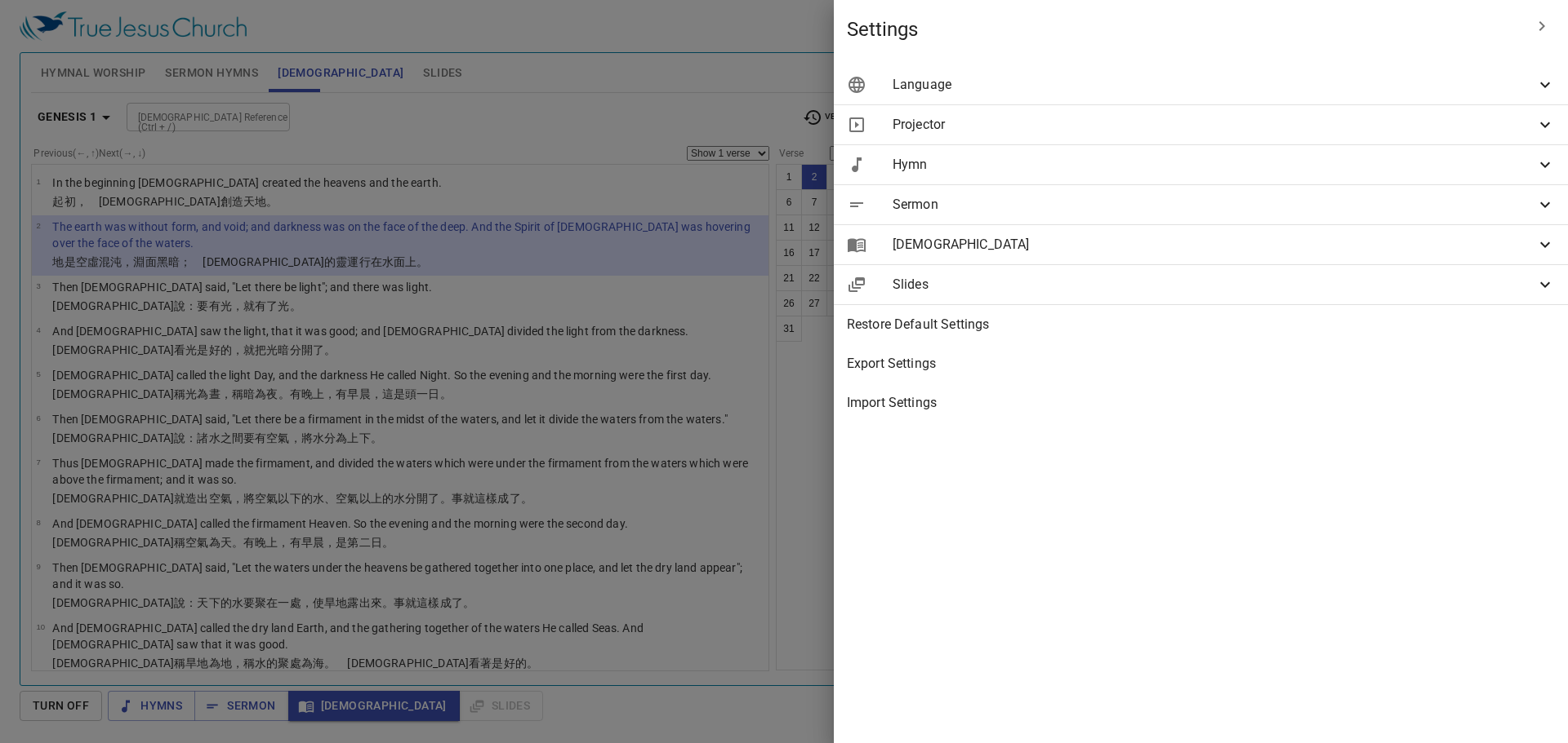
click at [672, 251] on span "[DEMOGRAPHIC_DATA]" at bounding box center [1214, 244] width 642 height 20
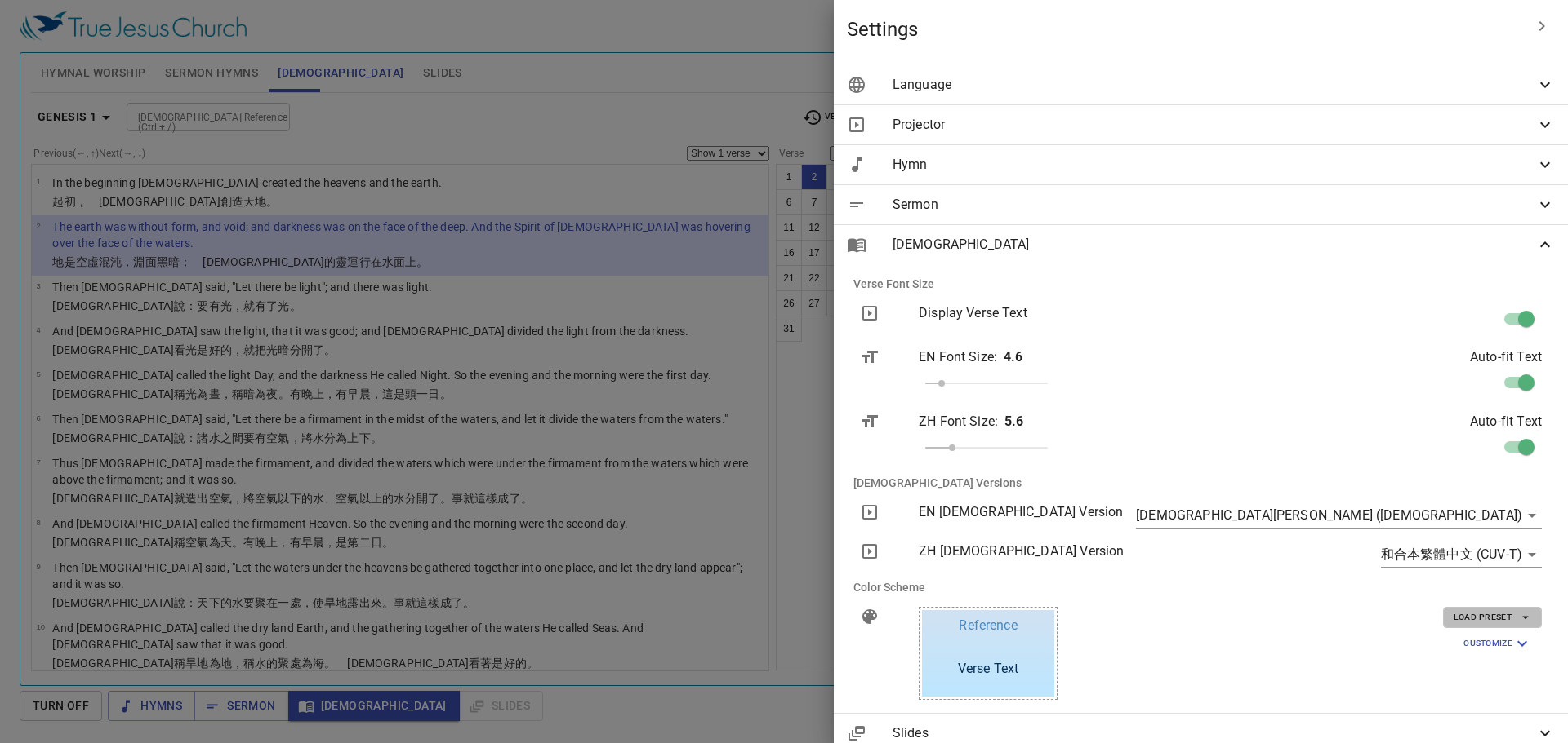
click at [672, 620] on span "Load Preset" at bounding box center [1492, 617] width 78 height 15
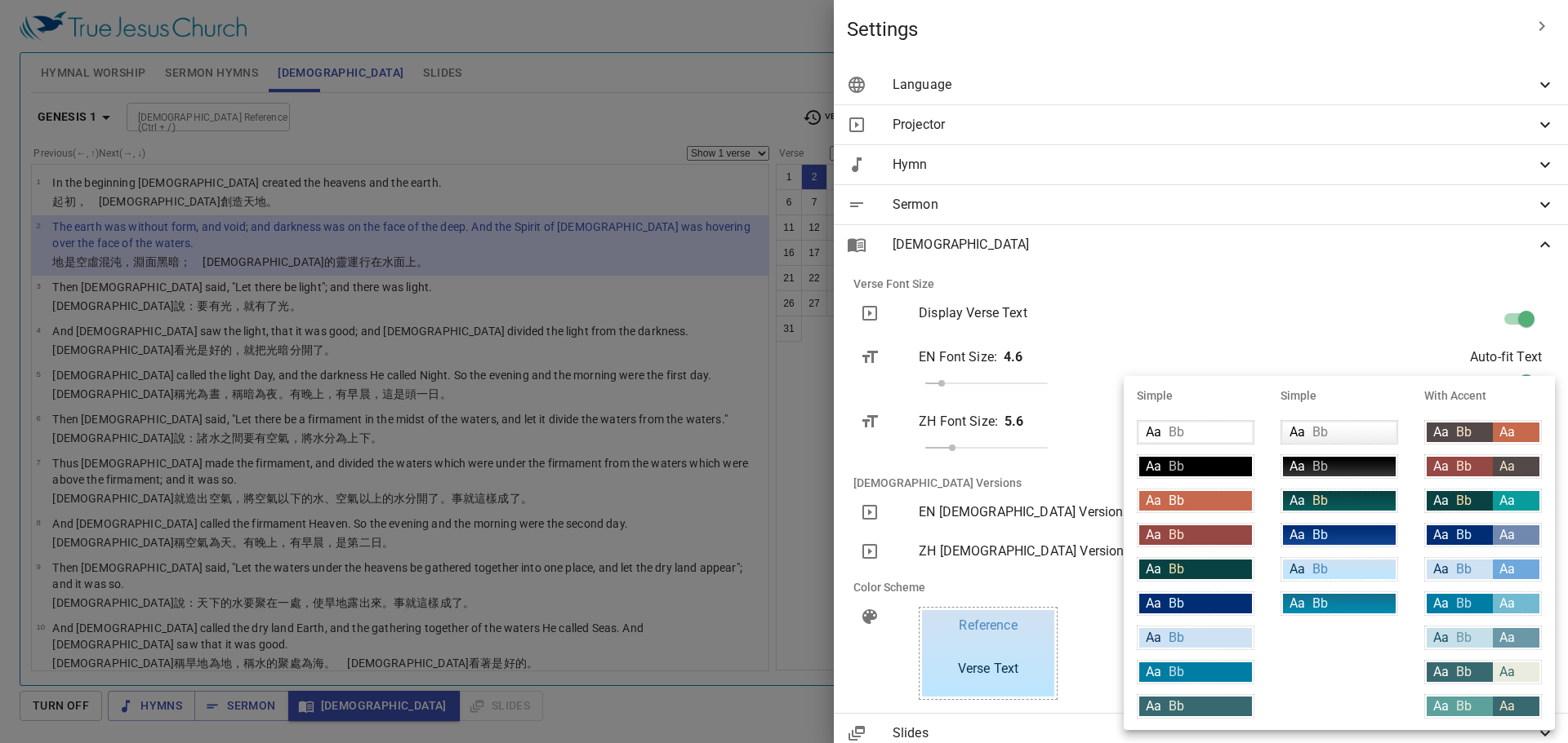
click at [672, 557] on div "Aa Bb Aa" at bounding box center [1483, 570] width 117 height 24
type input "#cfe2f3"
type input "#6fa8dc"
type input "#ffffff"
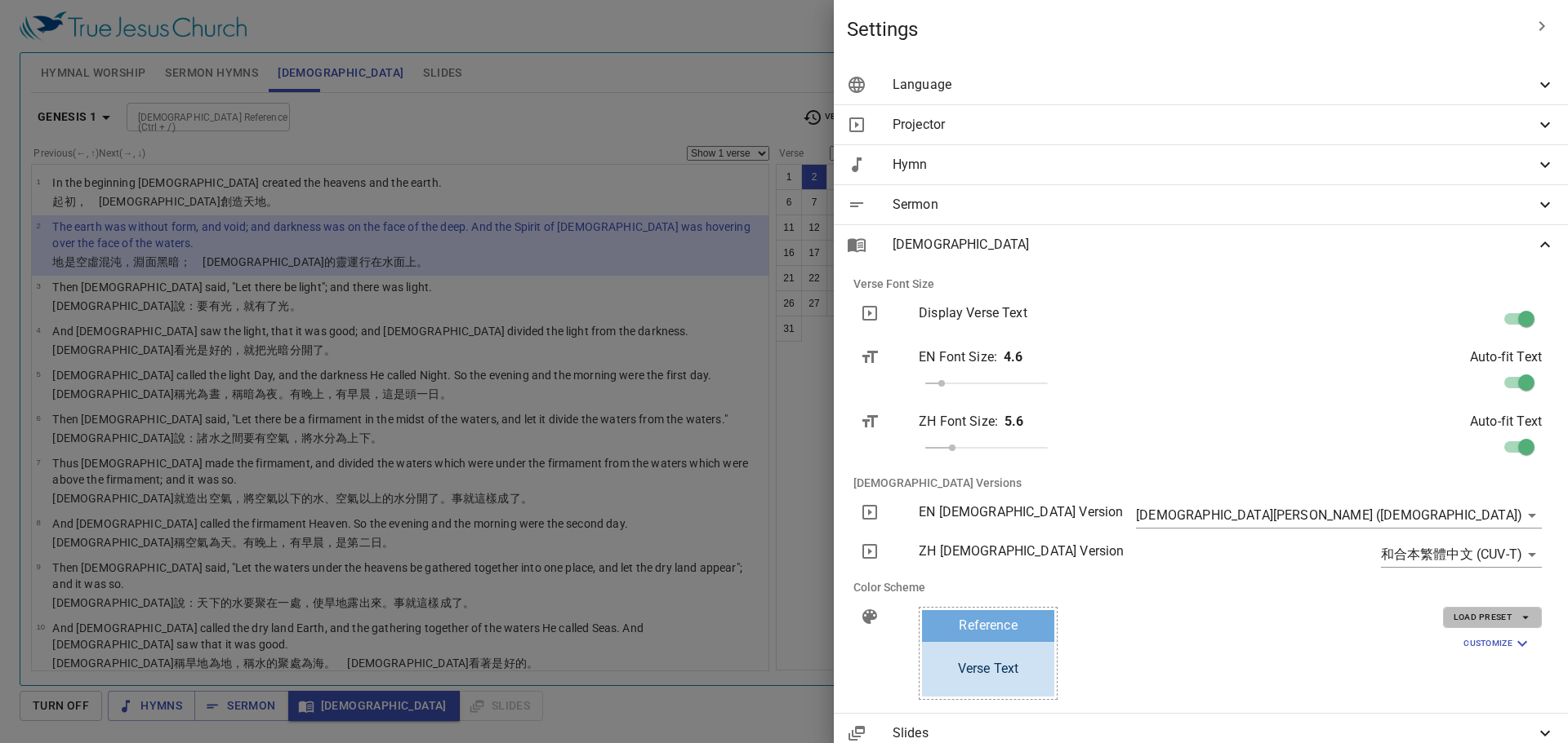
click at [672, 620] on span "Load Preset" at bounding box center [1492, 617] width 78 height 15
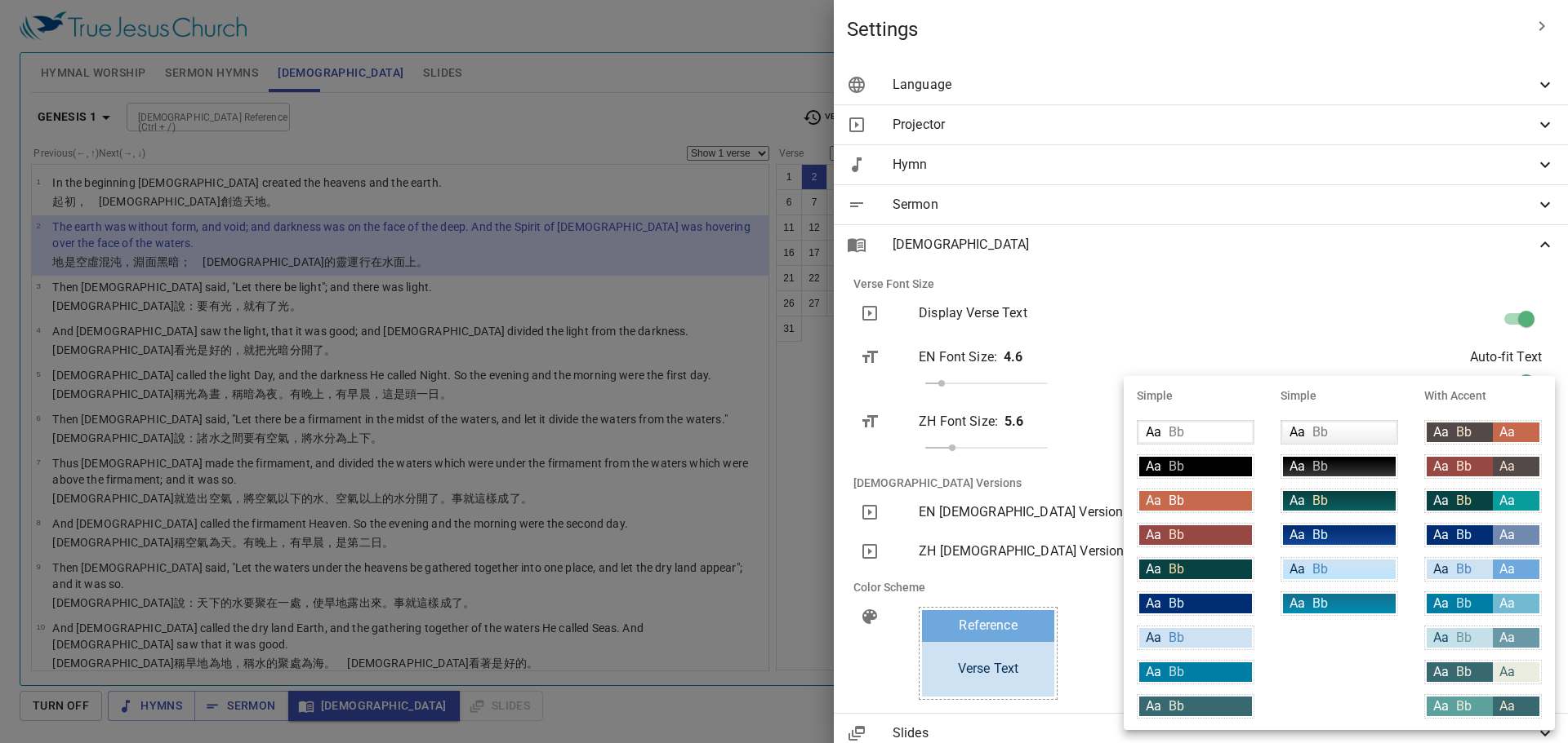
click at [672, 560] on div "Aa Bb" at bounding box center [1459, 570] width 66 height 20
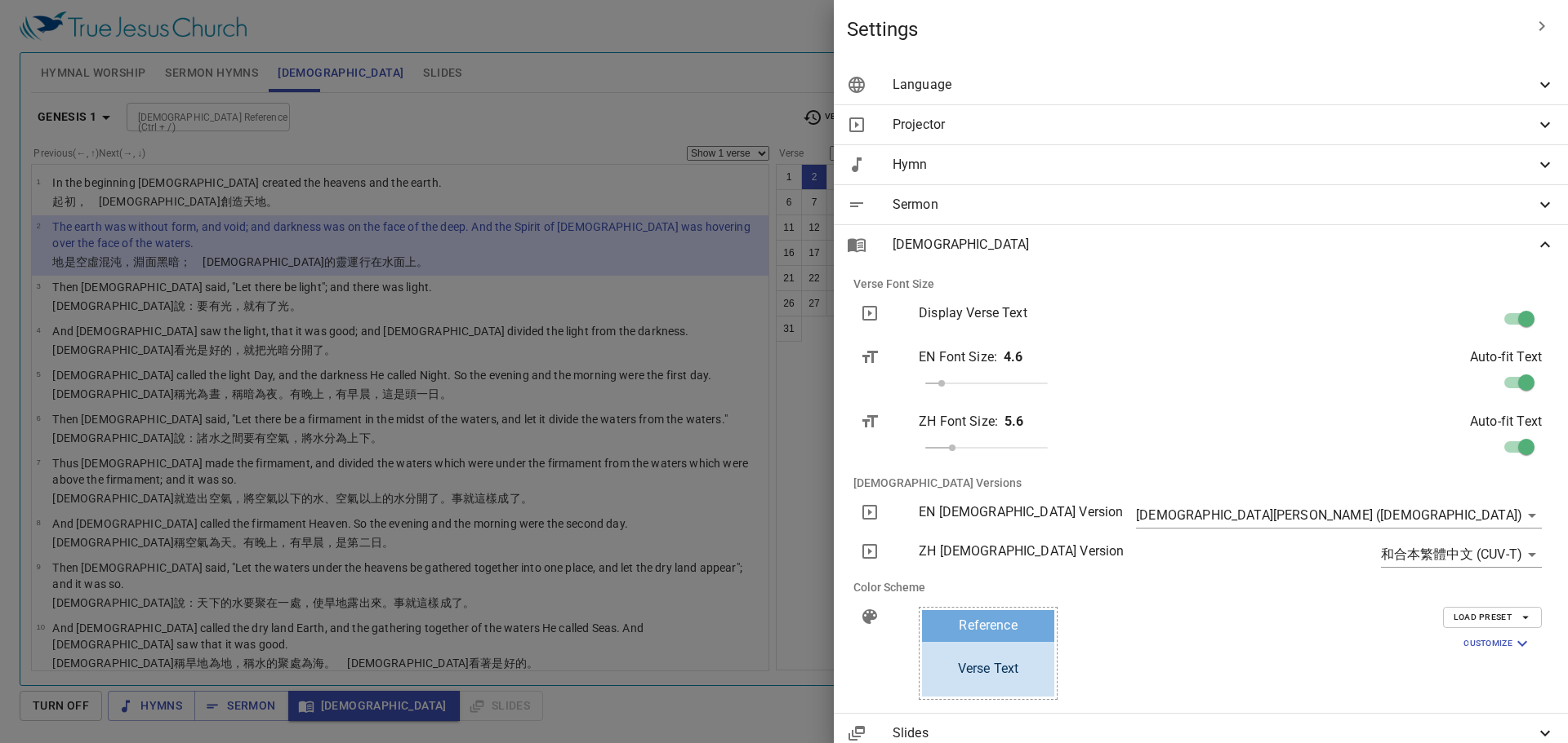
click at [672, 409] on div at bounding box center [784, 371] width 1568 height 743
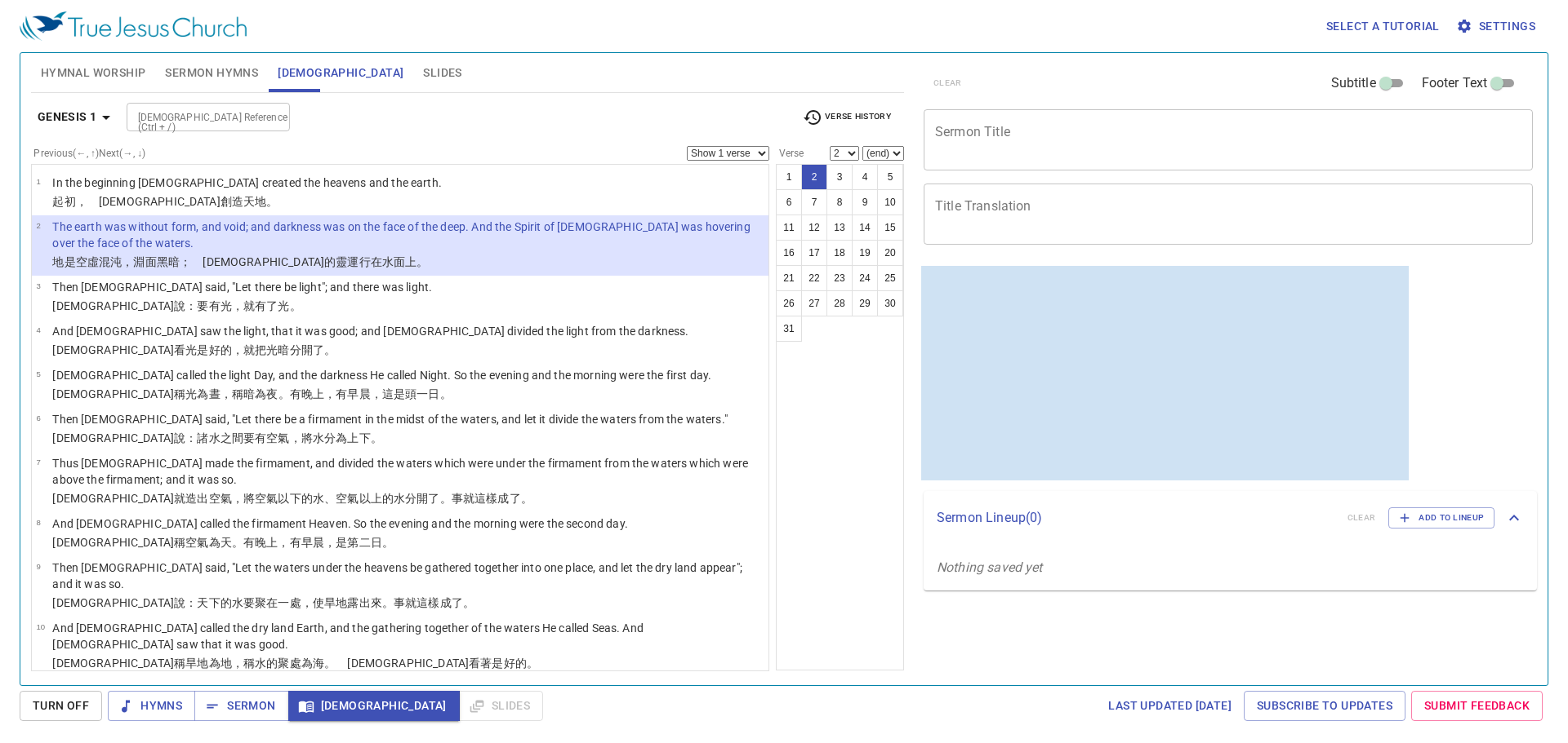
click at [503, 232] on p "The earth was without form, and void; and darkness was on the face of the deep.…" at bounding box center [408, 235] width 711 height 33
click at [672, 28] on span "Settings" at bounding box center [1497, 27] width 76 height 21
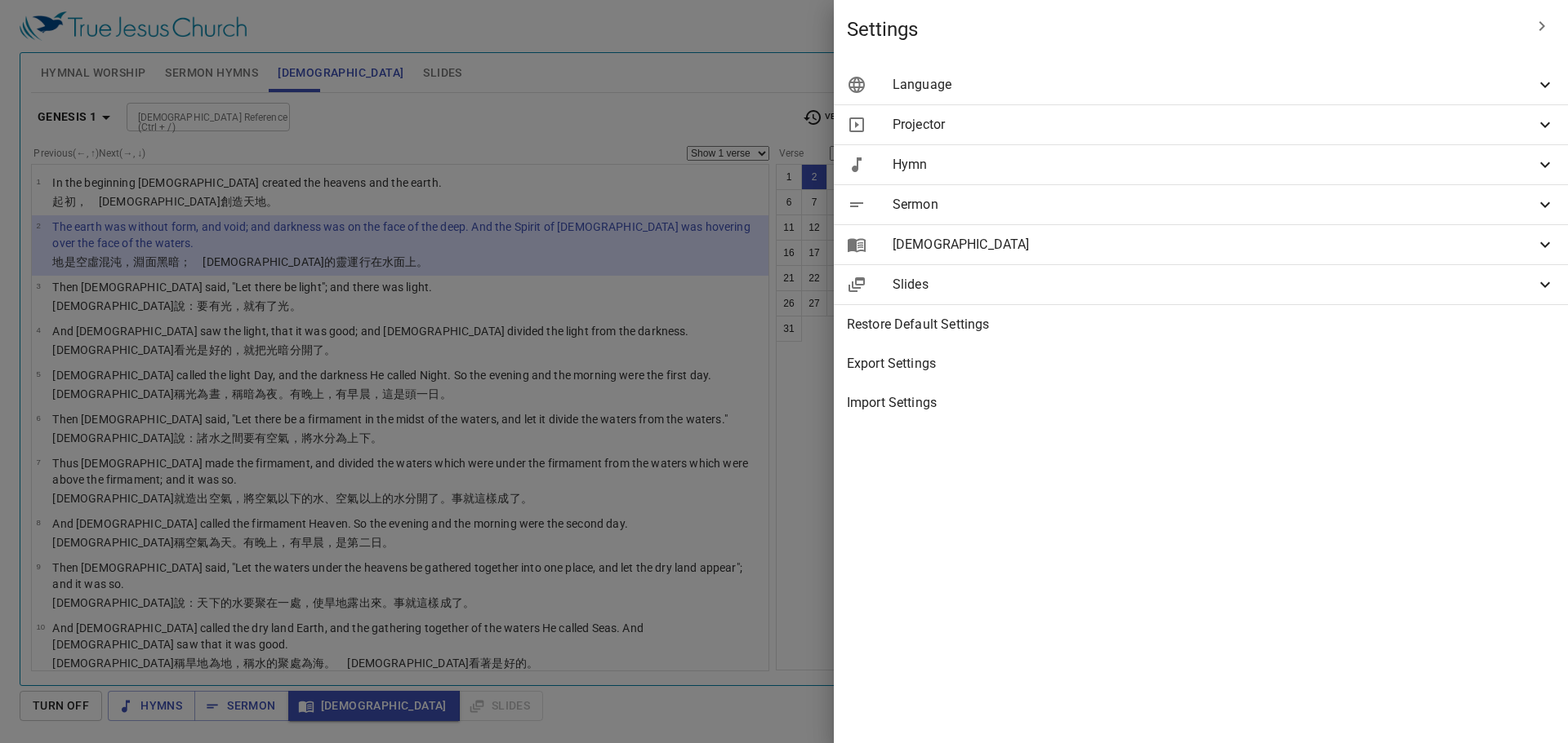
click at [672, 28] on span "Settings" at bounding box center [1185, 29] width 675 height 26
click at [672, 245] on span "[DEMOGRAPHIC_DATA]" at bounding box center [1214, 244] width 642 height 20
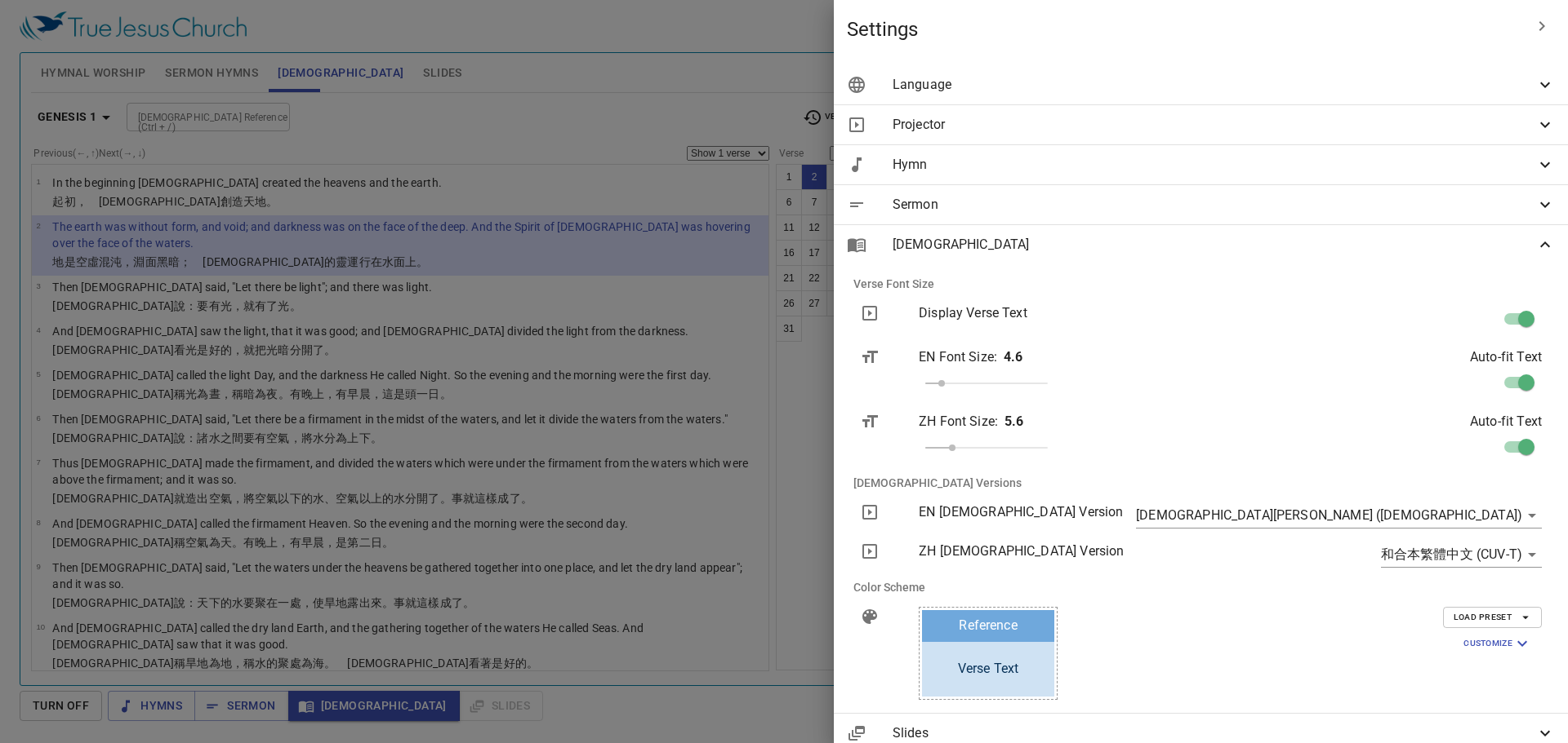
click at [672, 622] on button "Load Preset" at bounding box center [1492, 618] width 98 height 22
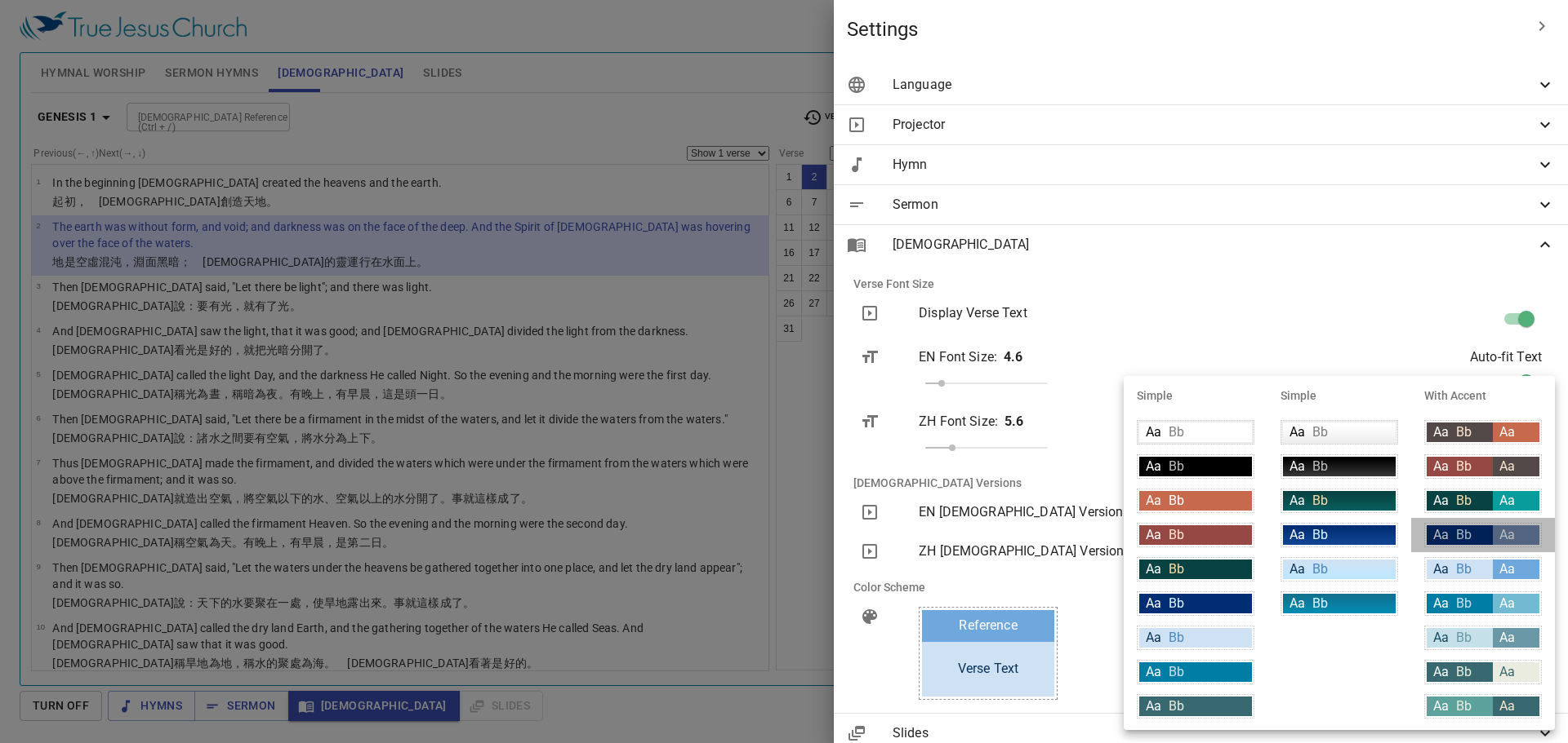
click at [672, 526] on div "Aa Bb" at bounding box center [1459, 535] width 66 height 20
type input "#002d73"
type input "#ffffff"
type input "#7189ae"
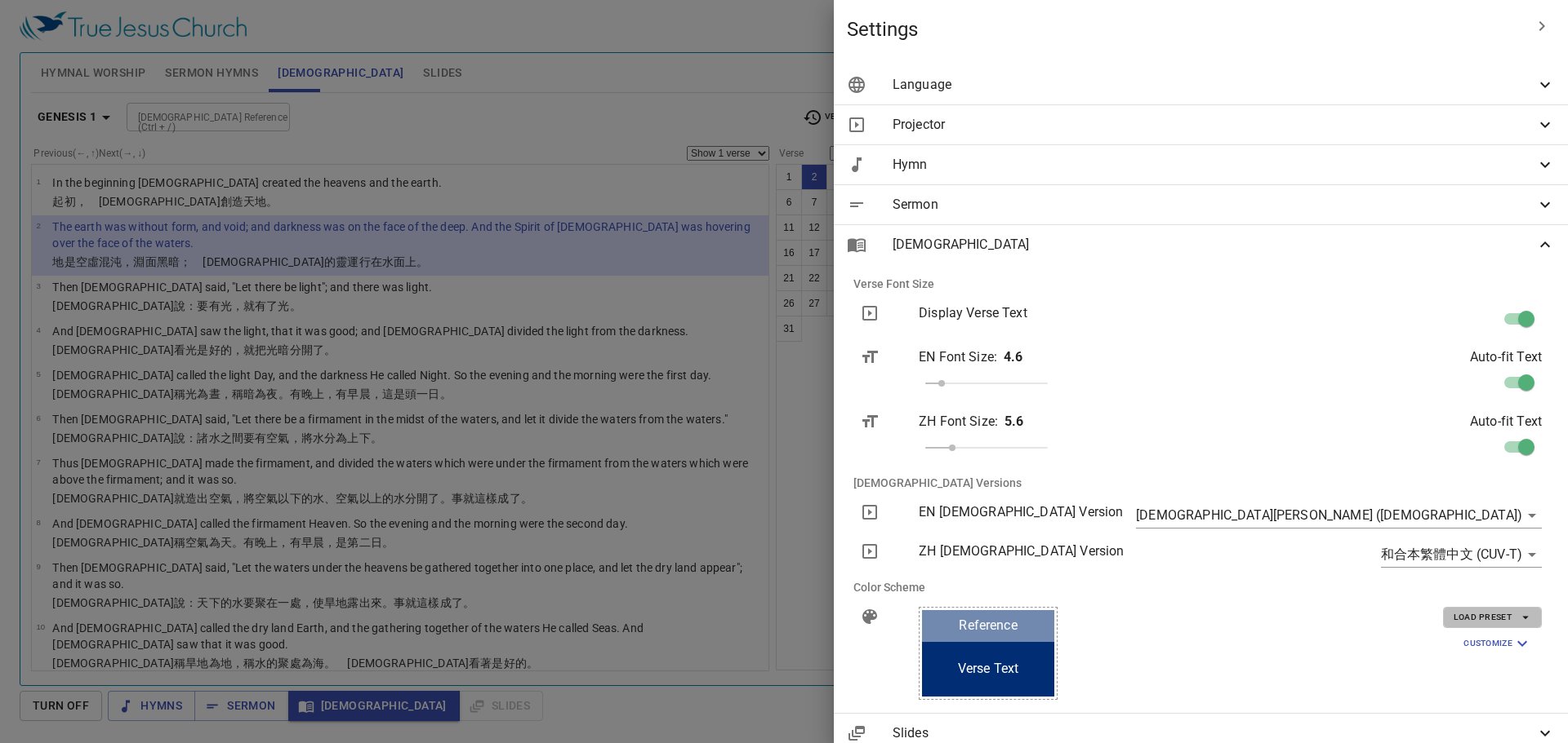
click at [672, 627] on button "Load Preset" at bounding box center [1492, 618] width 98 height 22
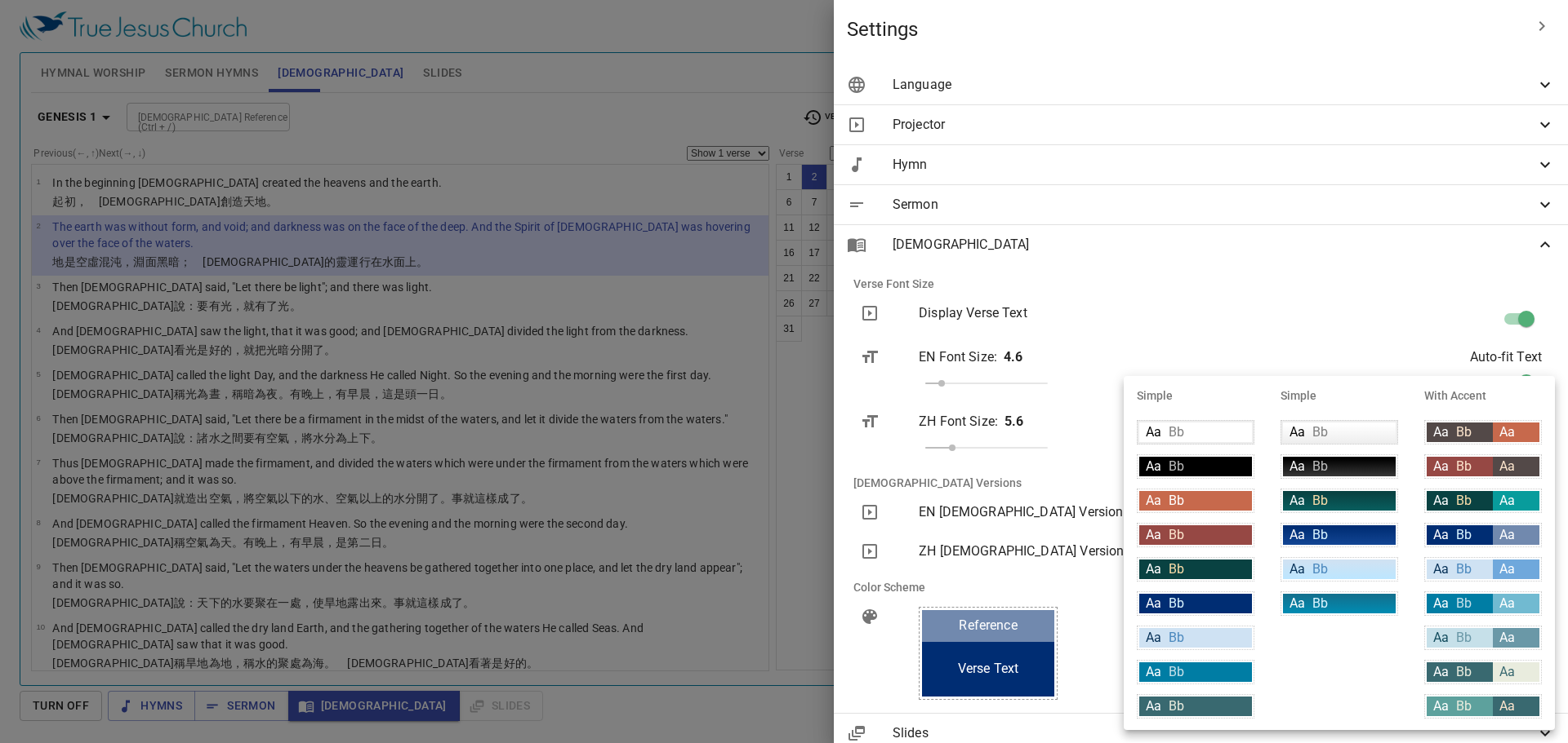
click at [672, 570] on span "Aa" at bounding box center [1507, 570] width 16 height 16
type input "#cfe2f3"
type input "#063056"
type input "#6fa8dc"
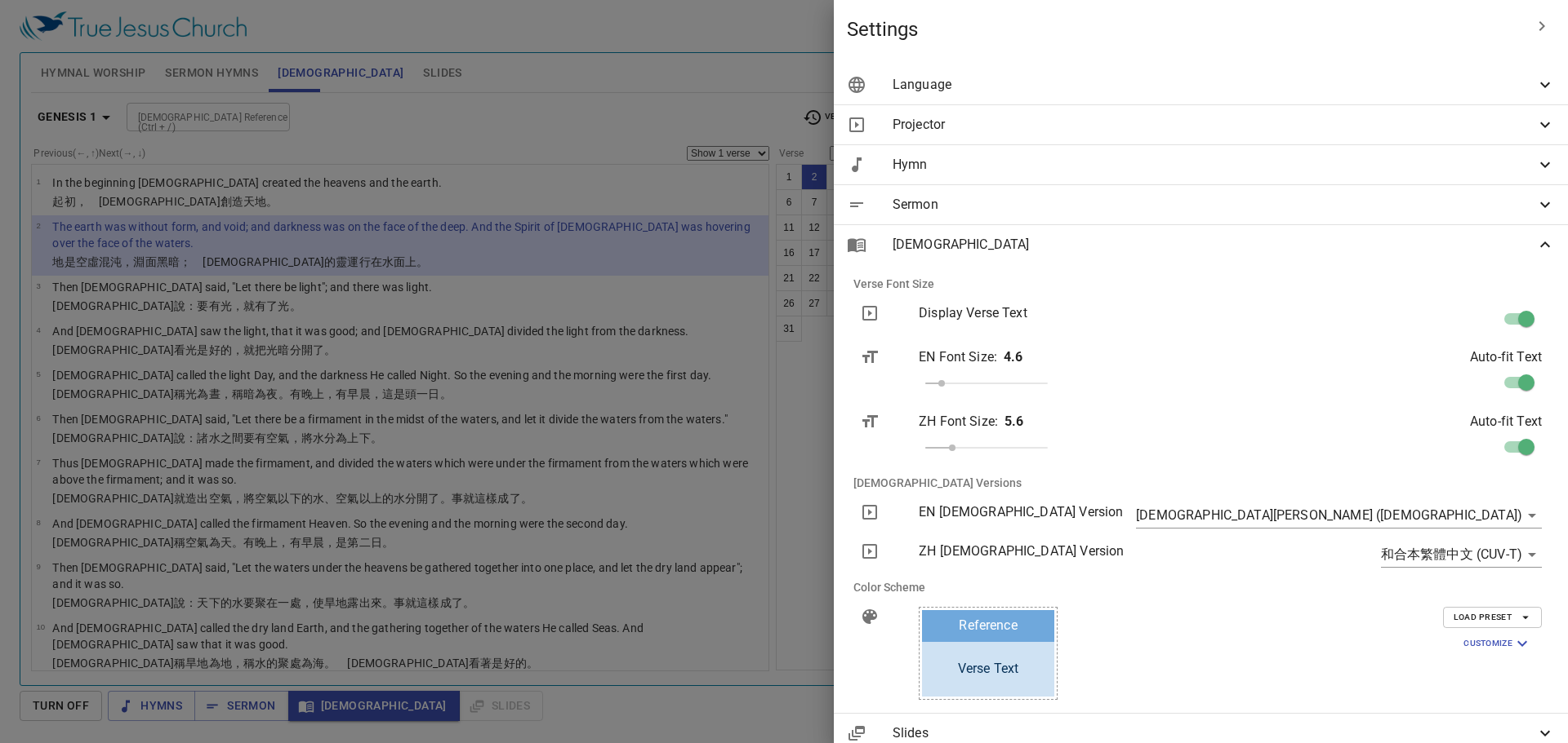
click at [408, 278] on div at bounding box center [784, 371] width 1568 height 743
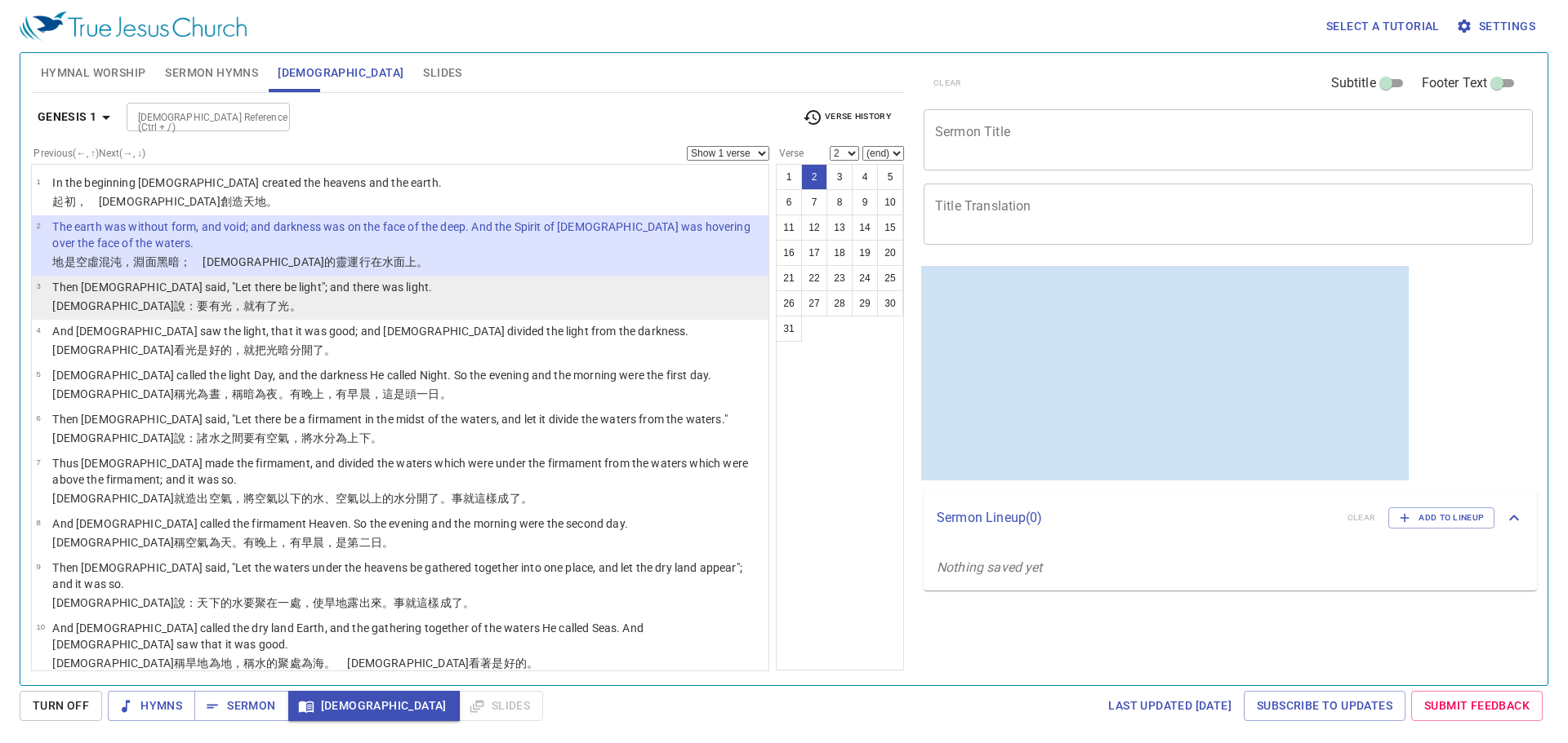
click at [406, 310] on li "3 Then God said, "Let there be light"; and there was light. 神 說 ：要有 光 ，就有了光 。" at bounding box center [400, 298] width 737 height 44
select select "3"
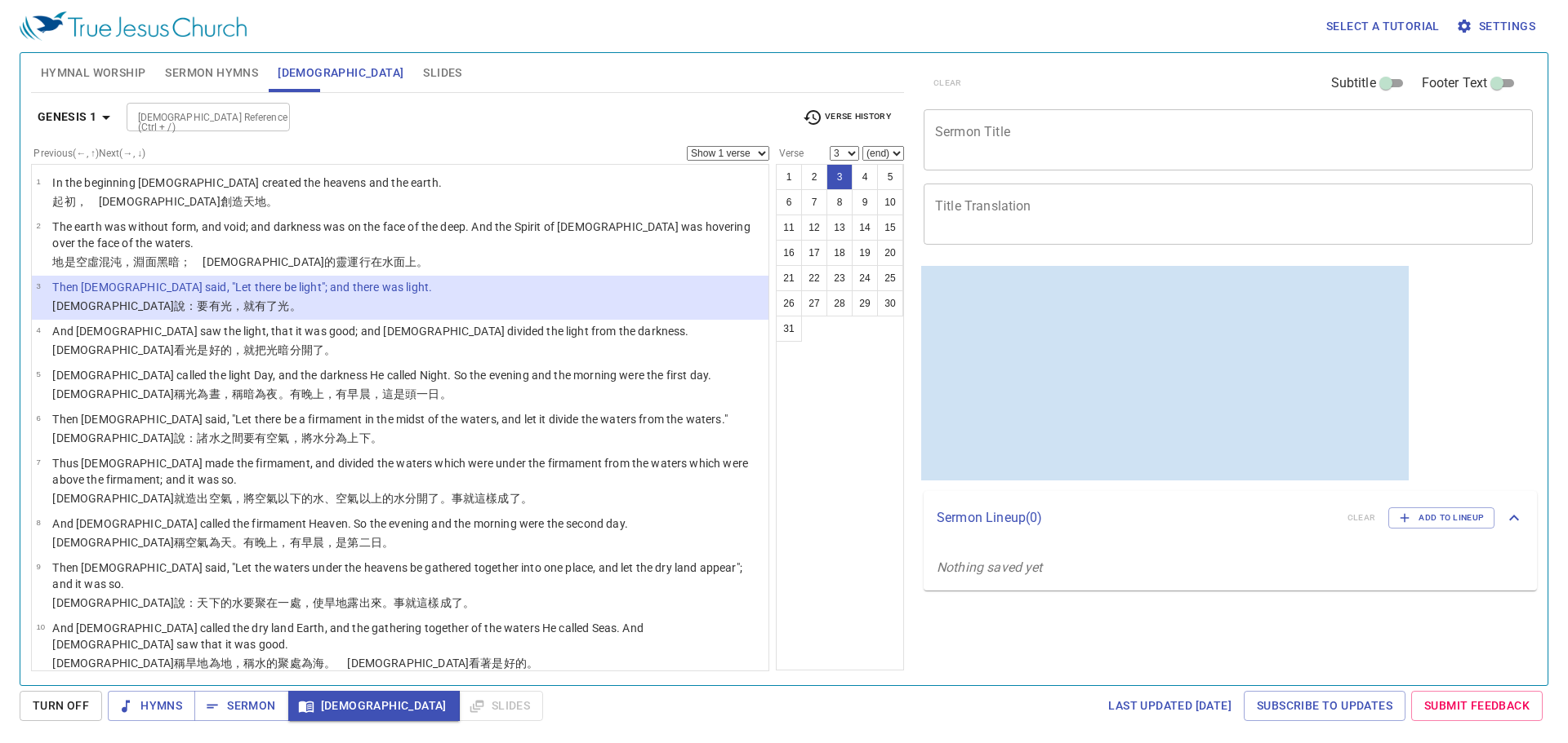
click at [672, 30] on span "Settings" at bounding box center [1497, 27] width 76 height 21
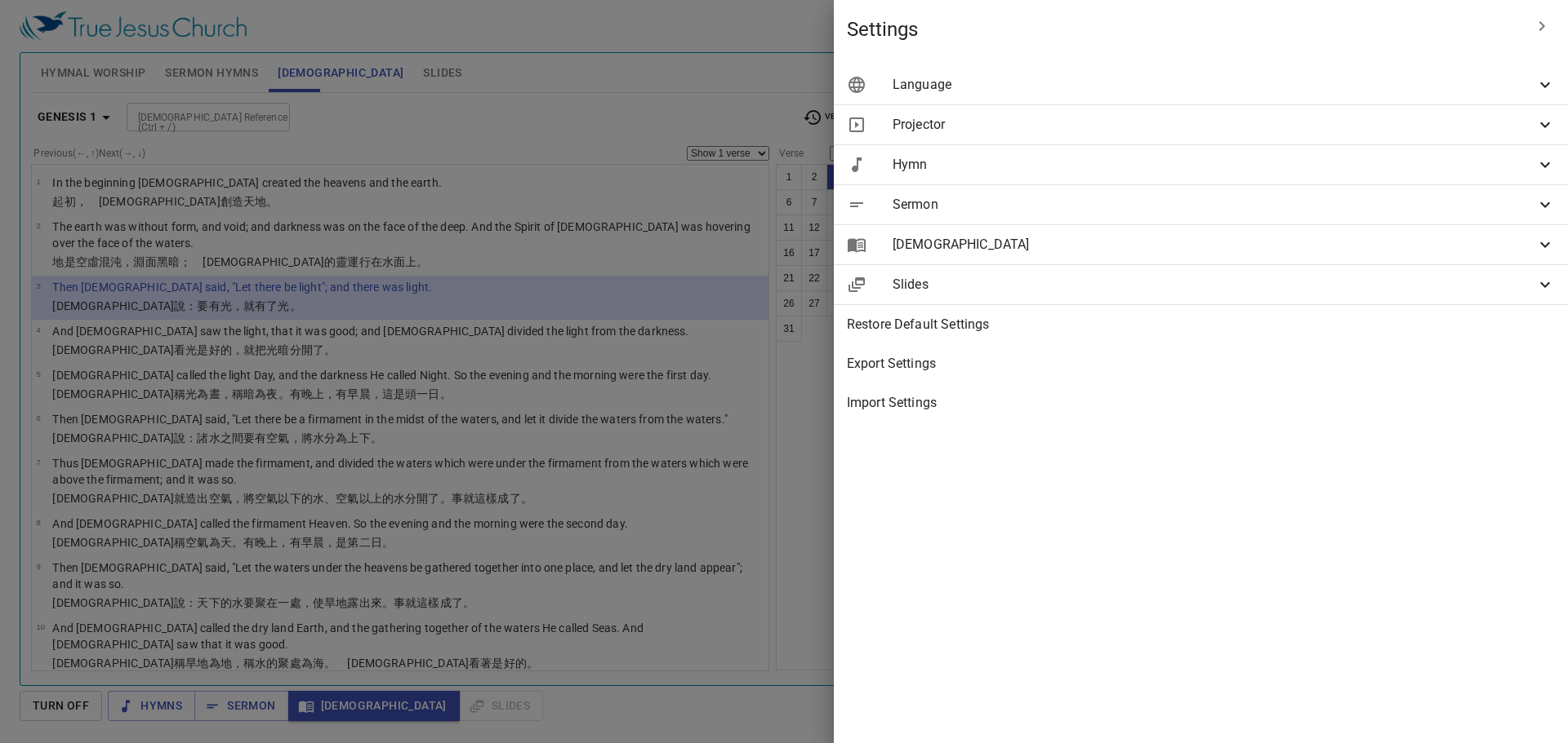
click at [85, 72] on div at bounding box center [784, 371] width 1568 height 743
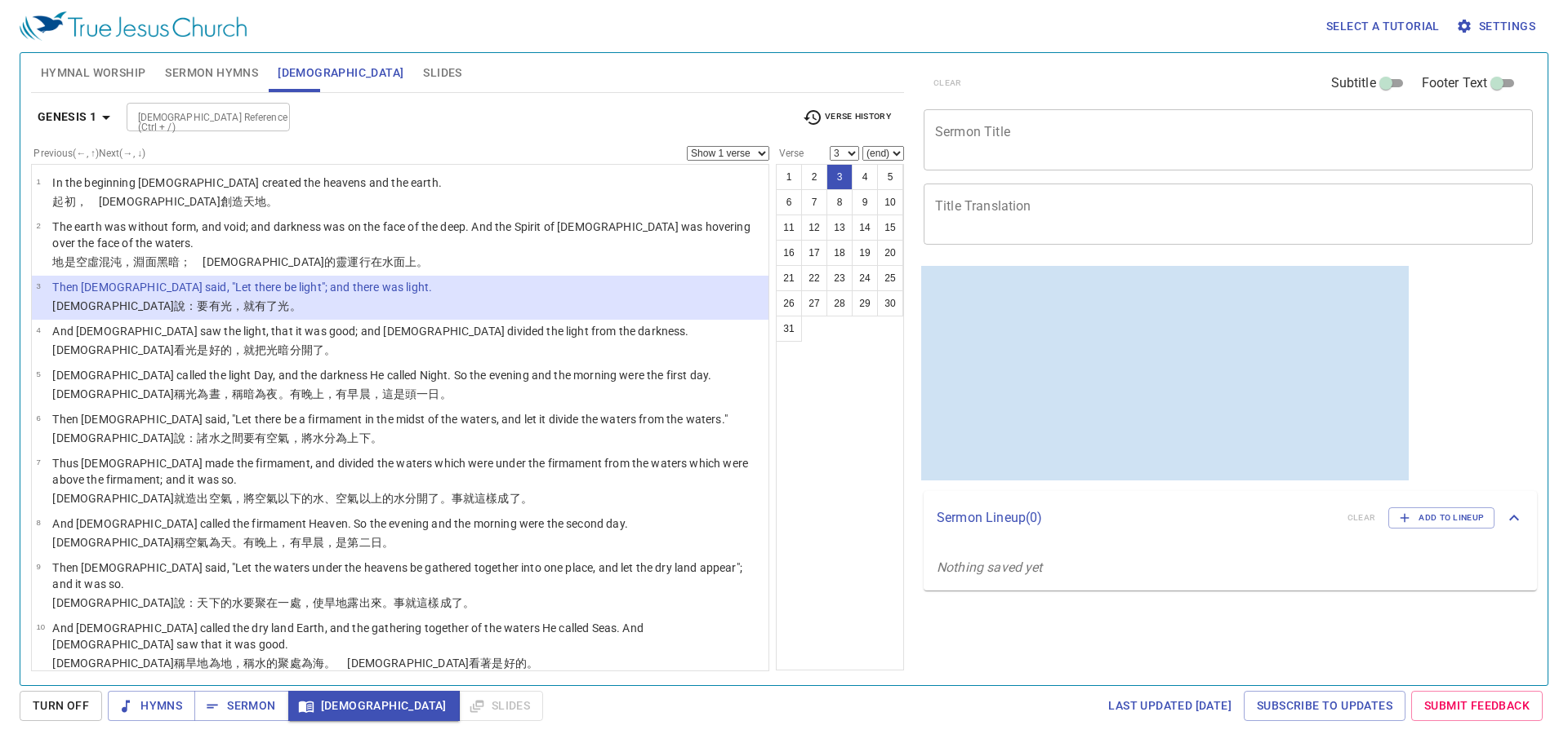
click at [85, 72] on span "Hymnal Worship" at bounding box center [93, 73] width 105 height 21
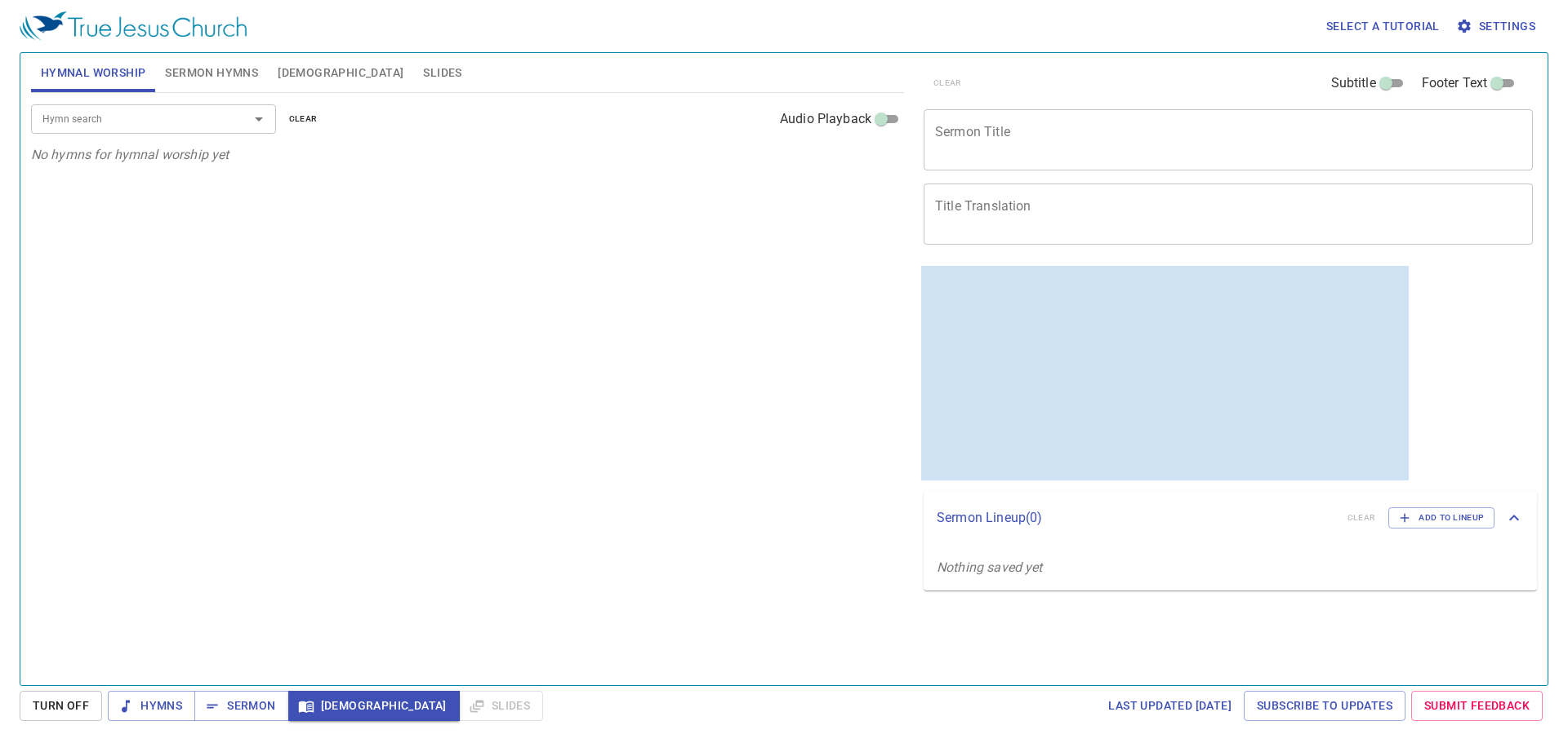
click at [143, 131] on div "Hymn search" at bounding box center [154, 118] width 245 height 28
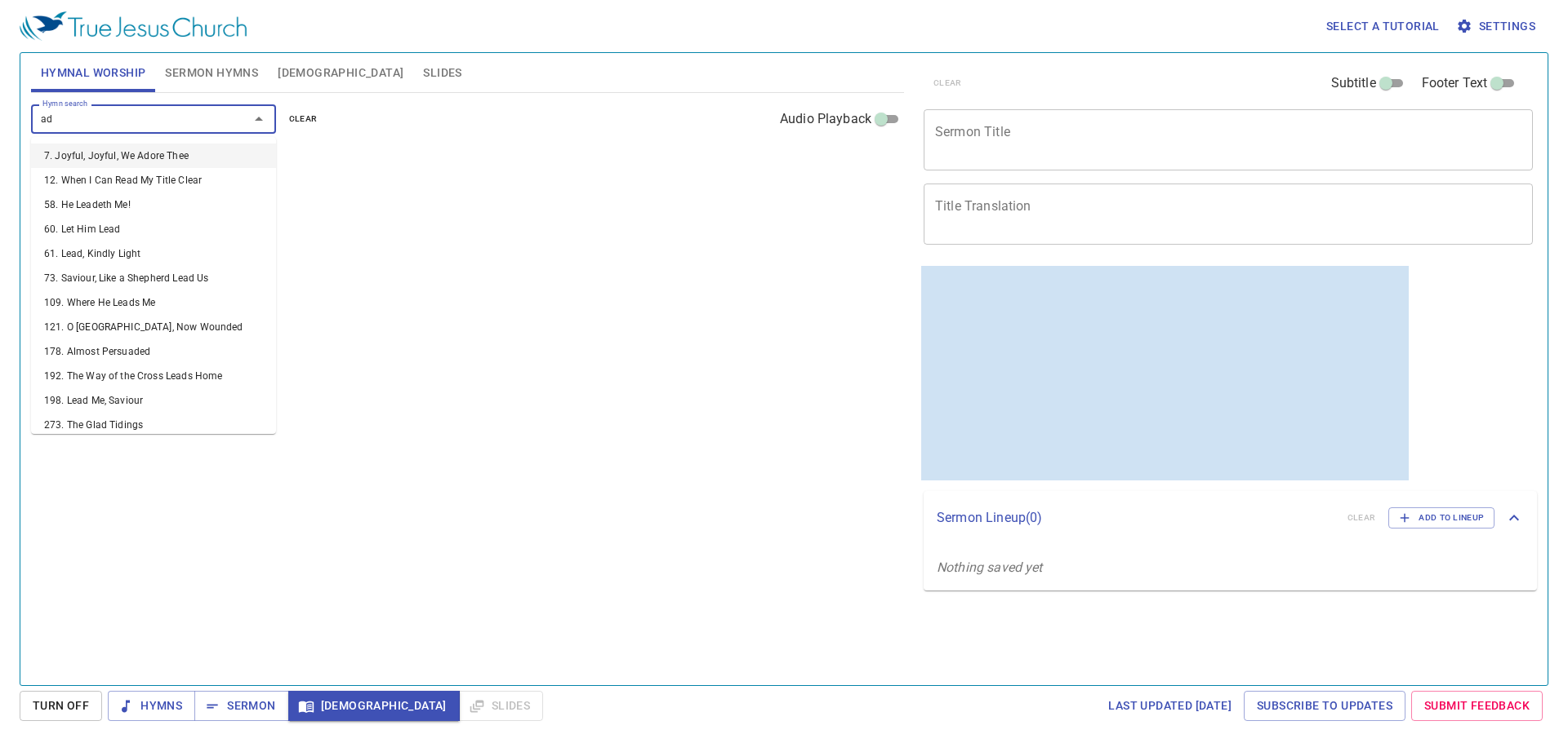
type input "a"
type input "12"
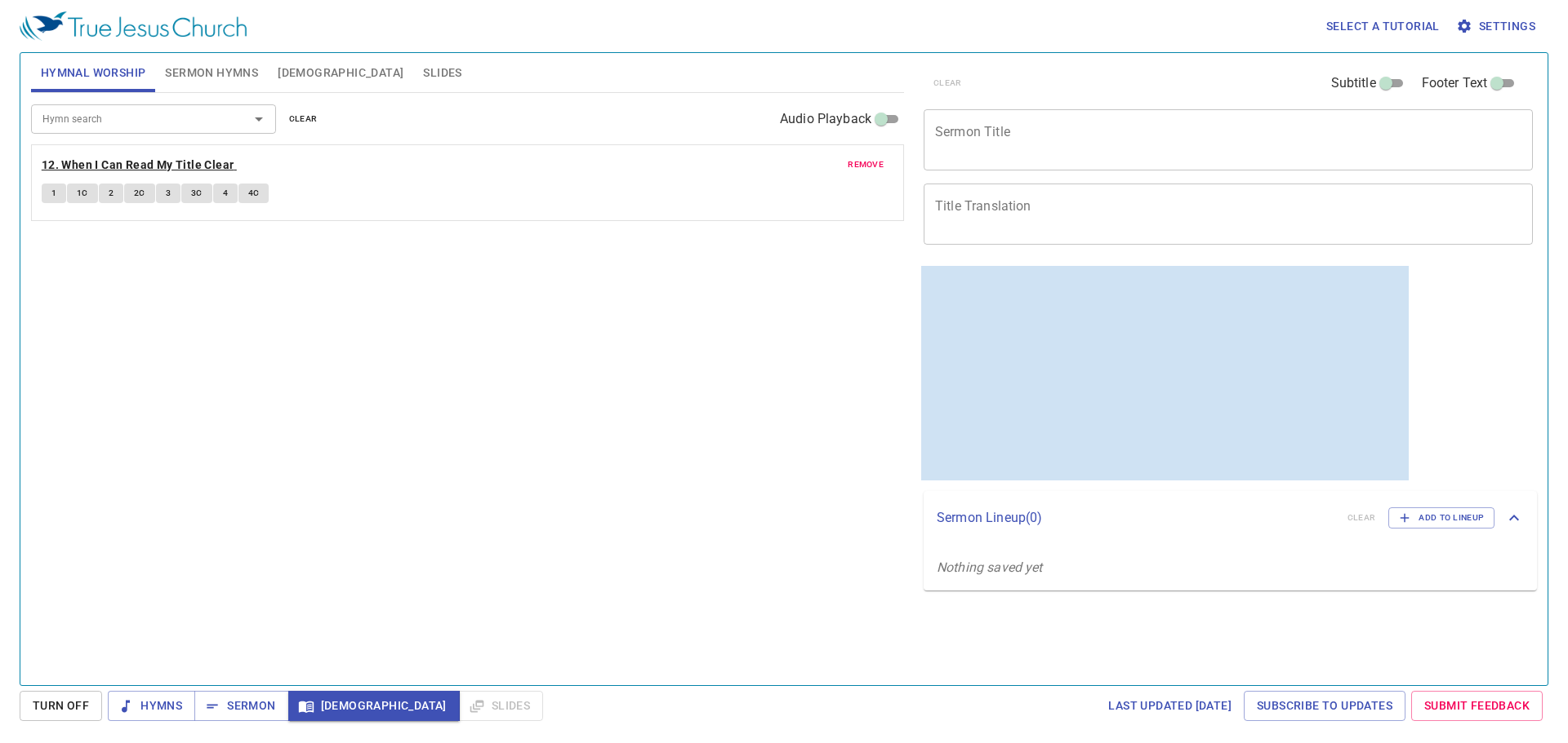
drag, startPoint x: 258, startPoint y: 161, endPoint x: 101, endPoint y: 173, distance: 157.5
click at [257, 163] on p "12. When I Can Read My Title Clear" at bounding box center [467, 166] width 851 height 21
click at [136, 159] on b "12. When I Can Read My Title Clear" at bounding box center [137, 166] width 193 height 21
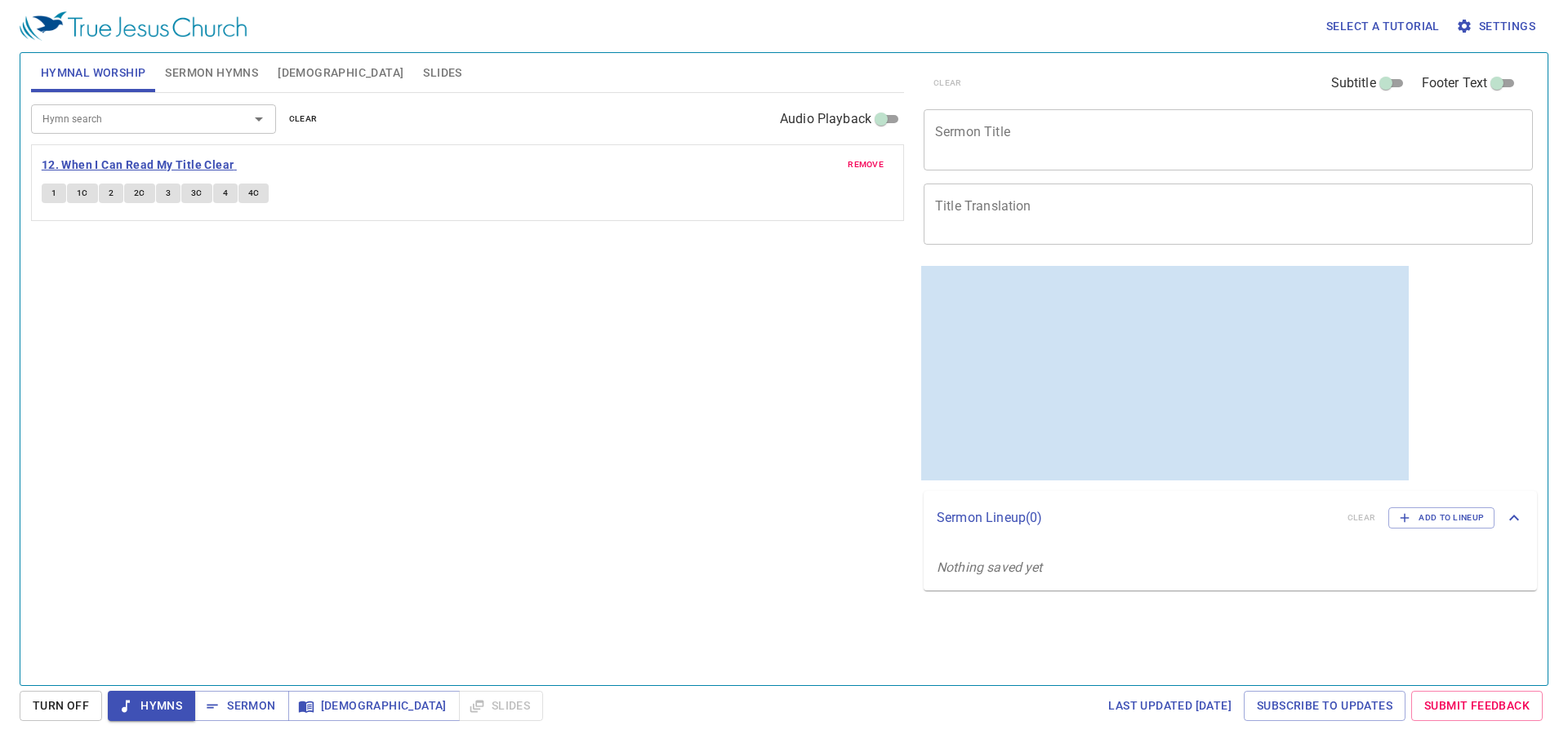
click at [111, 164] on b "12. When I Can Read My Title Clear" at bounding box center [137, 166] width 193 height 21
click at [59, 189] on button "1" at bounding box center [54, 193] width 24 height 20
click at [203, 76] on span "Sermon Hymns" at bounding box center [212, 73] width 93 height 21
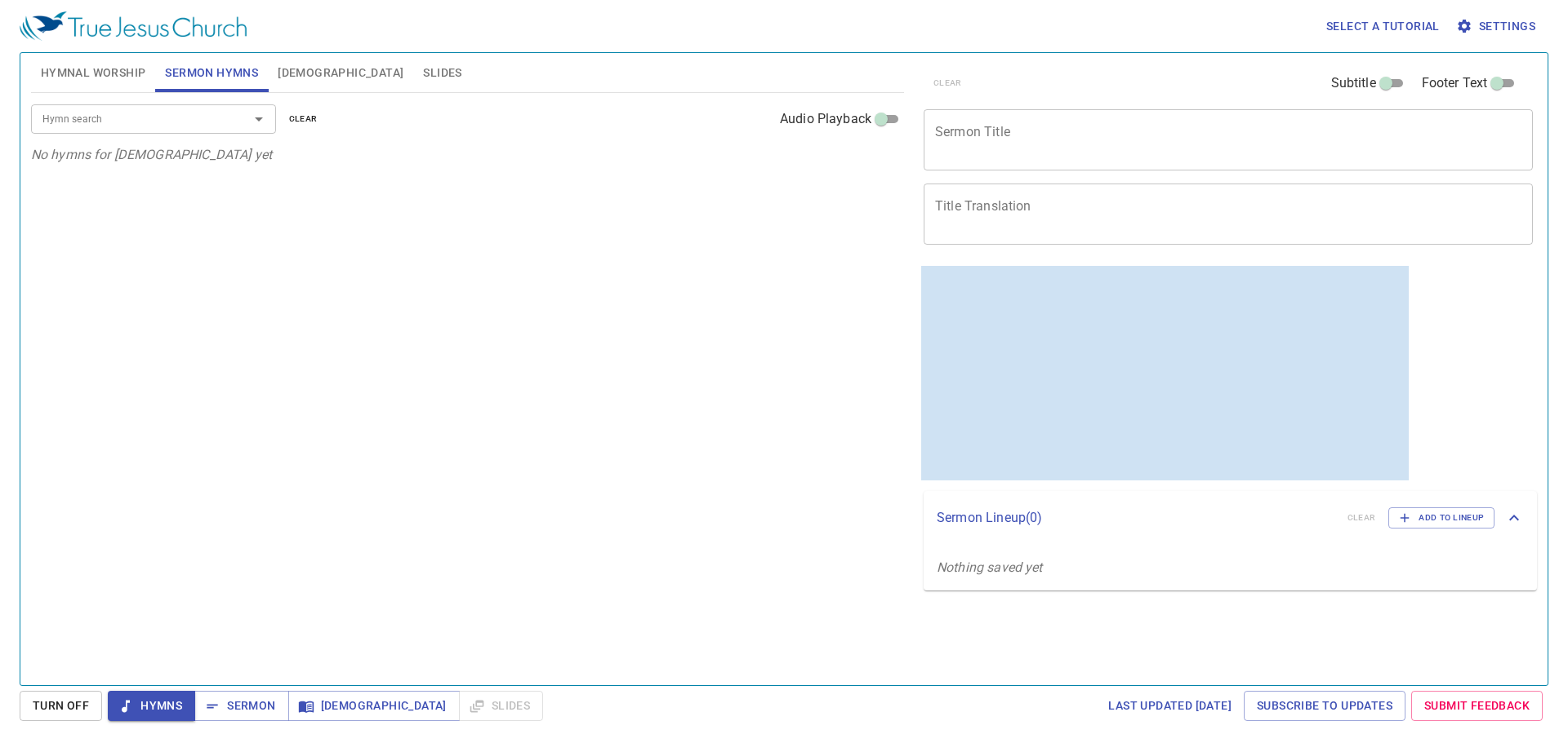
click at [160, 131] on div "Hymn search" at bounding box center [154, 118] width 245 height 28
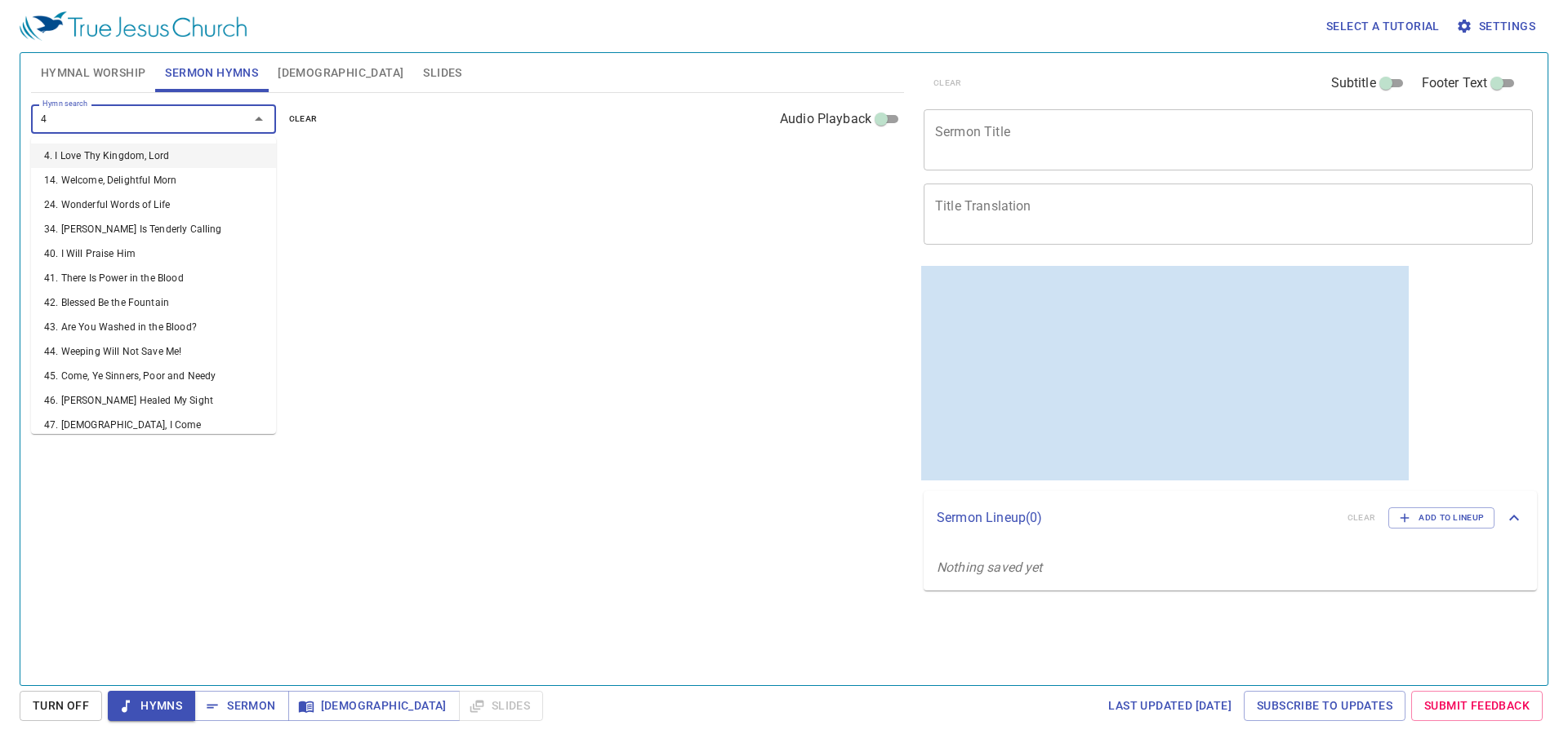
type input "45"
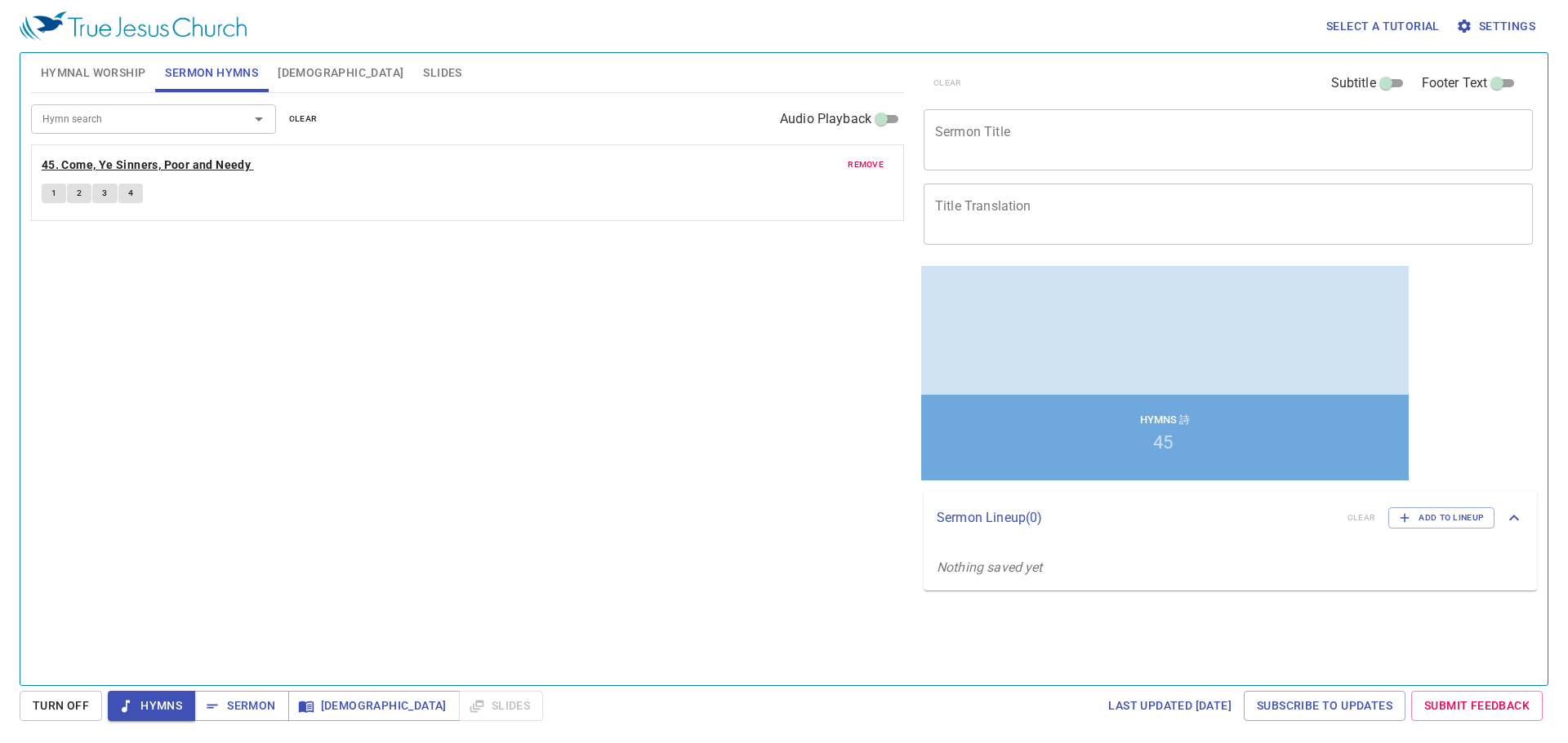
click at [170, 163] on b "45. Come, Ye Sinners, Poor and Needy" at bounding box center [146, 166] width 209 height 21
click at [672, 128] on textarea "Sermon Title" at bounding box center [1228, 140] width 586 height 31
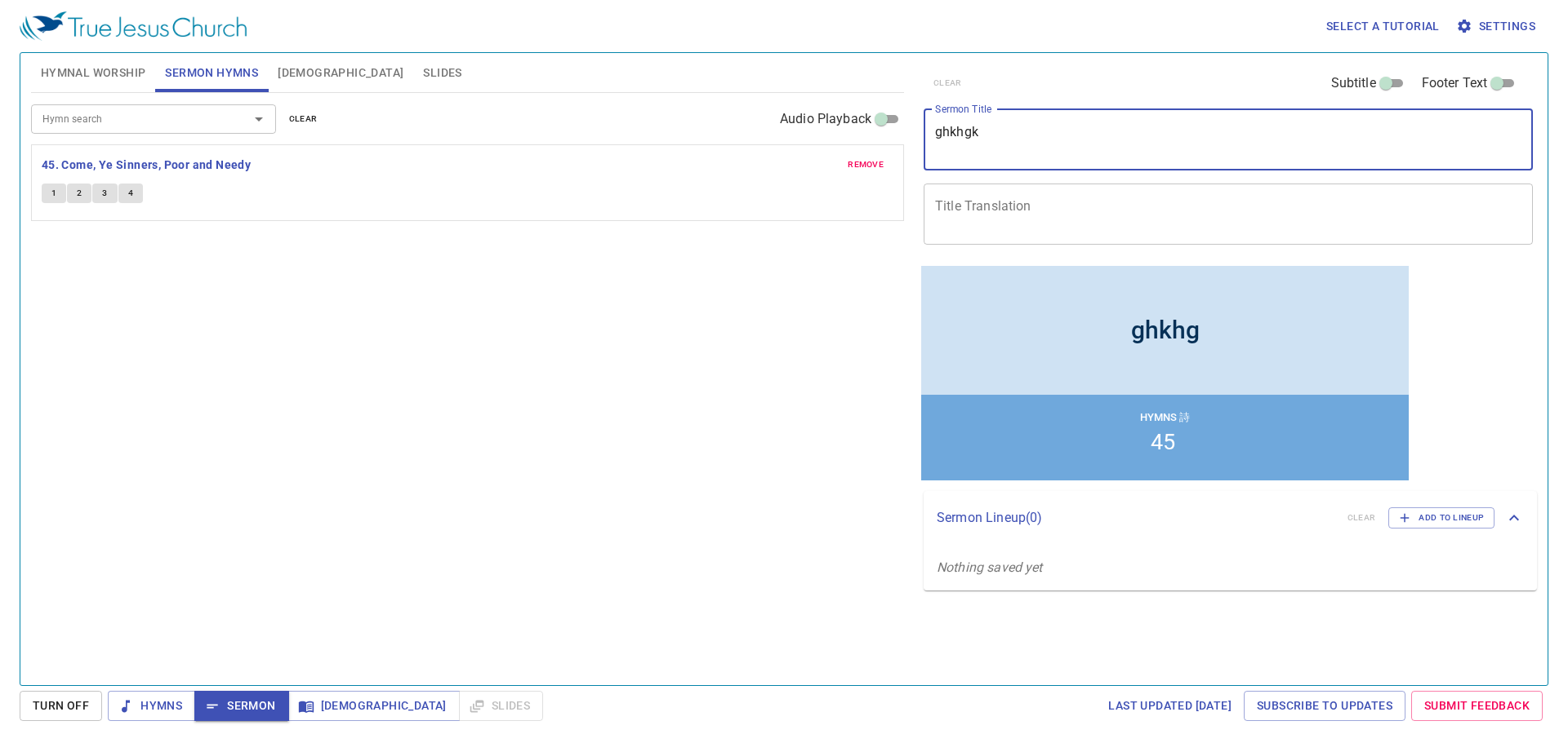
type textarea "ghkhgk"
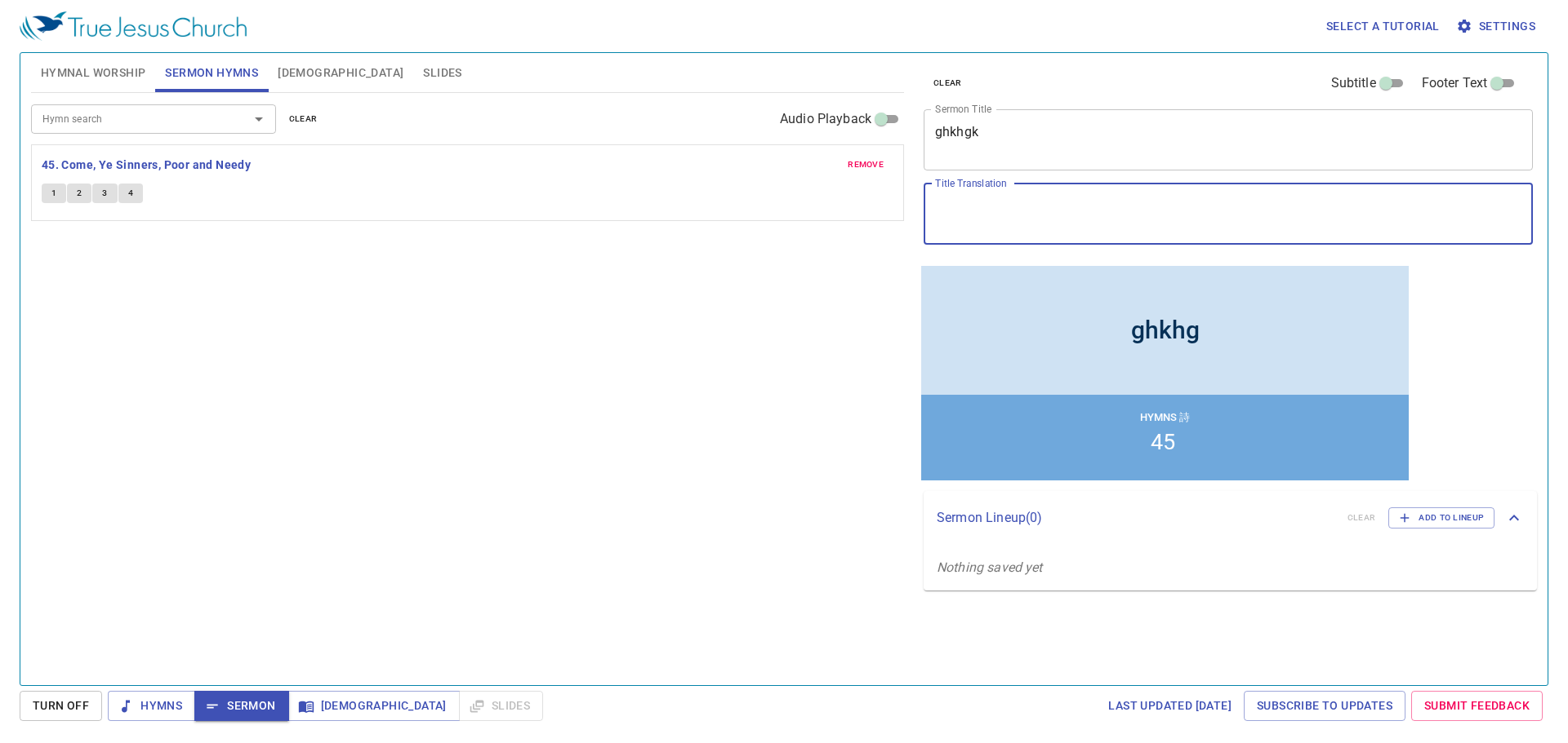
click at [672, 214] on textarea "Title Translation" at bounding box center [1228, 214] width 586 height 31
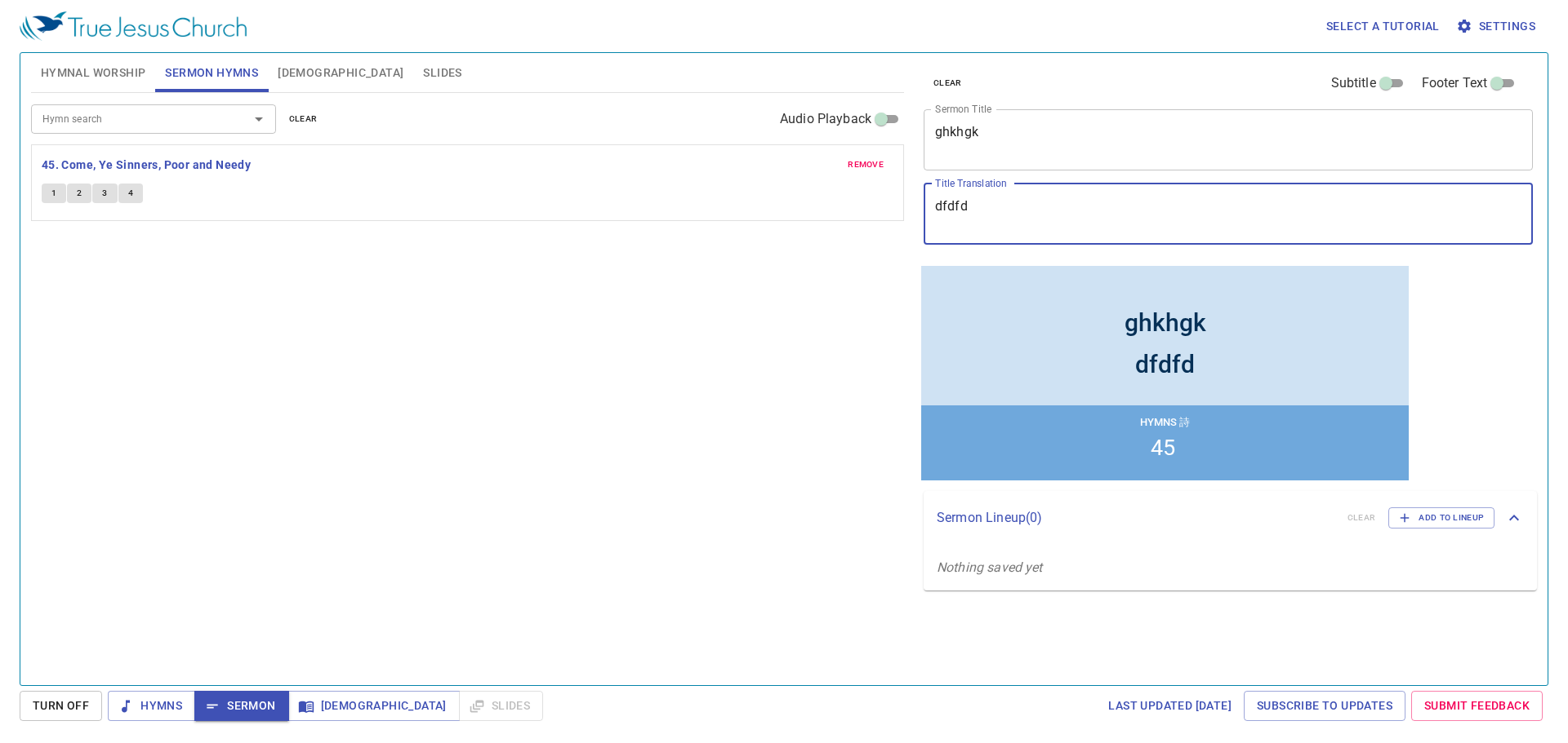
type textarea "dfdfd"
click at [672, 270] on div "Hymn search Hymn search clear Audio Playback remove 45. Come, Ye Sinners, Poor …" at bounding box center [467, 382] width 873 height 578
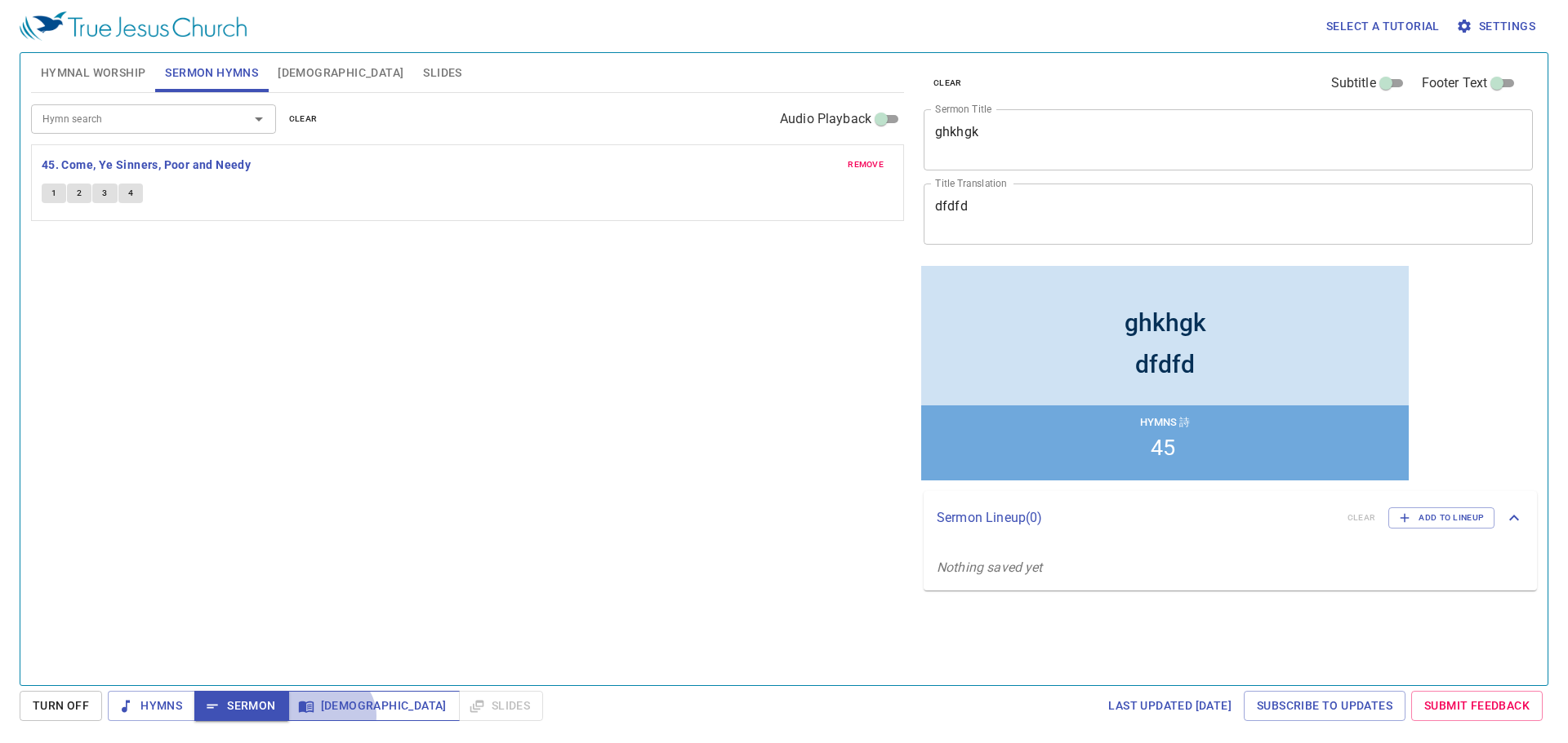
click at [328, 715] on span "[DEMOGRAPHIC_DATA]" at bounding box center [374, 707] width 145 height 21
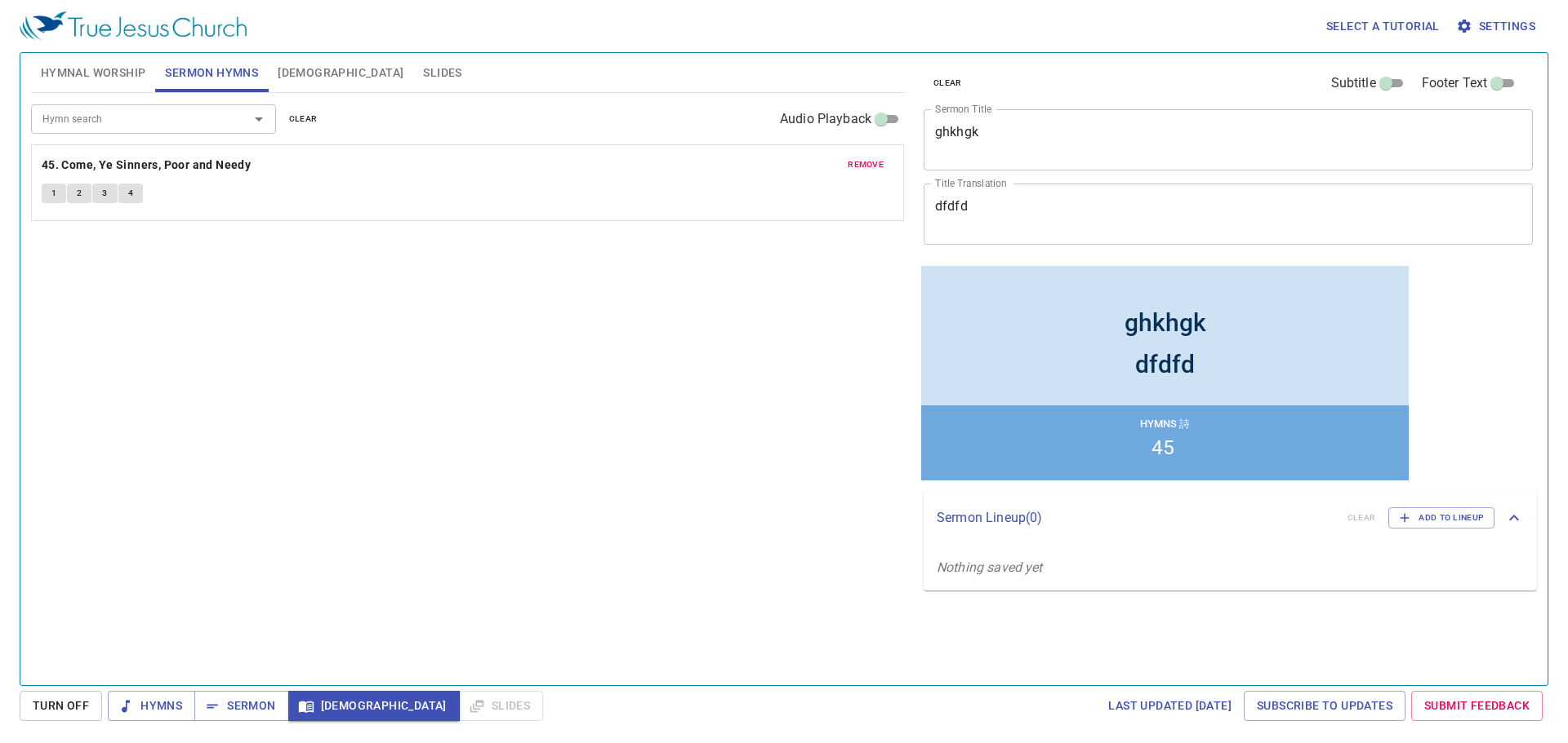
click at [398, 702] on div "Hymns Sermon Bible Slides" at bounding box center [326, 706] width 435 height 30
click at [268, 709] on span "Sermon" at bounding box center [241, 707] width 67 height 21
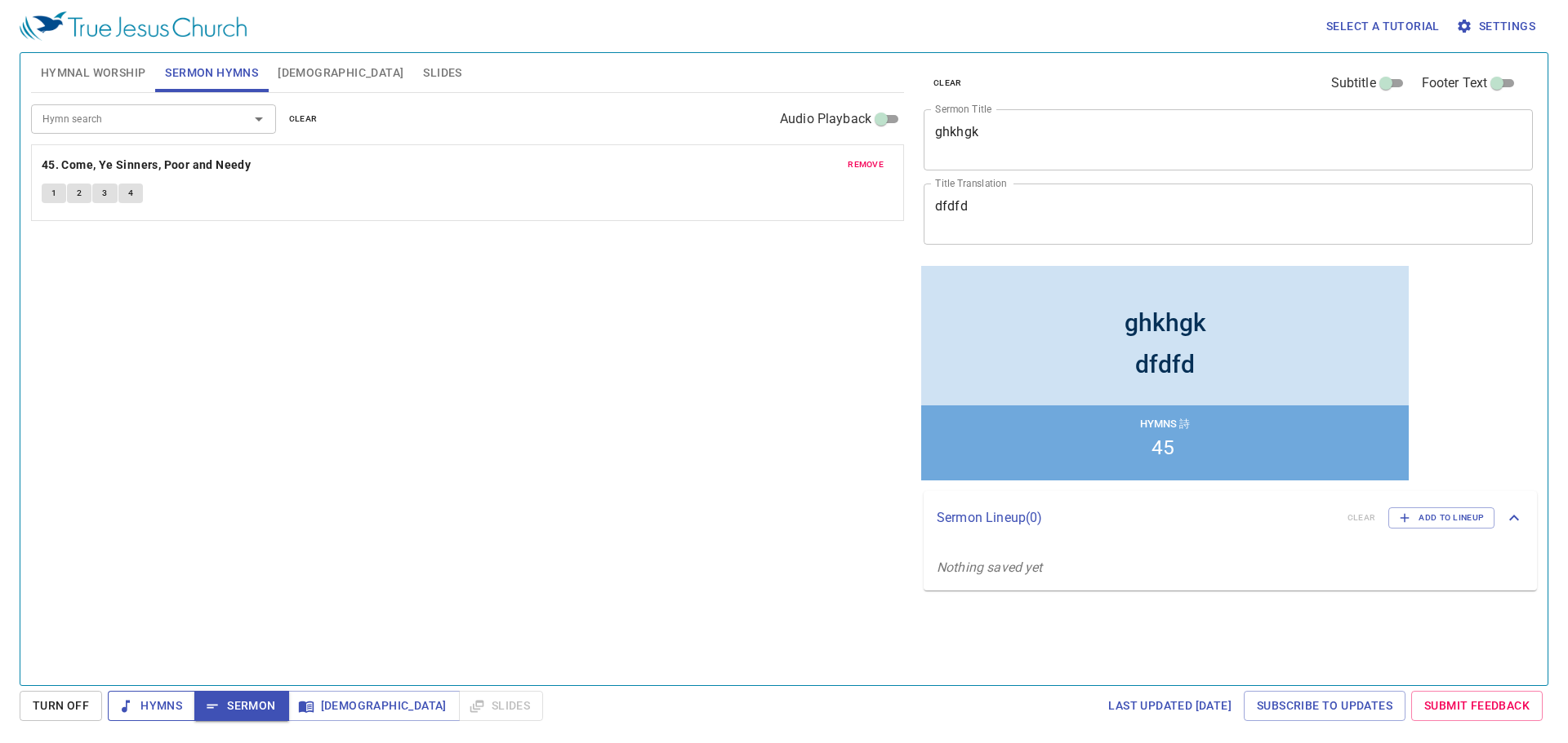
click at [162, 717] on button "Hymns" at bounding box center [151, 706] width 87 height 30
click at [60, 710] on span "Turn Off" at bounding box center [60, 707] width 56 height 21
click at [672, 35] on span "Settings" at bounding box center [1497, 27] width 76 height 21
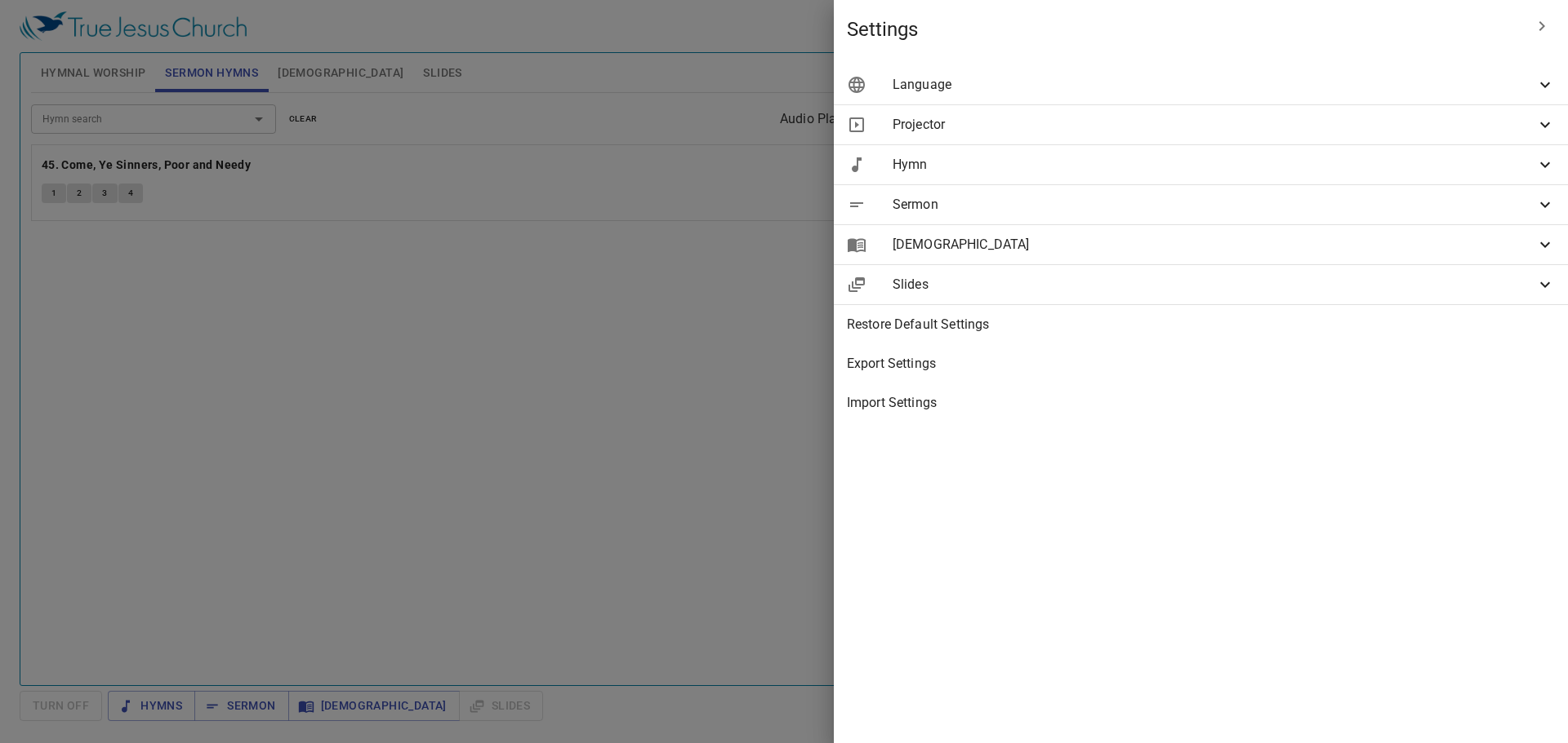
click at [672, 400] on span "Import Settings" at bounding box center [1201, 403] width 708 height 20
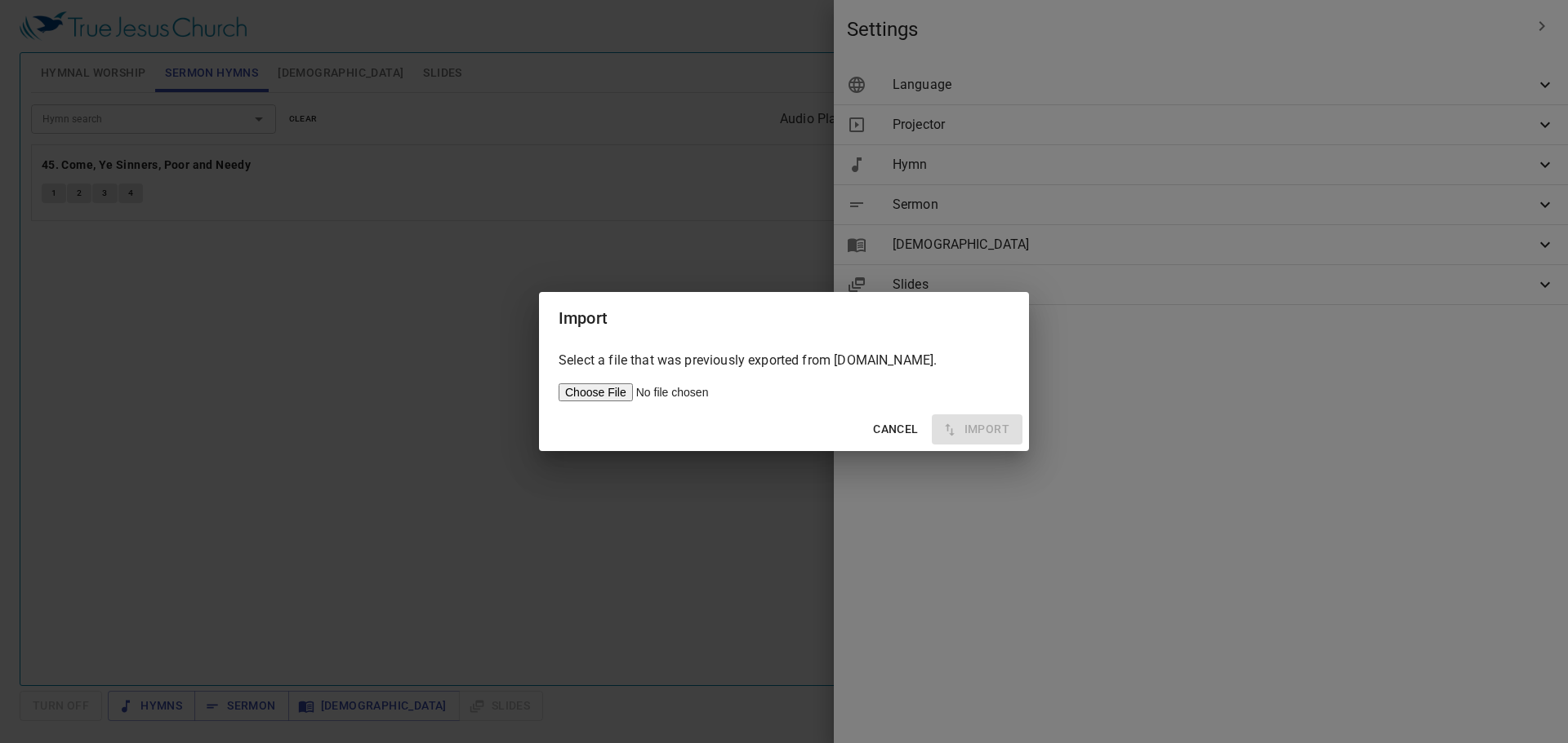
click at [672, 370] on div "Import Select a file that was previously exported from service.tjc.org. Cancel …" at bounding box center [784, 371] width 1568 height 743
click at [672, 424] on span "Cancel" at bounding box center [895, 430] width 45 height 21
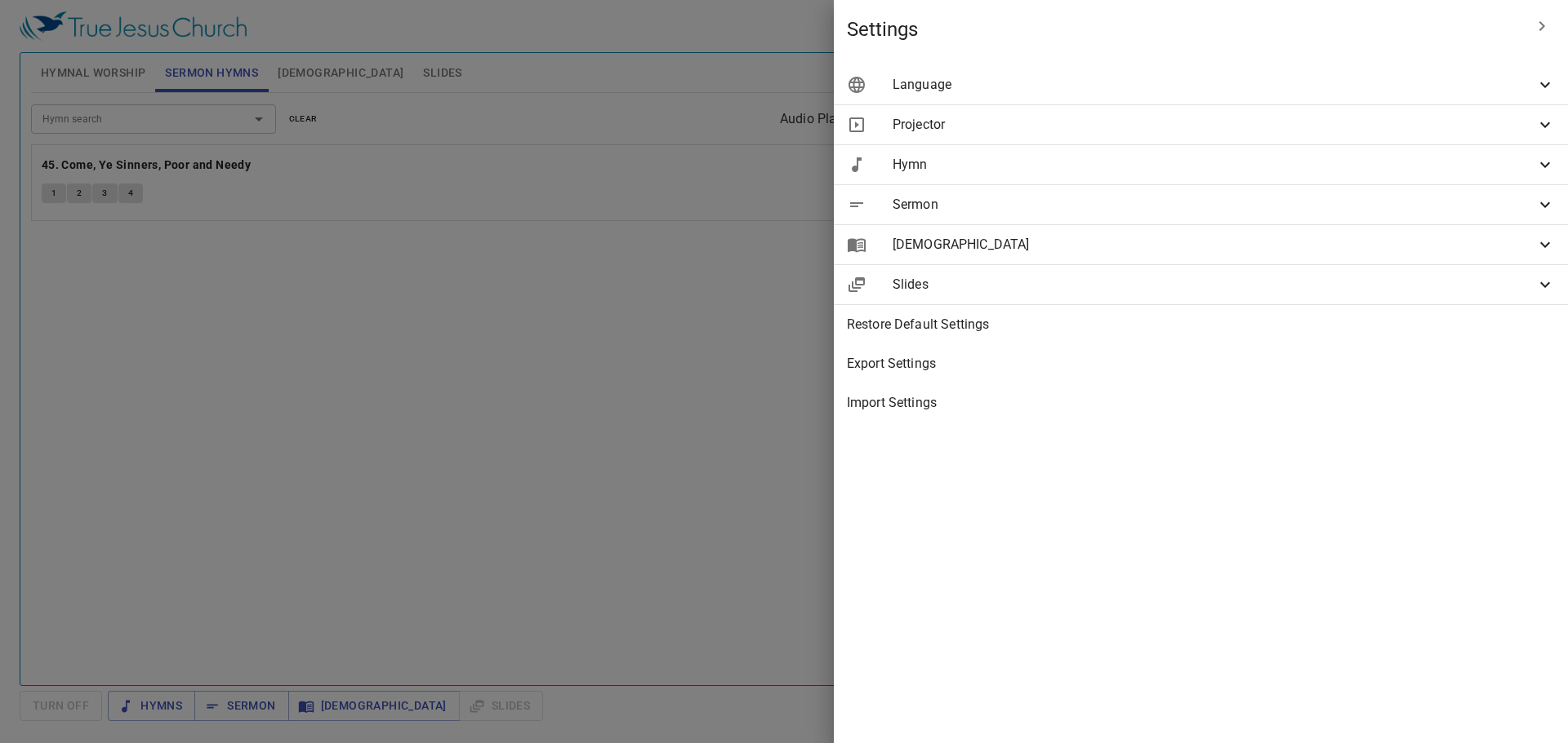
click at [672, 289] on span "Slides" at bounding box center [1214, 285] width 642 height 20
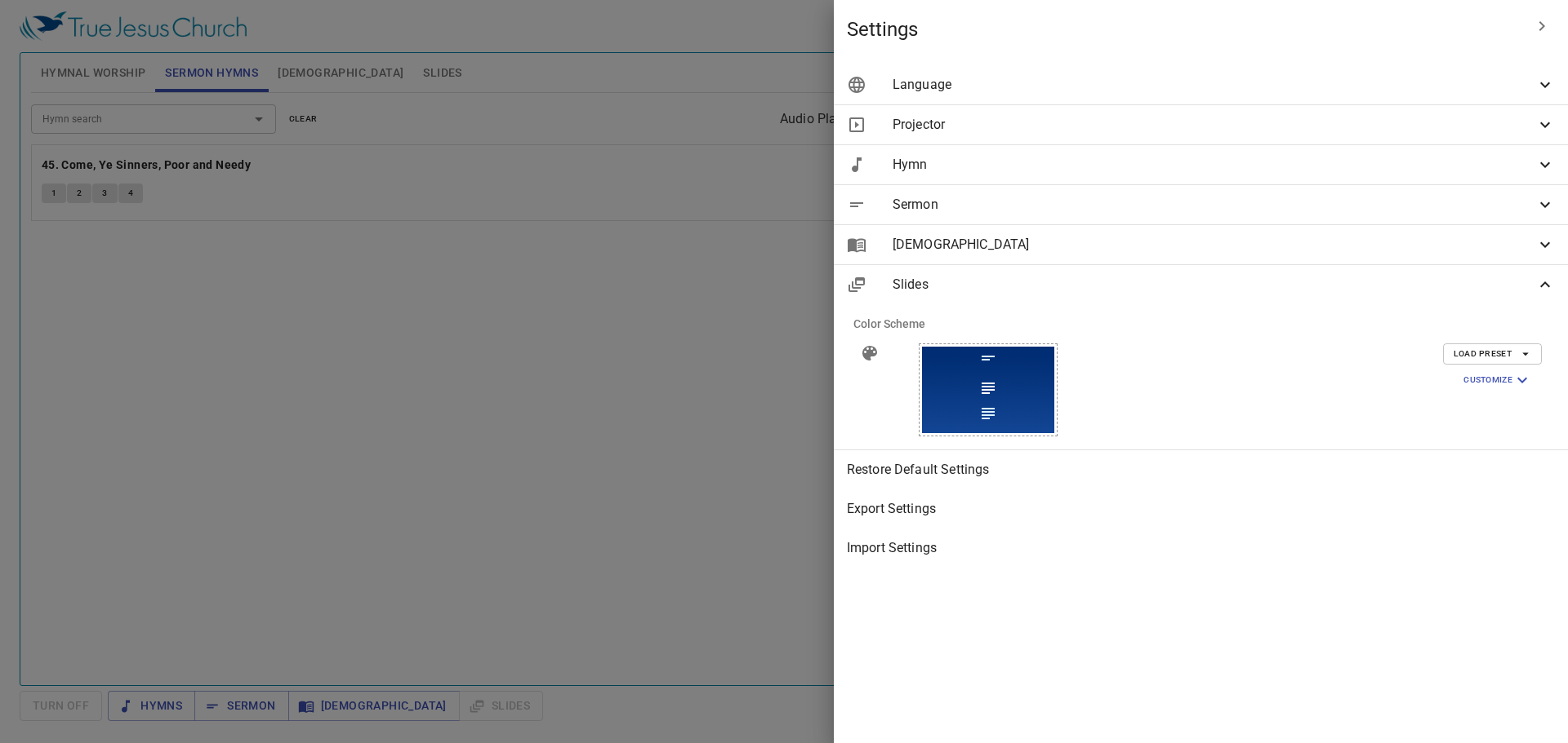
click at [672, 411] on icon at bounding box center [988, 413] width 20 height 20
click at [672, 360] on icon at bounding box center [988, 358] width 13 height 5
click at [672, 391] on icon at bounding box center [988, 387] width 13 height 11
click at [672, 353] on span "Load Preset" at bounding box center [1492, 354] width 78 height 15
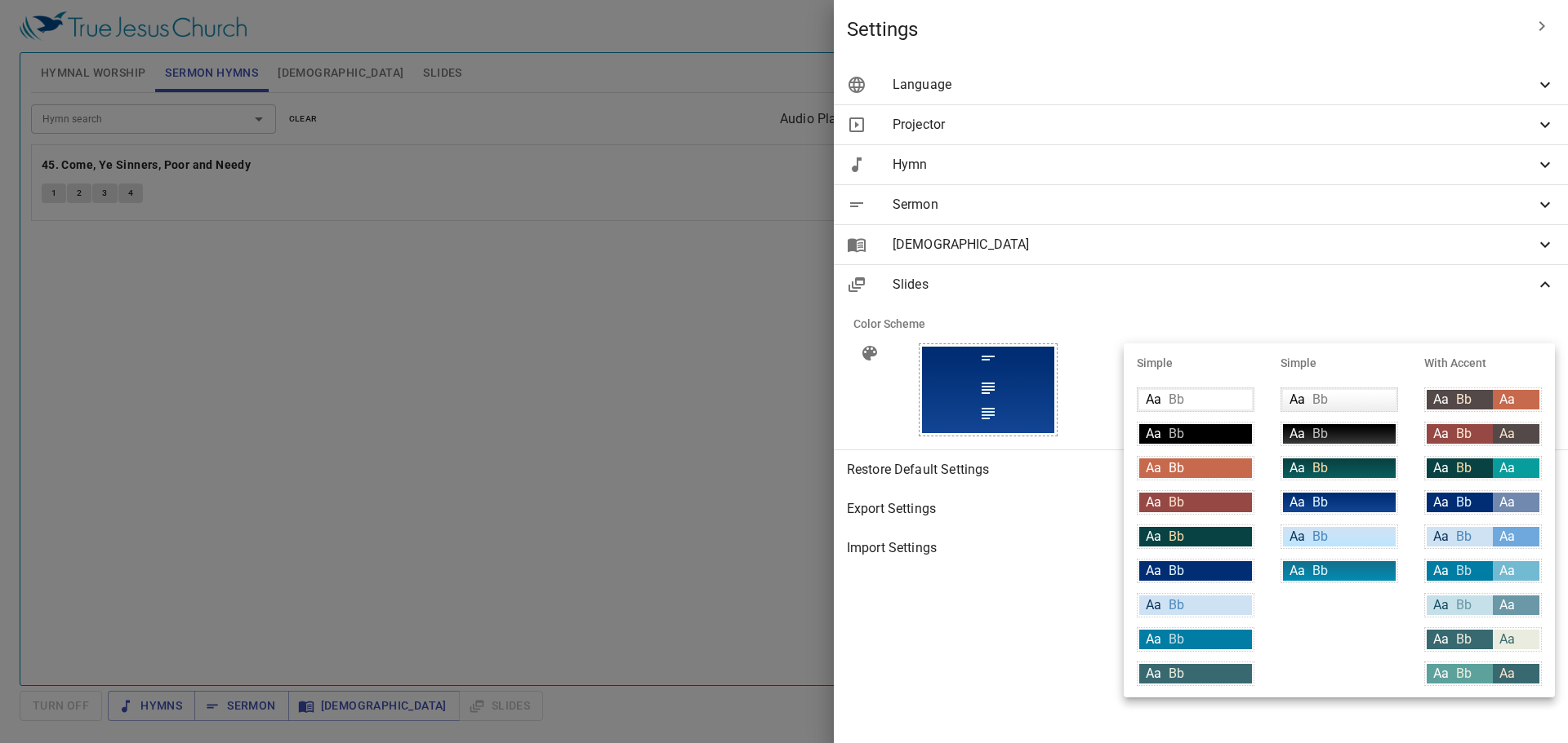
click at [377, 99] on li "With Accent" at bounding box center [323, 89] width 108 height 22
click at [672, 324] on div at bounding box center [784, 371] width 1568 height 743
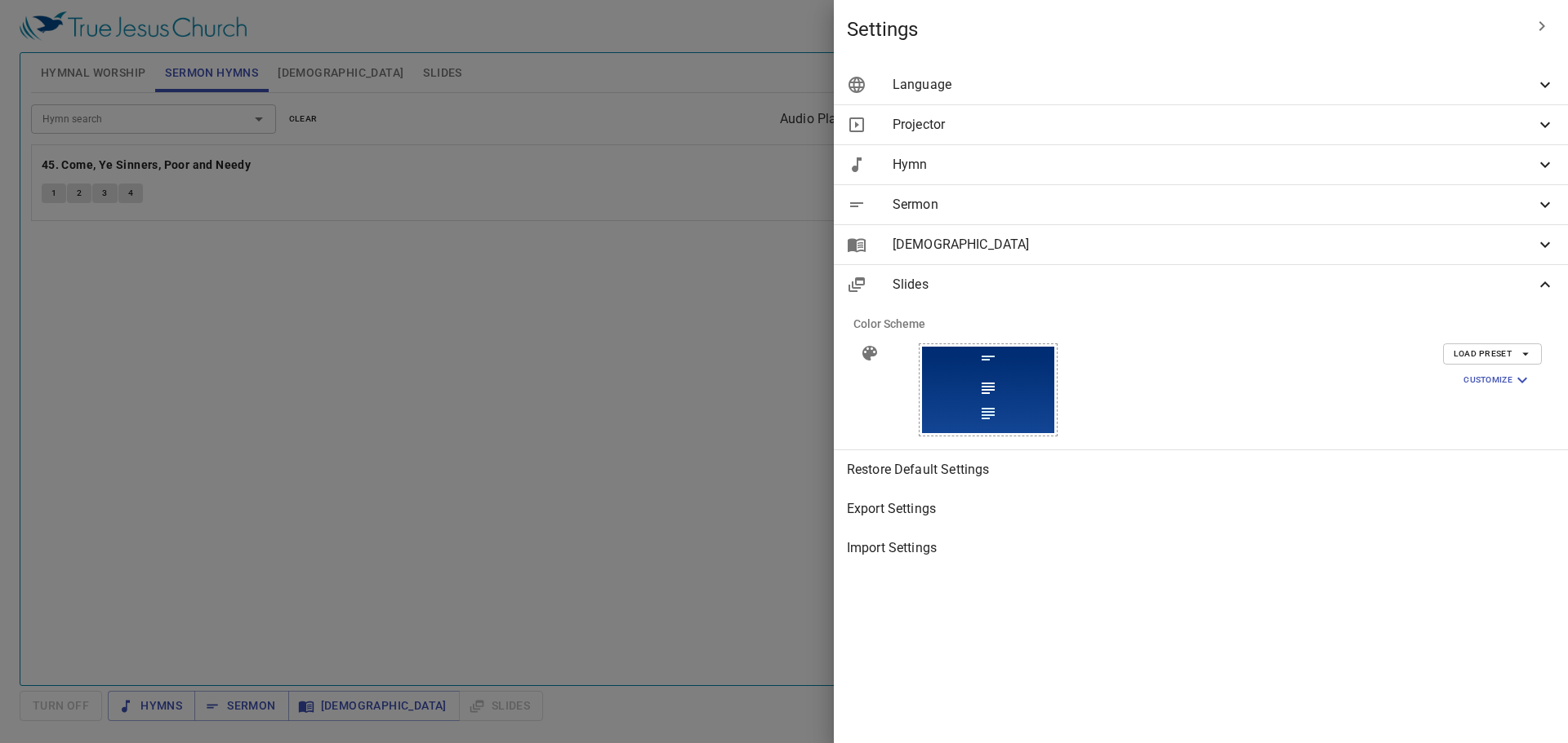
click at [672, 282] on span "Slides" at bounding box center [1214, 285] width 642 height 20
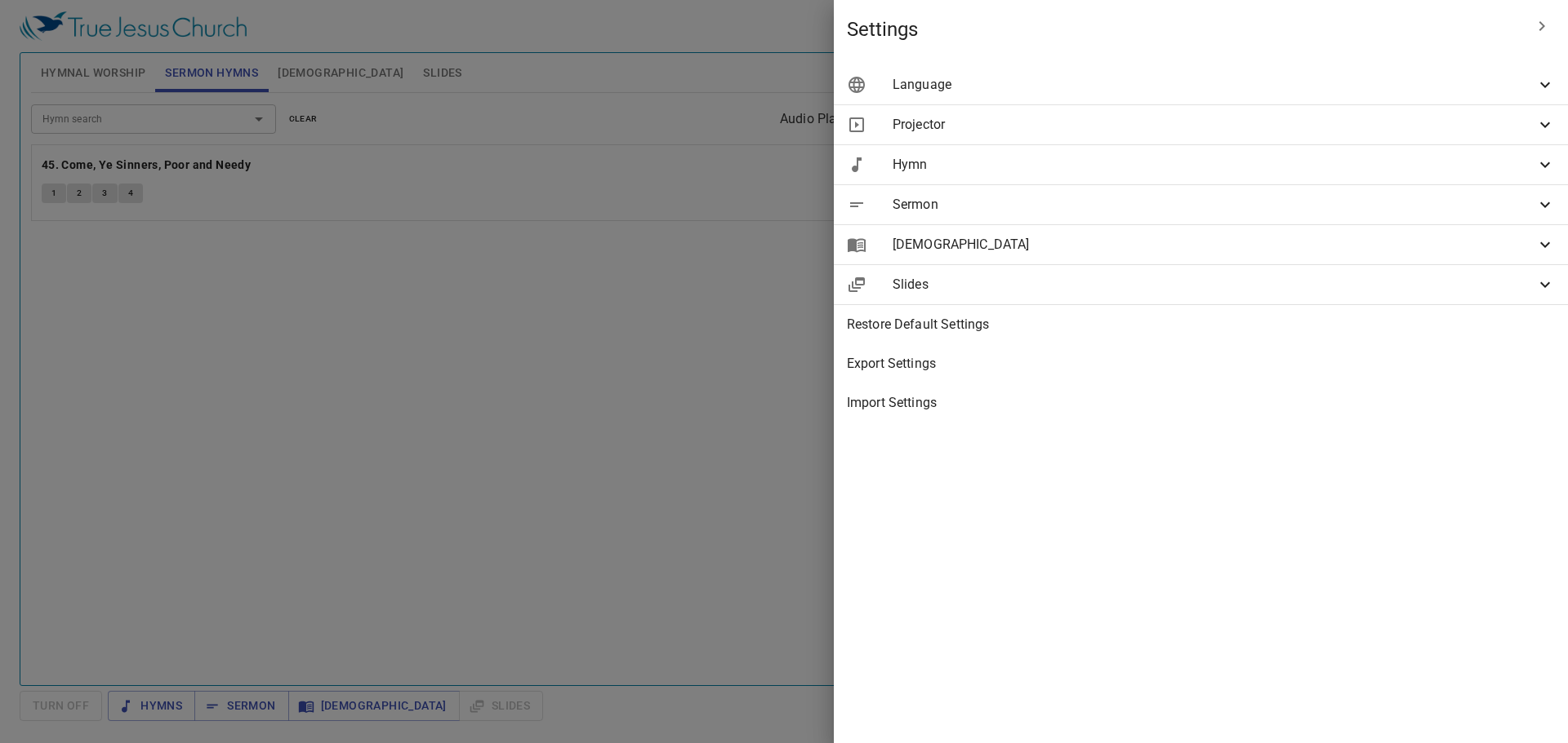
click at [672, 346] on div at bounding box center [784, 371] width 1568 height 743
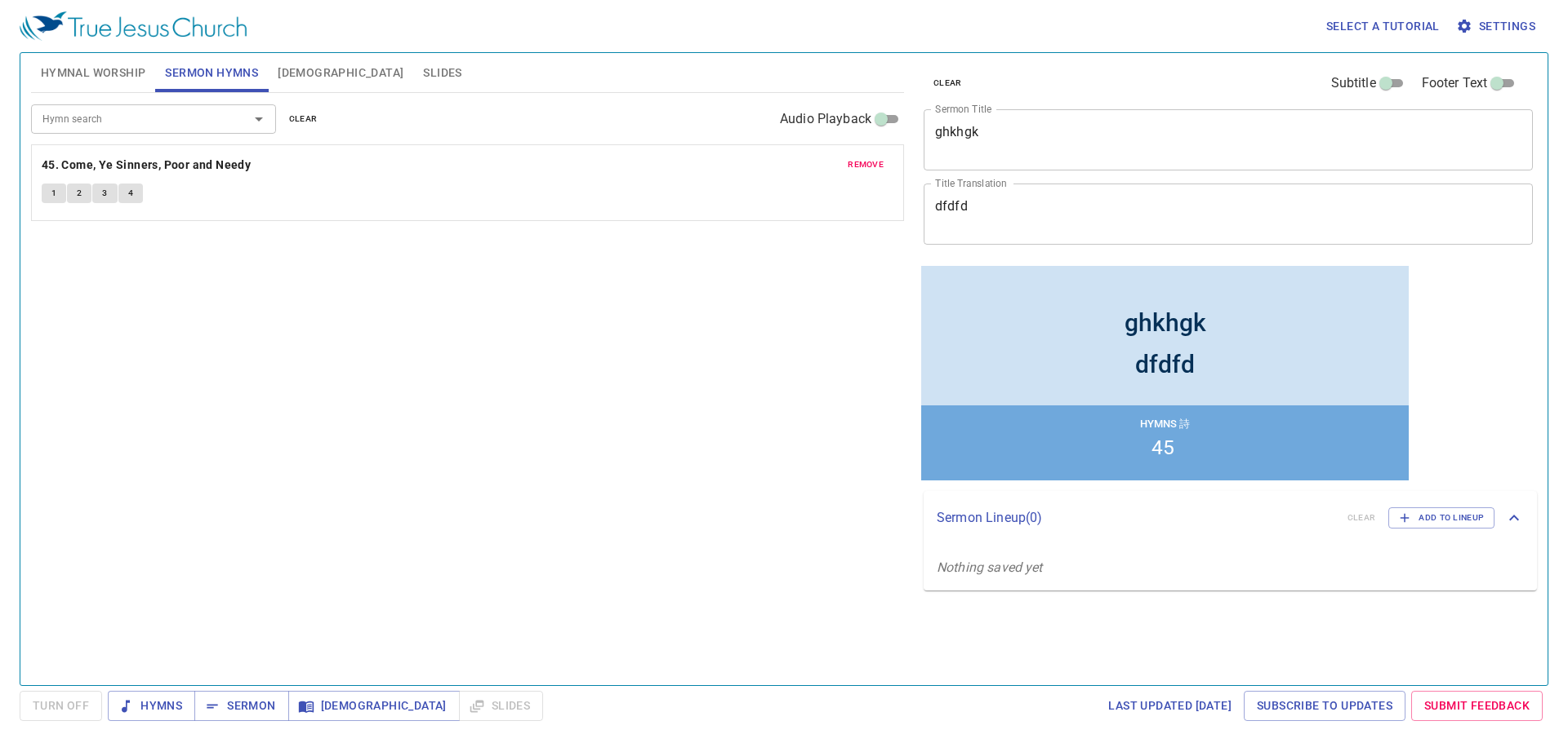
click at [294, 117] on span "clear" at bounding box center [303, 119] width 28 height 15
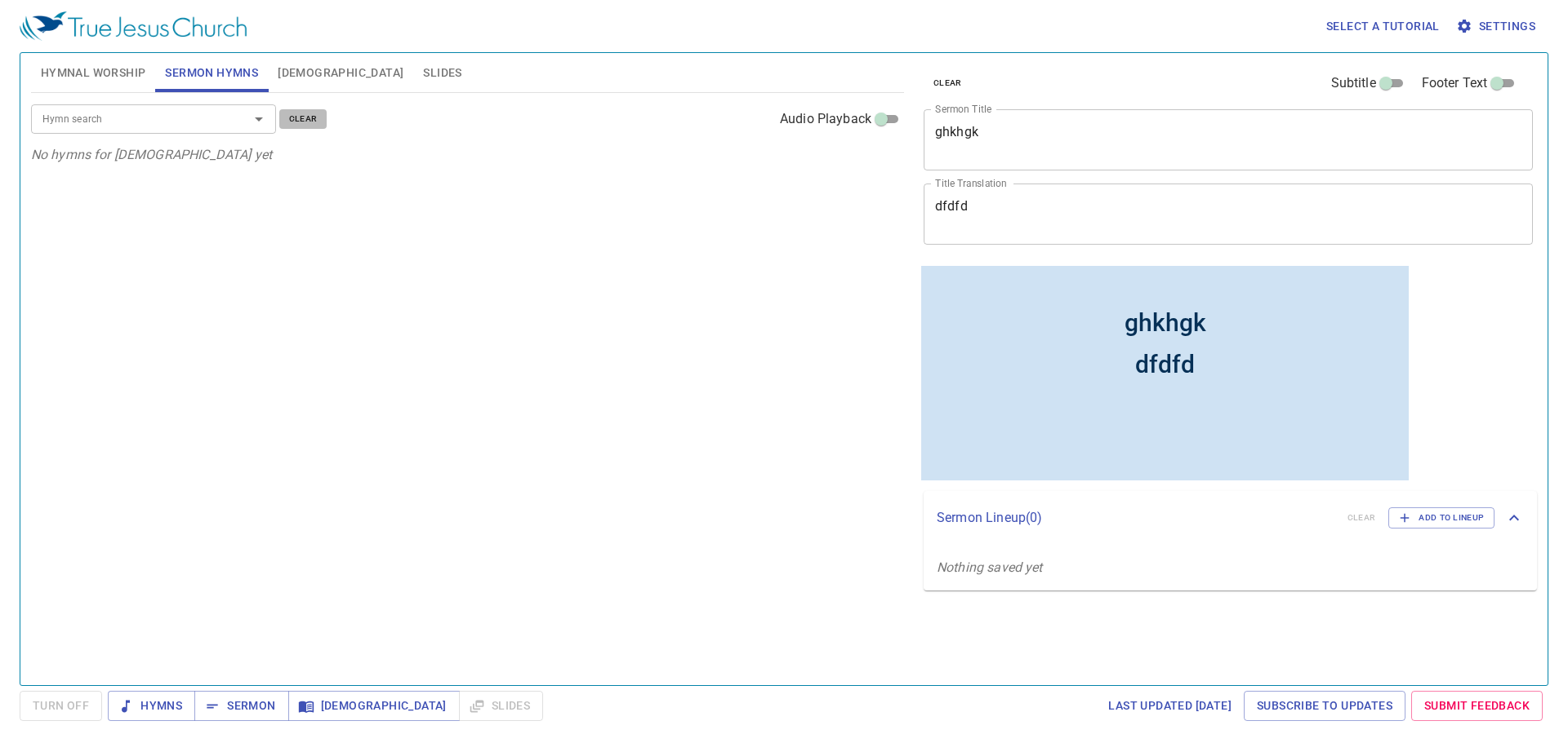
click at [294, 117] on span "clear" at bounding box center [303, 119] width 28 height 15
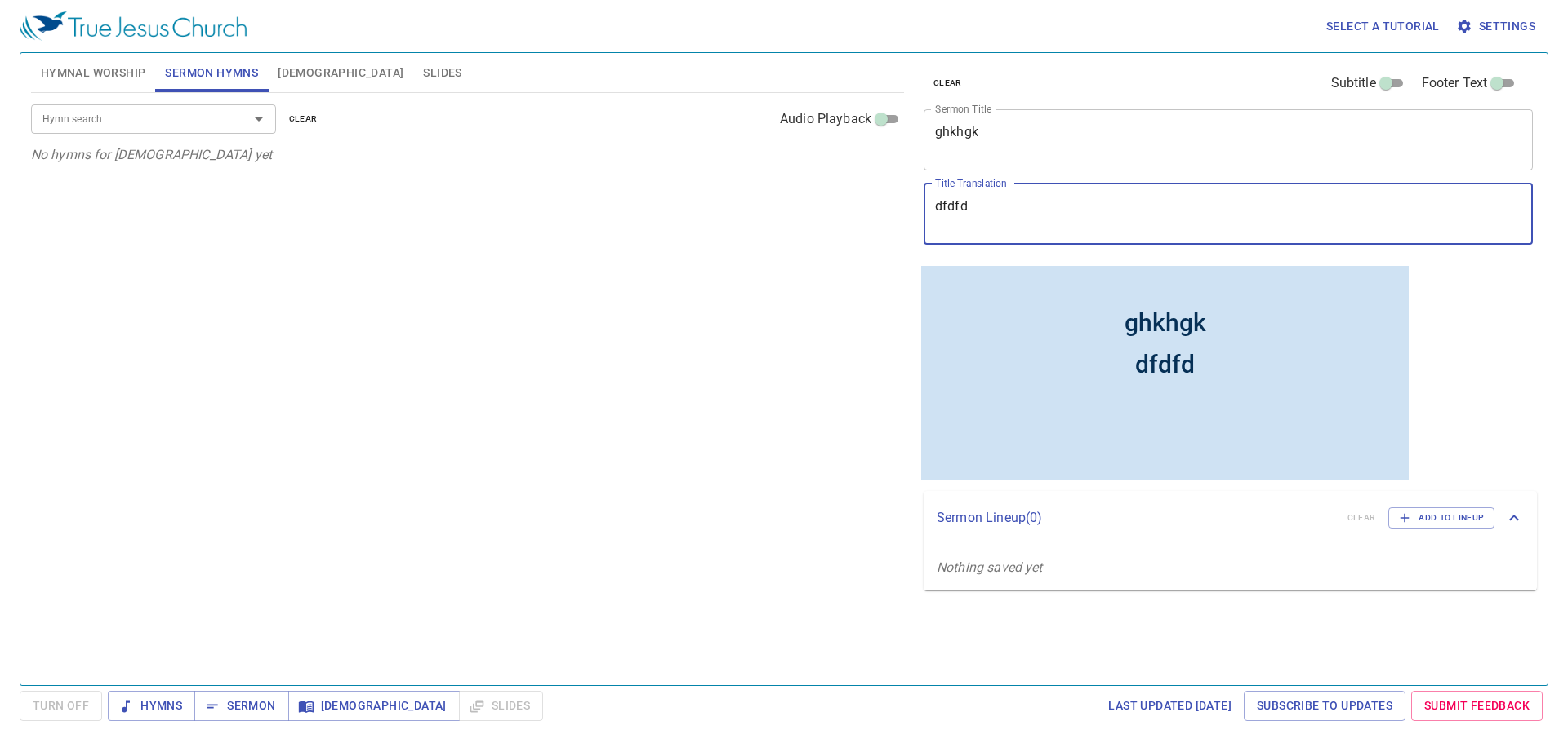
drag, startPoint x: 974, startPoint y: 216, endPoint x: 803, endPoint y: 210, distance: 171.1
click at [672, 210] on div "Hymnal Worship Sermon Hymns Bible Slides Hymn search Hymn search clear Audio Pl…" at bounding box center [783, 362] width 1519 height 633
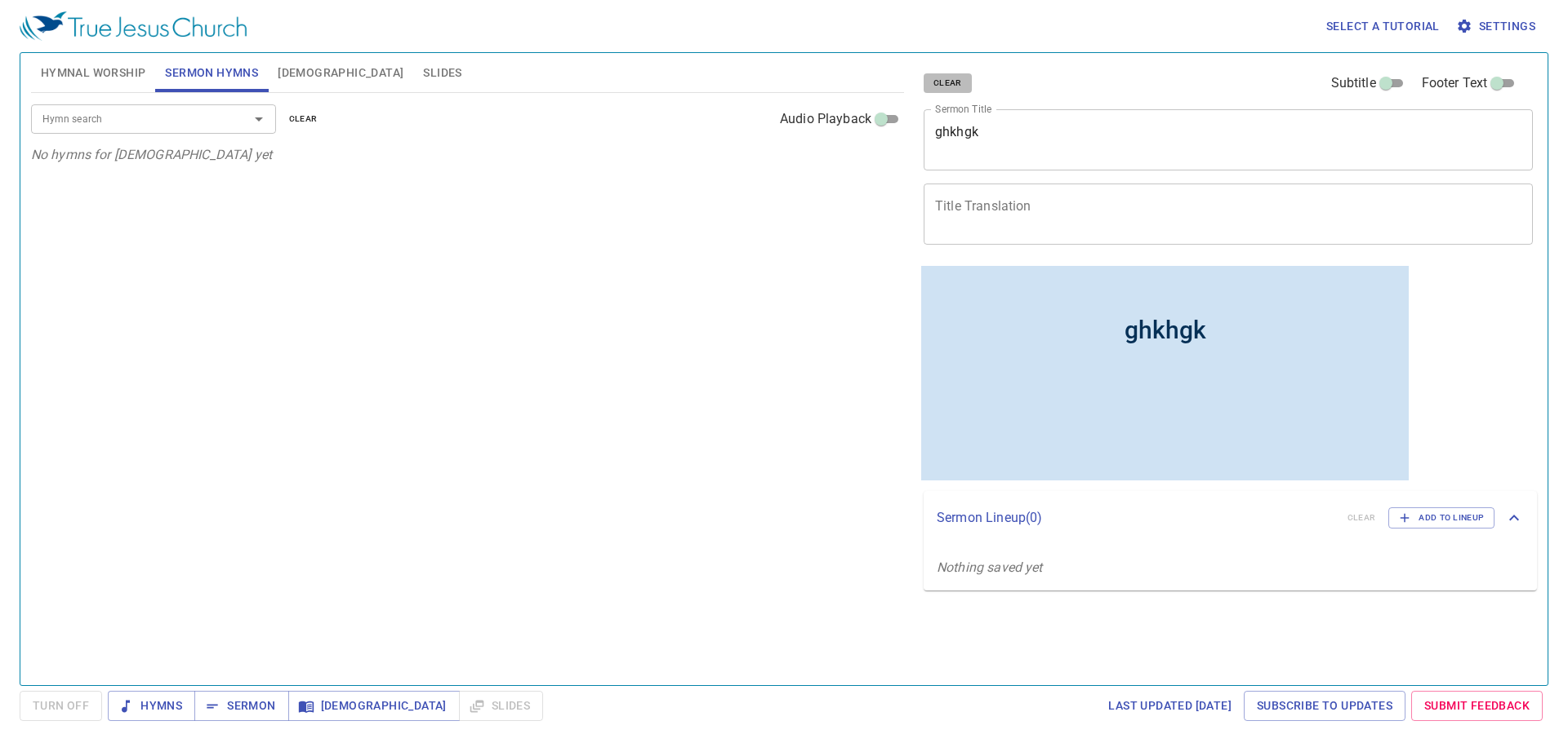
click at [672, 82] on span "clear" at bounding box center [947, 83] width 28 height 15
drag, startPoint x: 557, startPoint y: 290, endPoint x: 565, endPoint y: 288, distance: 8.2
click at [559, 291] on div "Hymn search Hymn search clear Audio Playback No hymns for sermon yet" at bounding box center [467, 382] width 873 height 578
click at [413, 84] on button "Slides" at bounding box center [441, 72] width 58 height 39
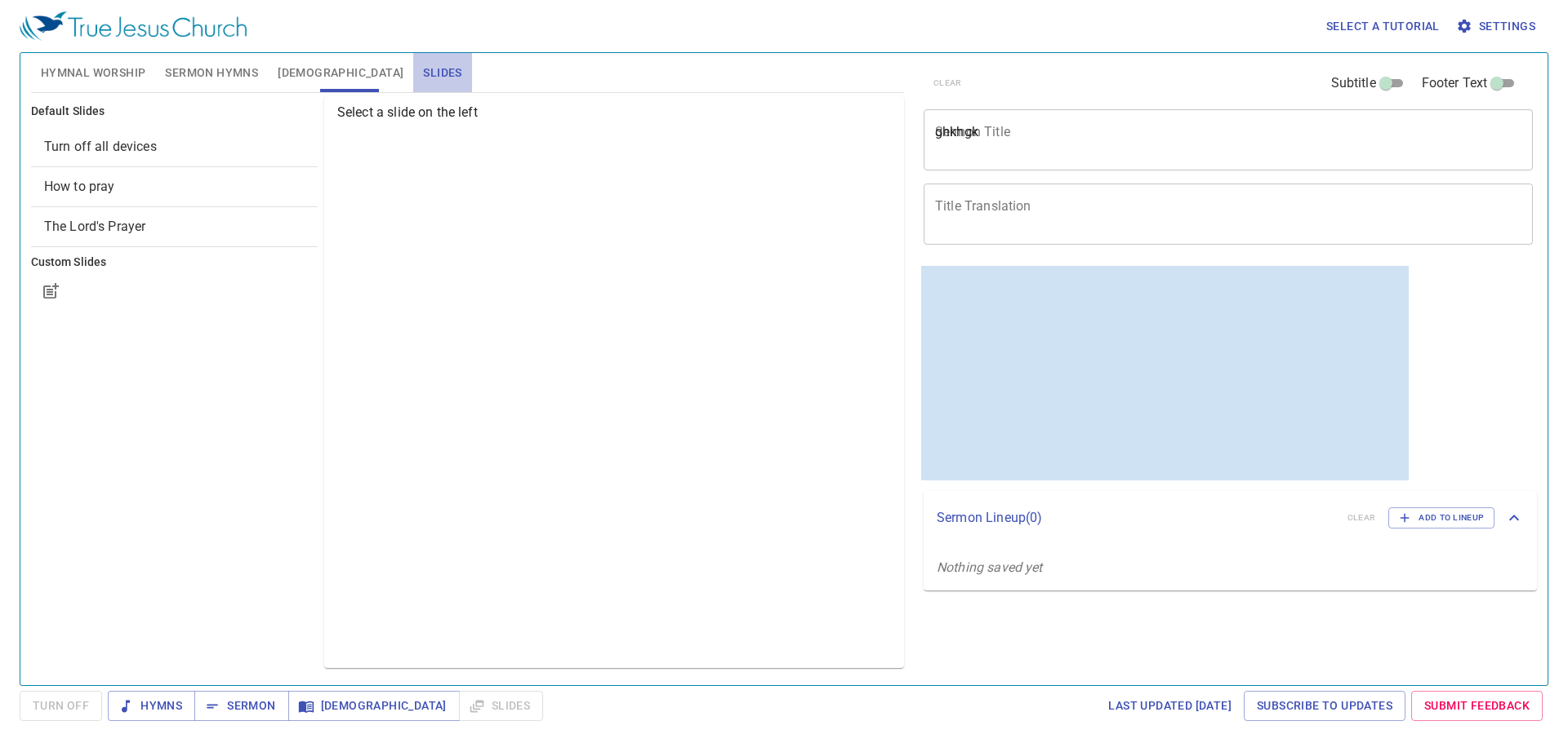
click at [423, 73] on span "Slides" at bounding box center [442, 73] width 38 height 21
click at [152, 148] on span "Turn off all devices" at bounding box center [100, 147] width 112 height 16
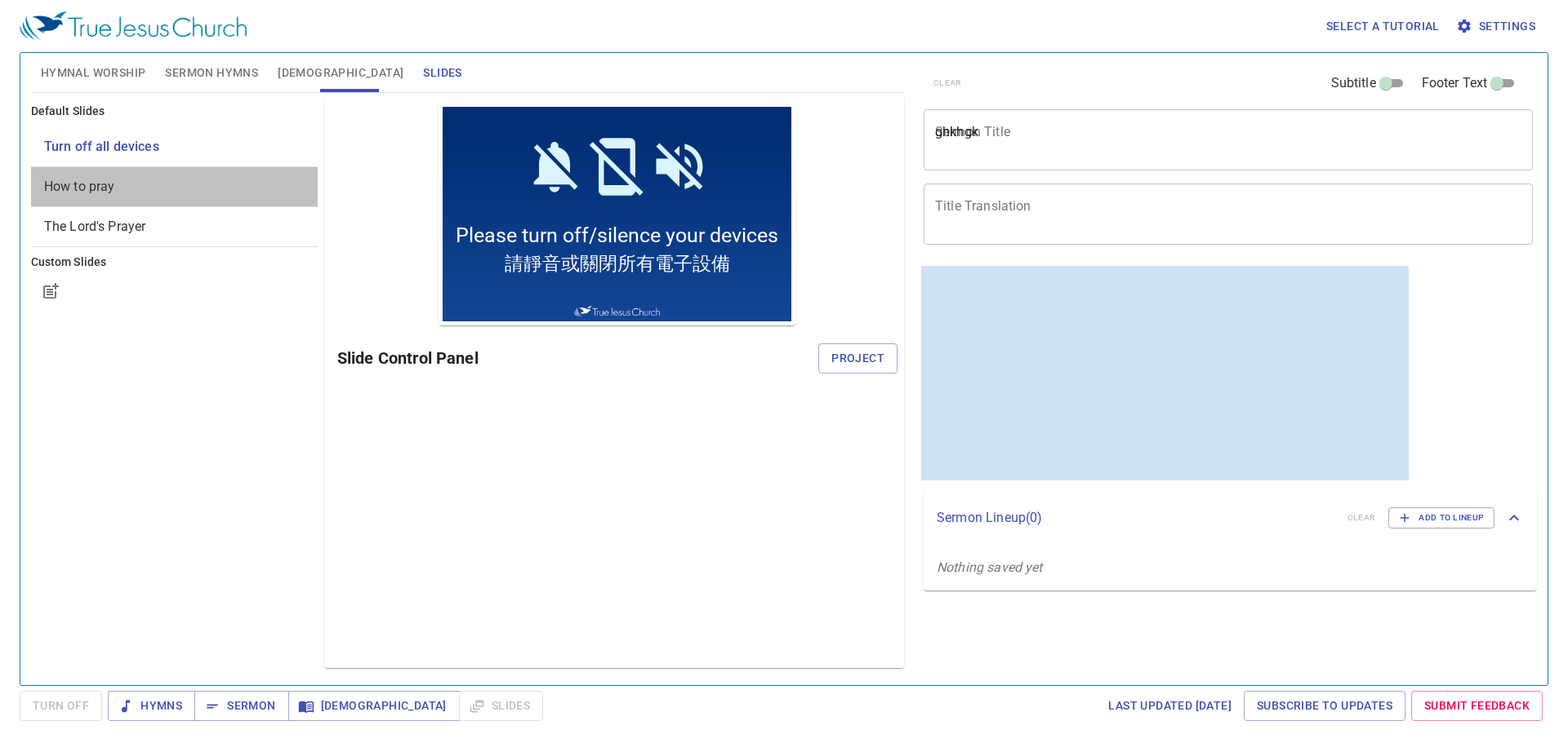
click at [87, 193] on span "How to pray" at bounding box center [79, 186] width 71 height 16
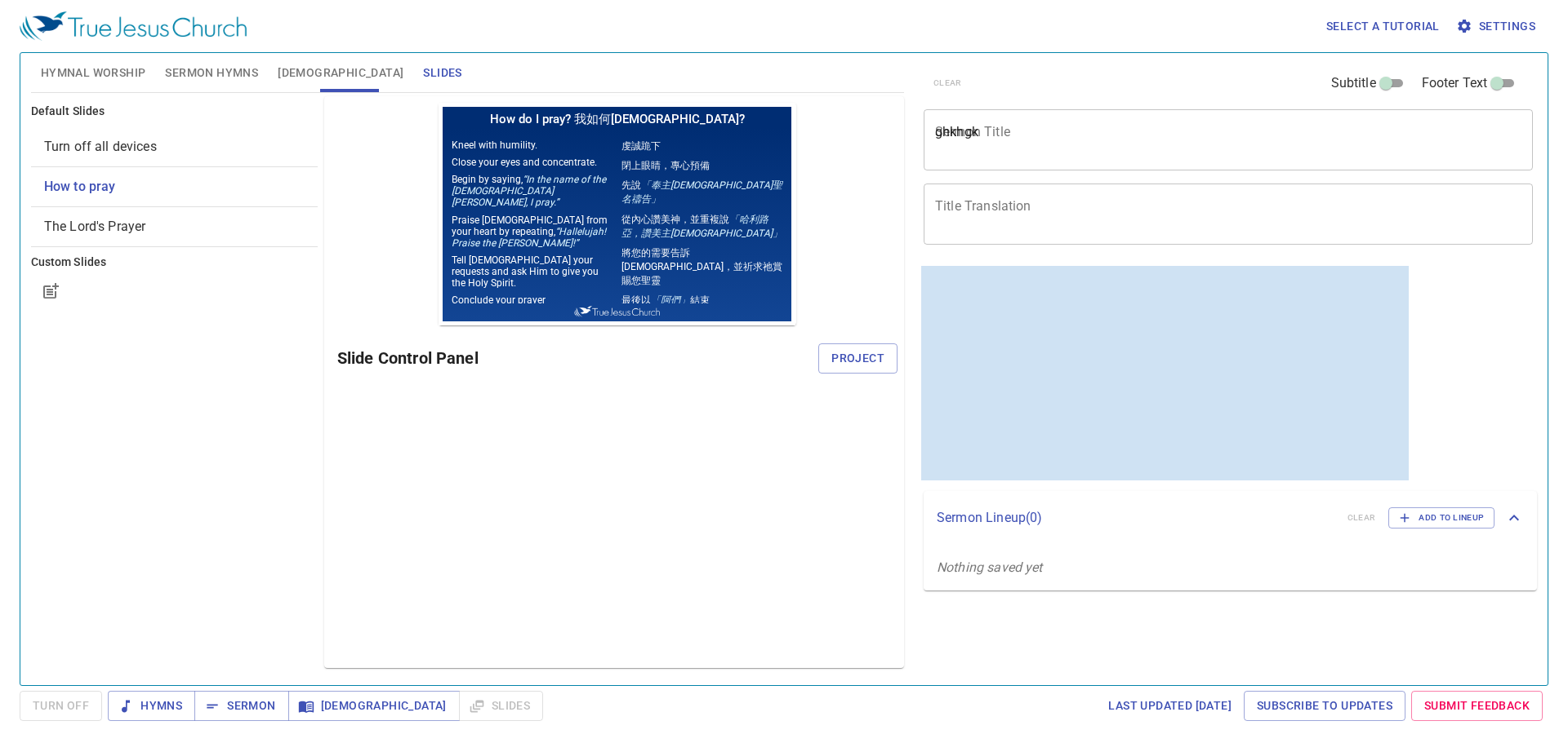
click at [164, 229] on span "The Lord's Prayer" at bounding box center [174, 227] width 261 height 20
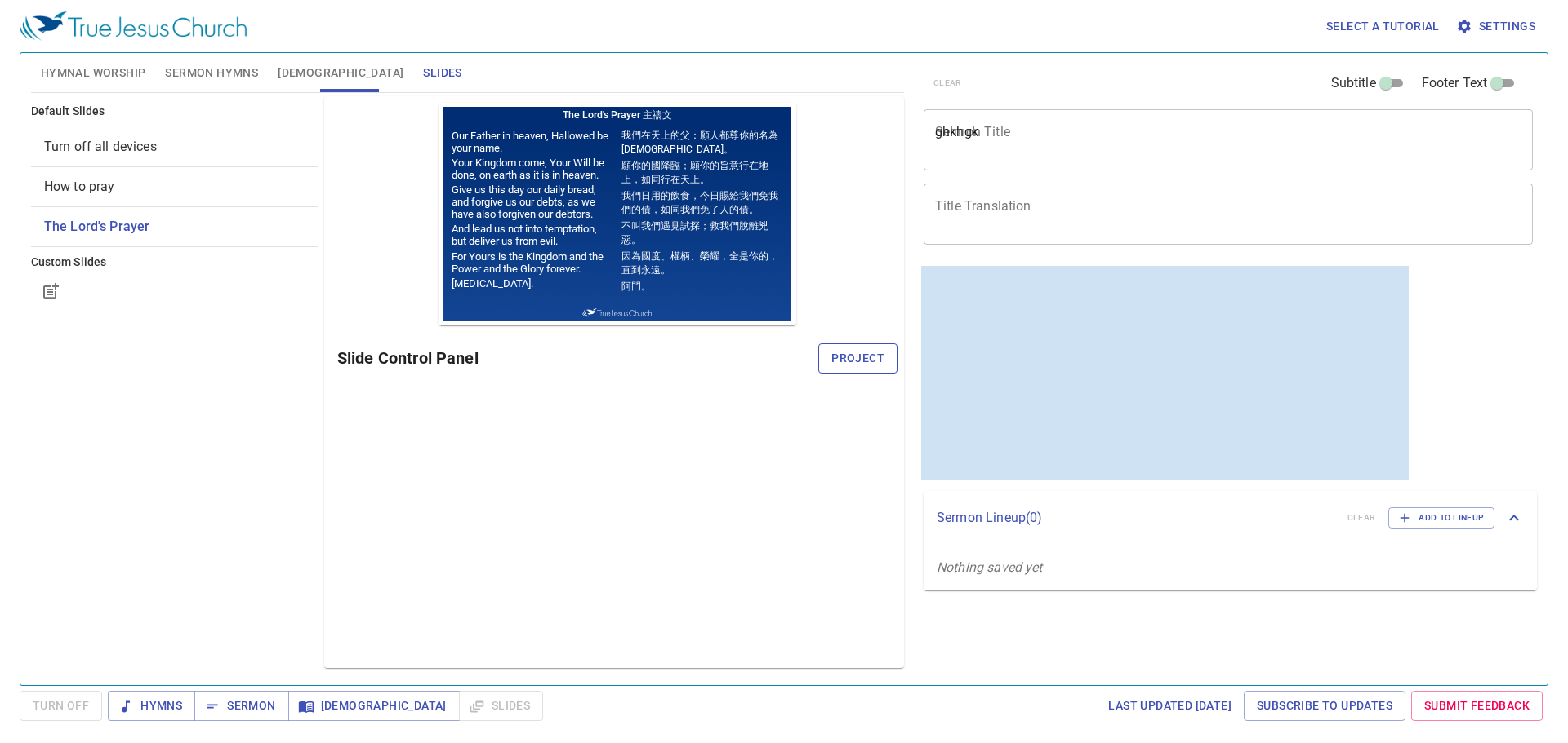
click at [672, 356] on span "Project" at bounding box center [857, 359] width 53 height 21
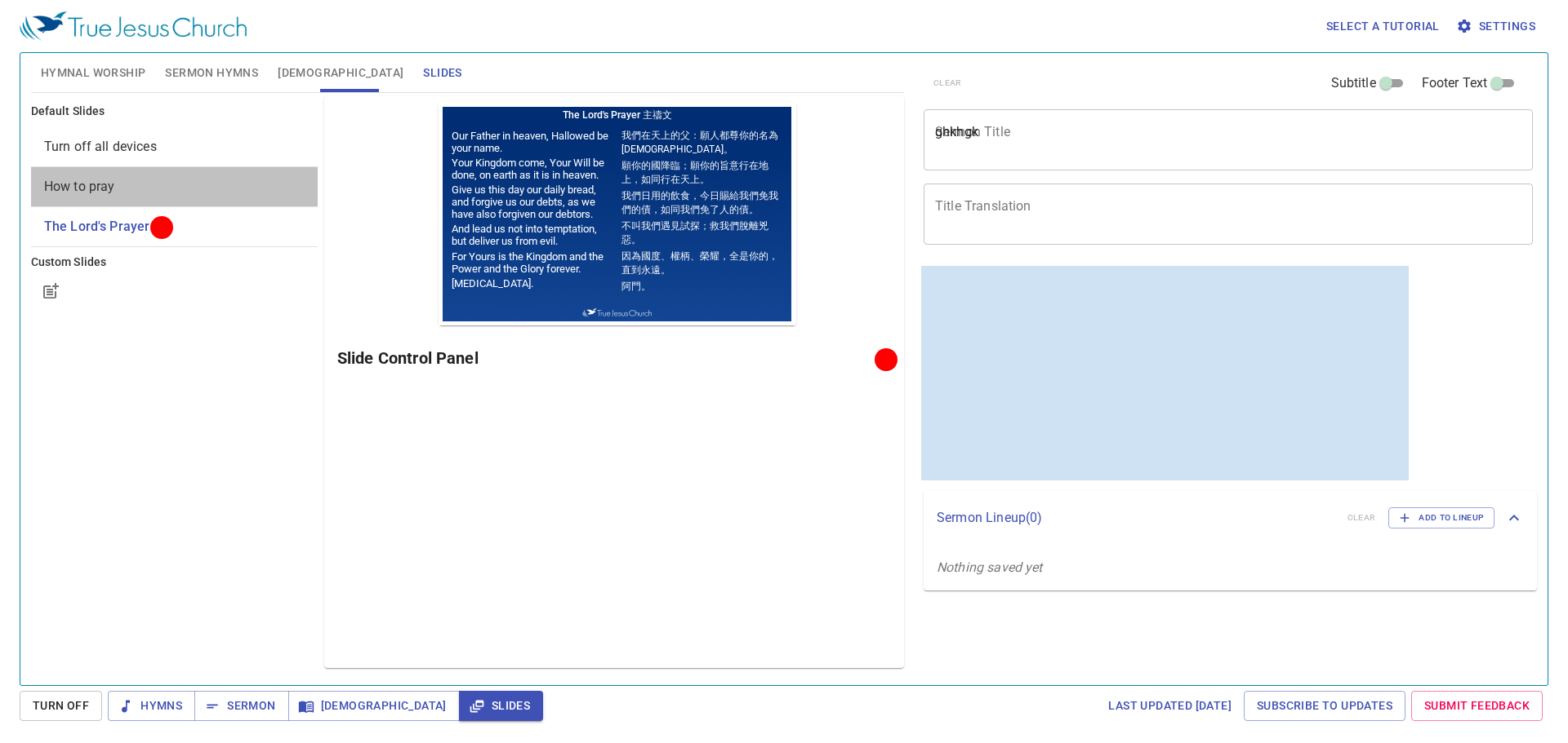
click at [87, 186] on span "How to pray" at bounding box center [79, 186] width 71 height 16
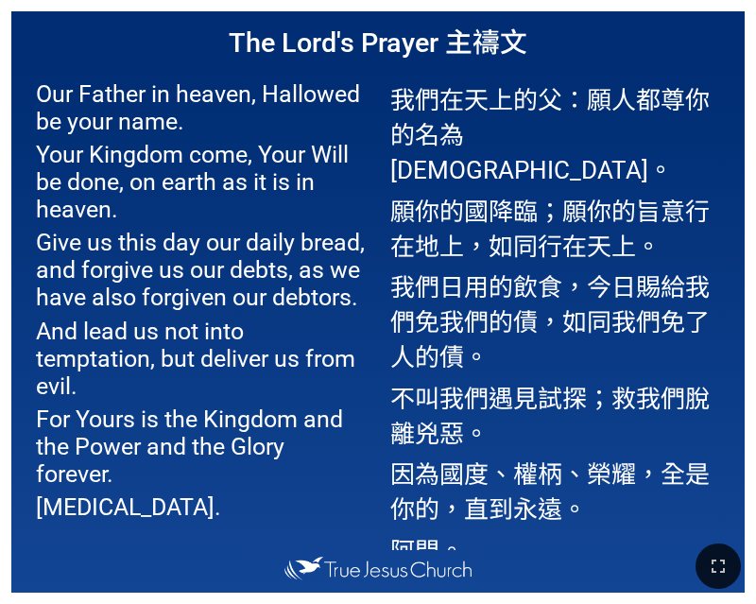
click at [571, 108] on p "我們在天上的父：願人都尊你的名為[DEMOGRAPHIC_DATA]。" at bounding box center [556, 132] width 331 height 105
click at [597, 96] on p "我們在天上的父：願人都尊你的名為[DEMOGRAPHIC_DATA]。" at bounding box center [556, 132] width 331 height 105
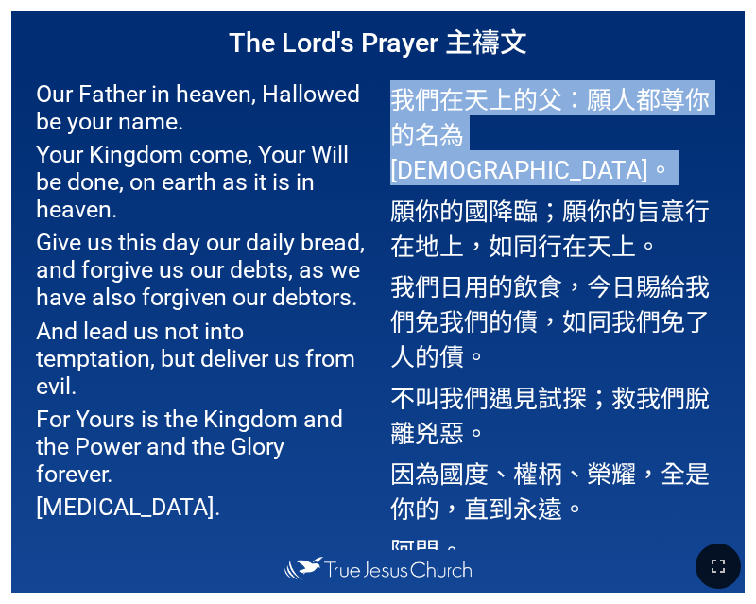
click at [597, 96] on p "我們在天上的父：願人都尊你的名為[DEMOGRAPHIC_DATA]。" at bounding box center [556, 132] width 331 height 105
click at [504, 121] on p "我們在天上的父：願人都尊你的名為[DEMOGRAPHIC_DATA]。" at bounding box center [556, 132] width 331 height 105
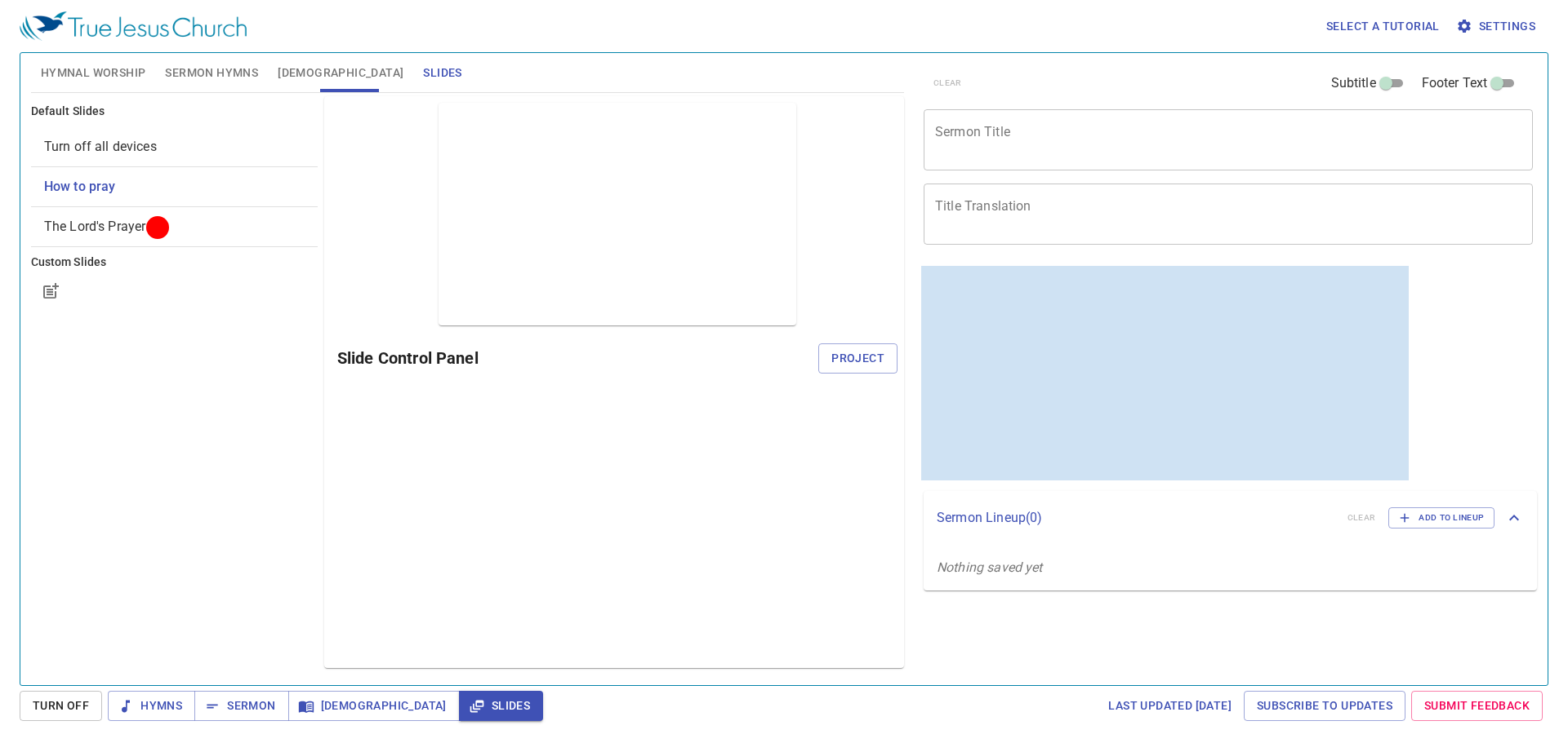
click at [87, 141] on span "Turn off all devices" at bounding box center [100, 147] width 112 height 16
click at [93, 148] on span "Turn off all devices" at bounding box center [100, 147] width 112 height 16
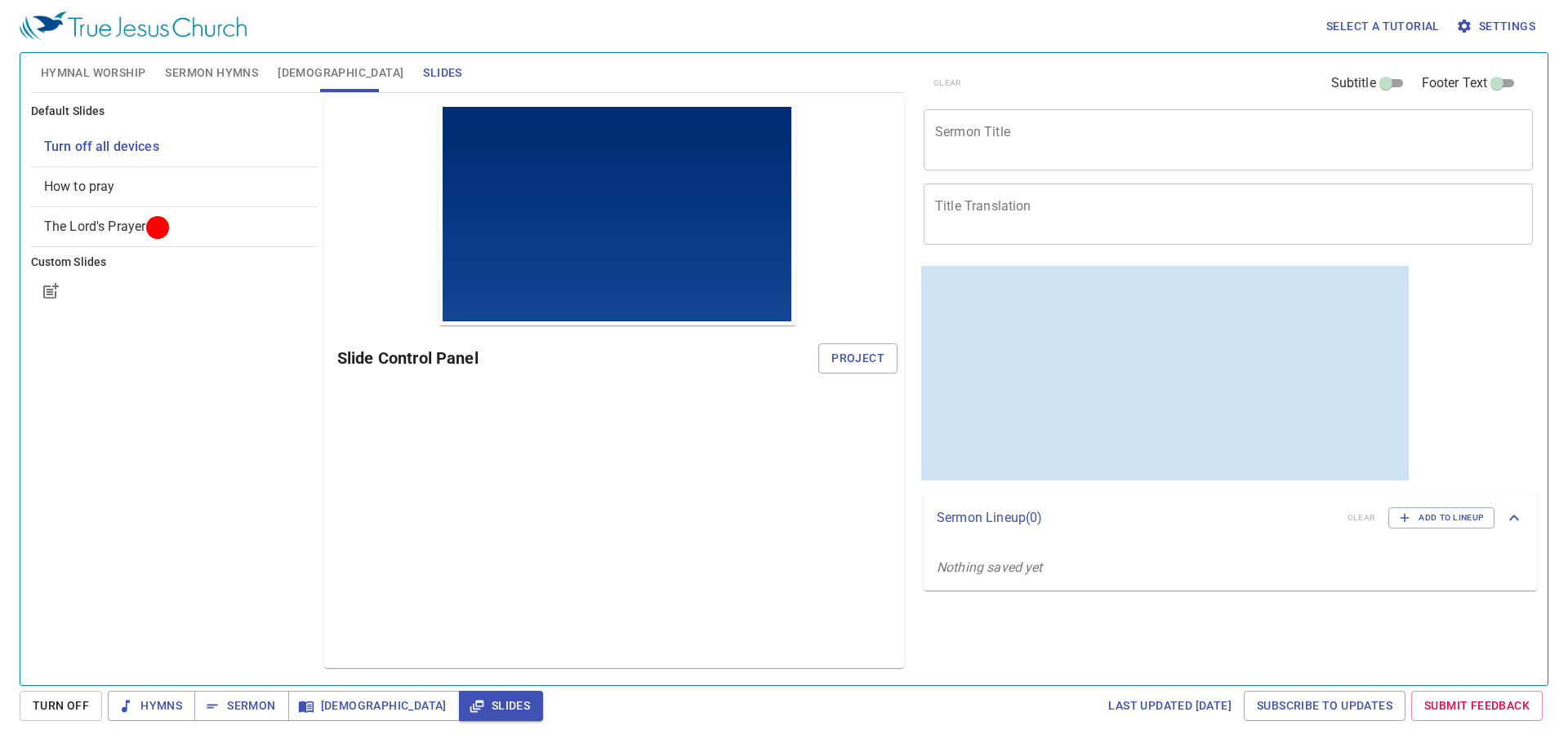
click at [93, 148] on span "Turn off all devices" at bounding box center [101, 147] width 115 height 16
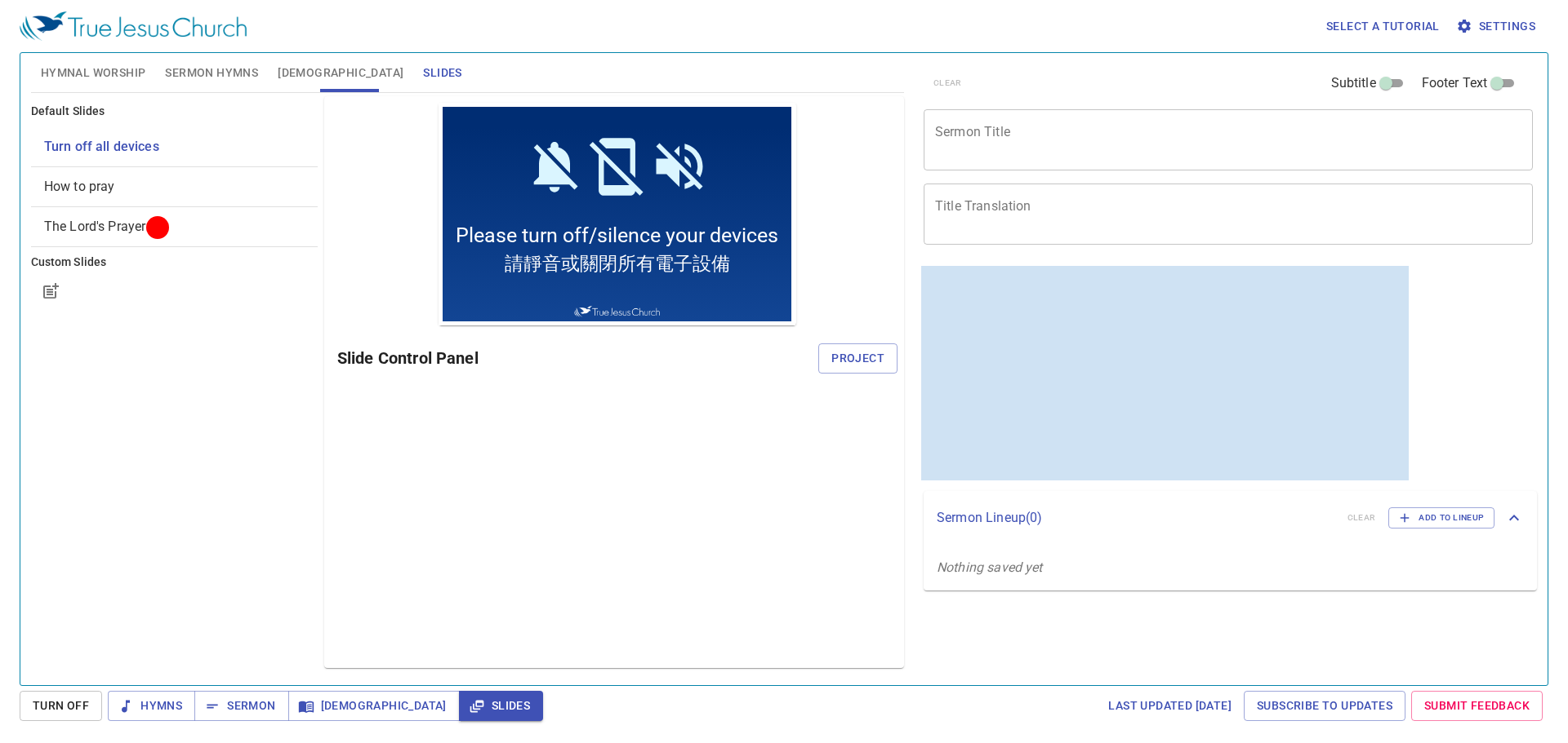
click at [87, 185] on span "How to pray" at bounding box center [79, 186] width 71 height 16
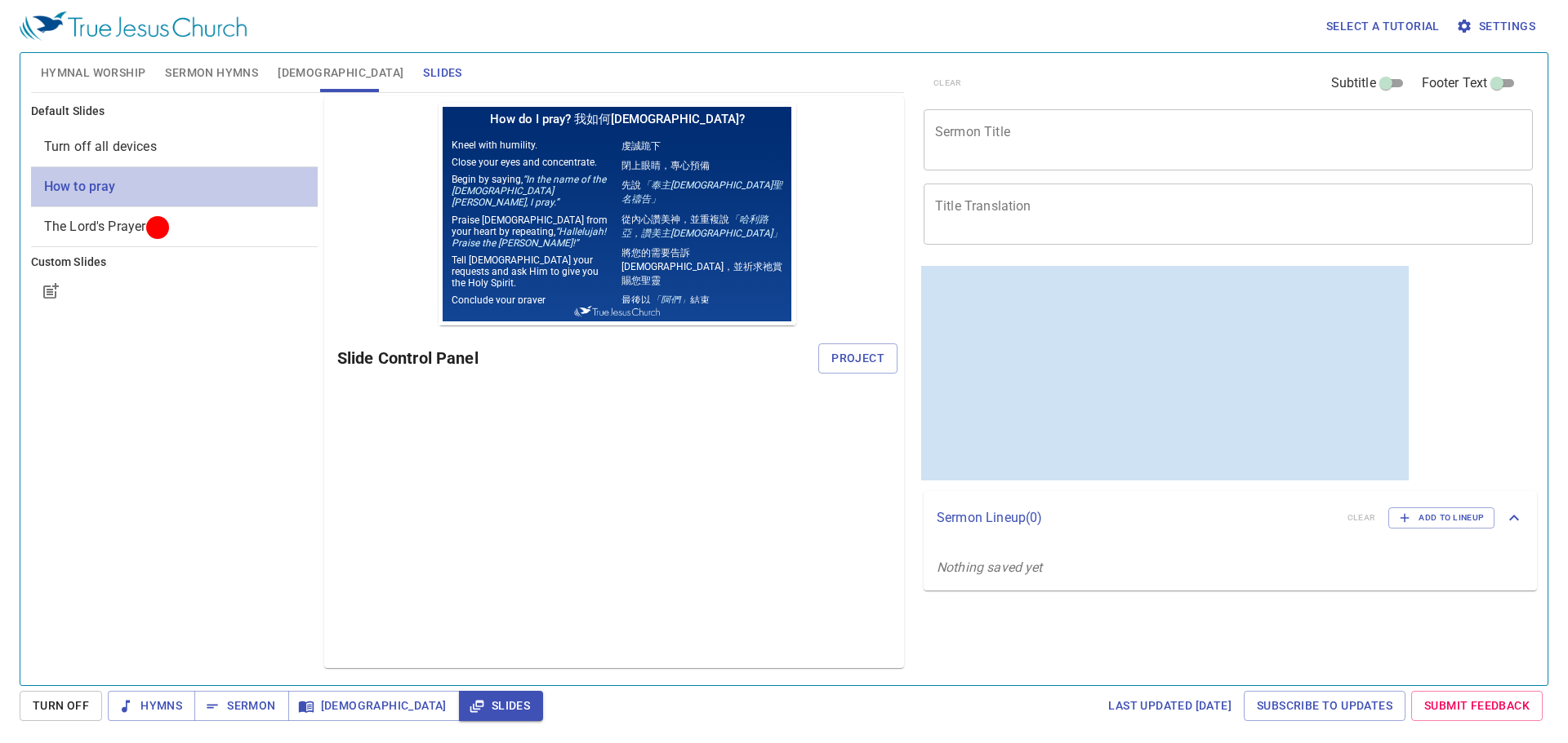
click at [83, 179] on span "How to pray" at bounding box center [79, 186] width 72 height 16
click at [121, 144] on span "Turn off all devices" at bounding box center [100, 147] width 112 height 16
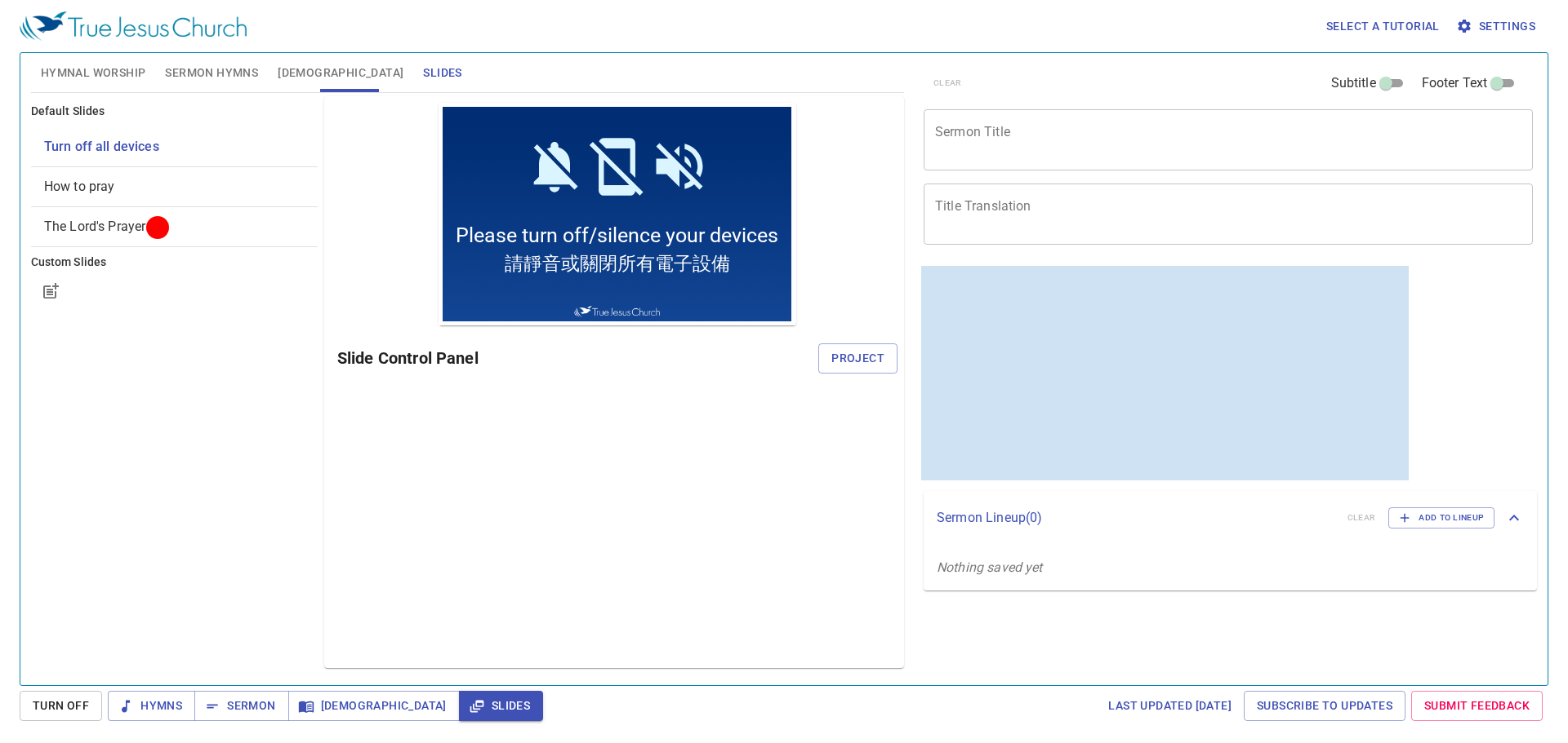
click at [54, 708] on span "Turn Off" at bounding box center [60, 707] width 56 height 21
